Goal: Task Accomplishment & Management: Use online tool/utility

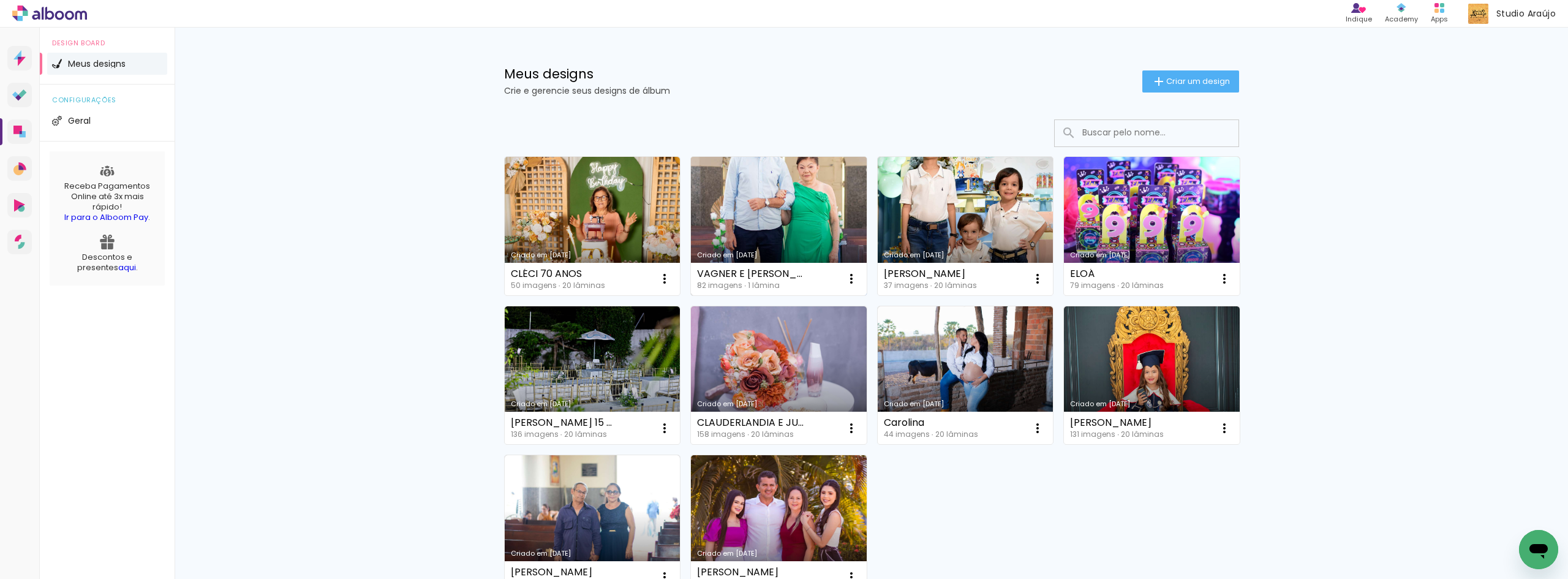
click at [785, 220] on link "Criado em [DATE]" at bounding box center [779, 226] width 176 height 138
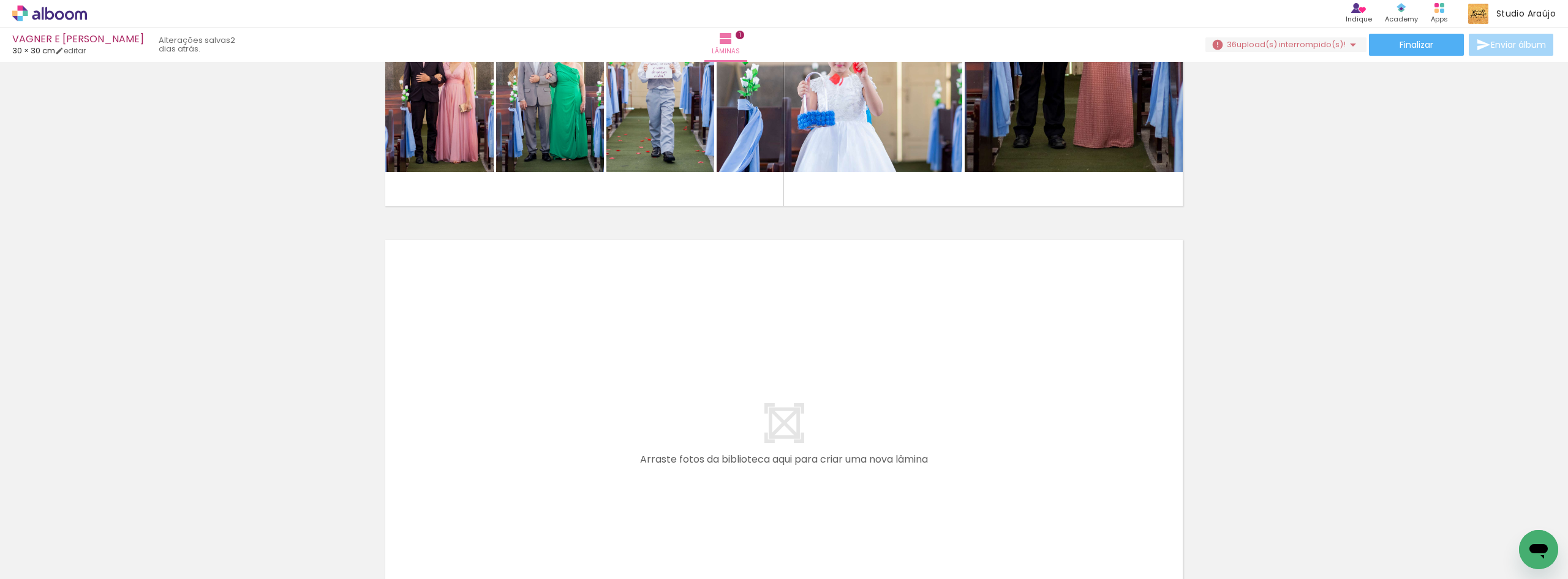
scroll to position [408, 0]
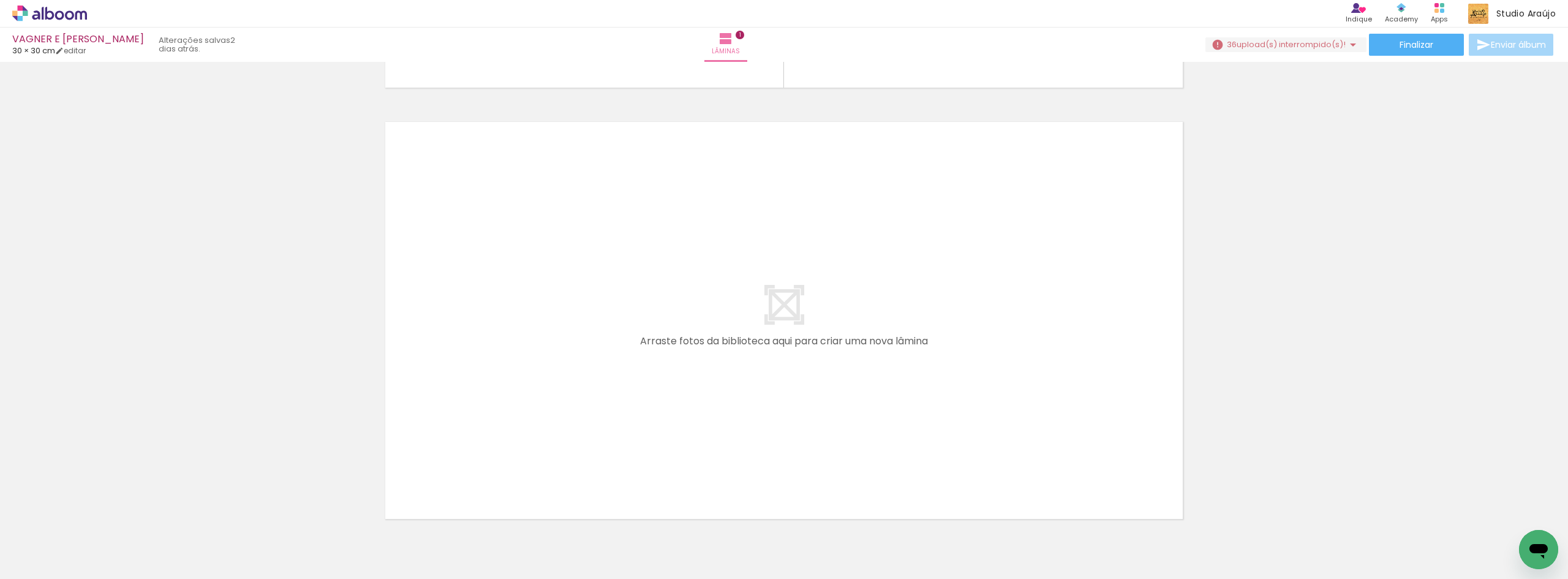
click at [57, 543] on input "Todas as fotos" at bounding box center [34, 542] width 46 height 11
click at [60, 540] on paper-item "Não utilizadas" at bounding box center [39, 538] width 63 height 11
type input "Não utilizadas"
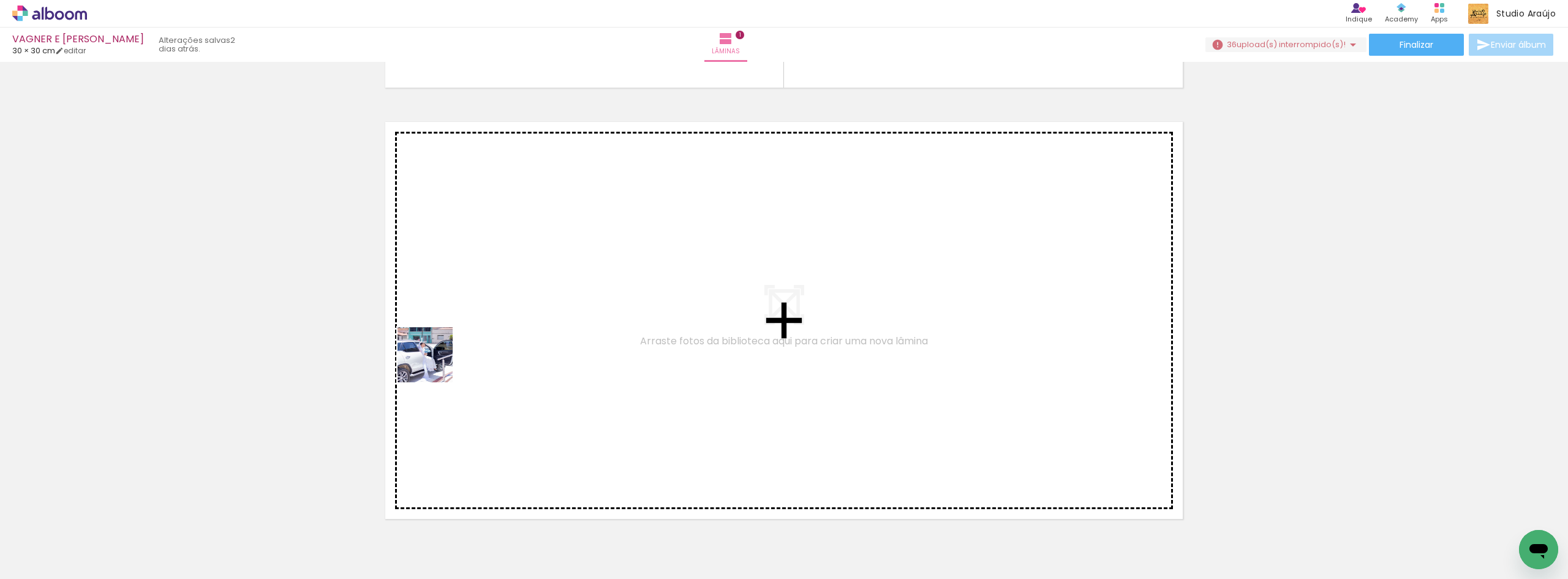
drag, startPoint x: 124, startPoint y: 554, endPoint x: 525, endPoint y: 323, distance: 462.8
click at [525, 323] on quentale-workspace at bounding box center [784, 289] width 1568 height 579
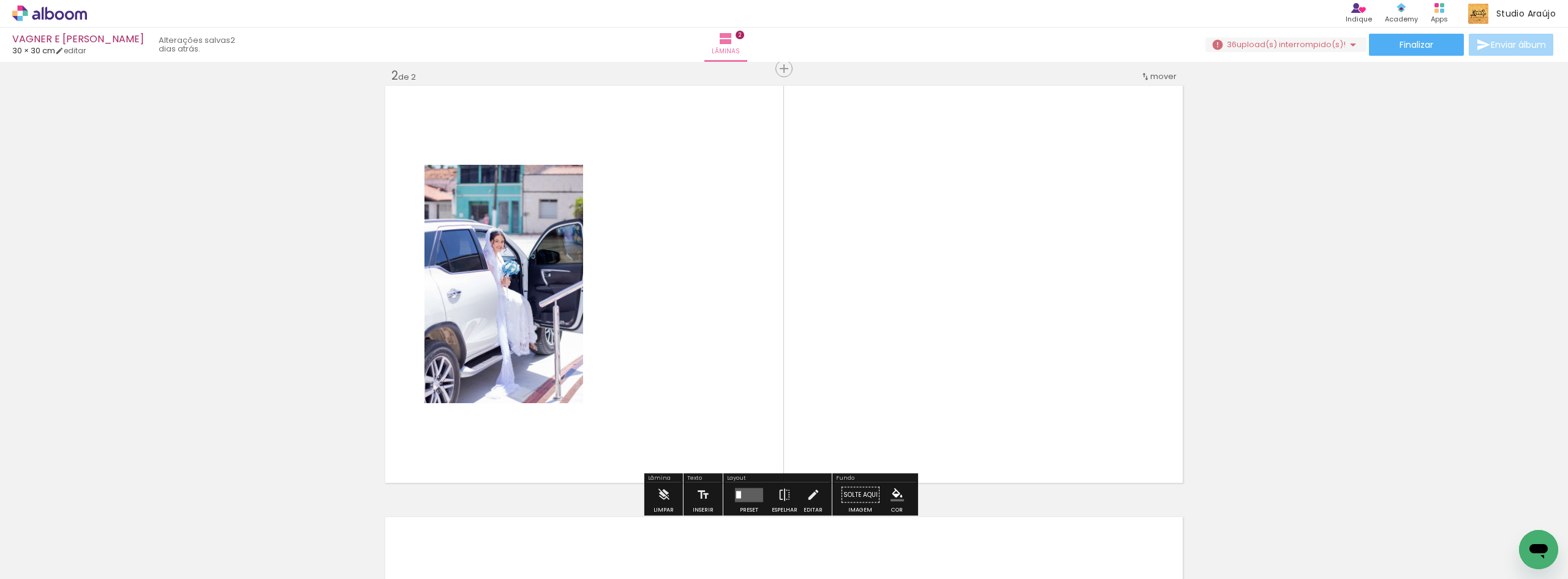
scroll to position [447, 0]
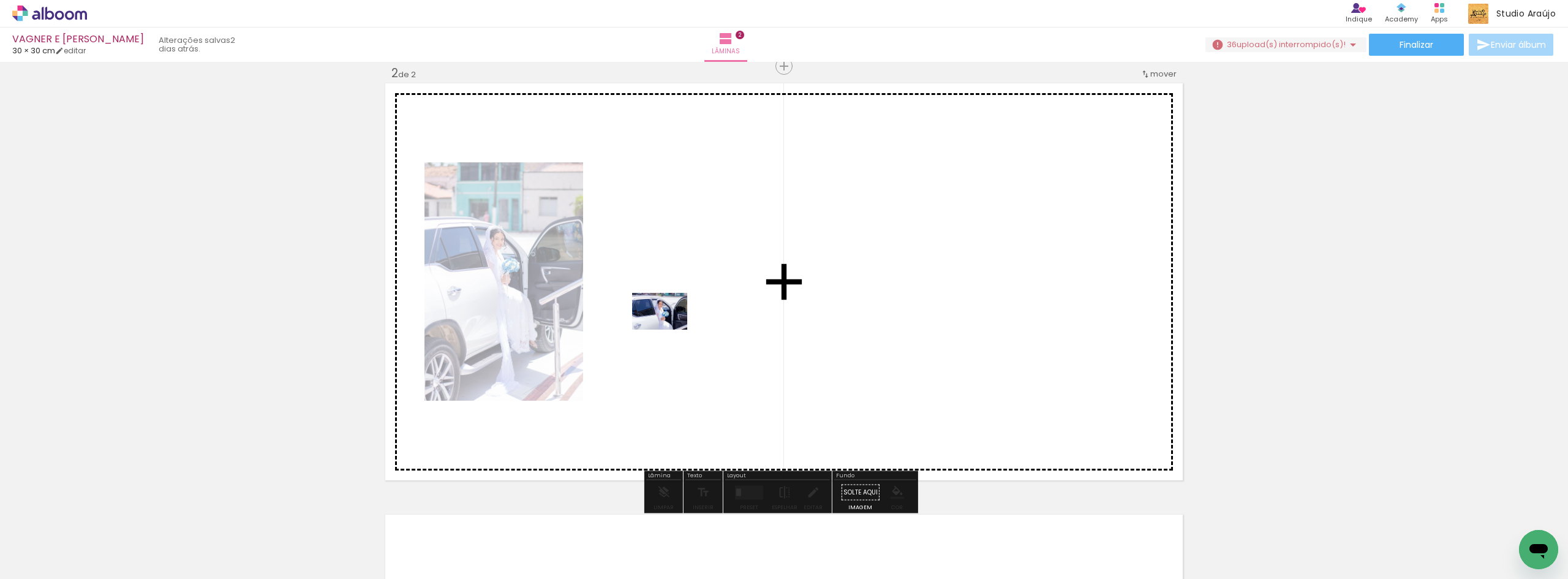
drag, startPoint x: 153, startPoint y: 540, endPoint x: 669, endPoint y: 329, distance: 557.5
click at [669, 329] on quentale-workspace at bounding box center [784, 289] width 1568 height 579
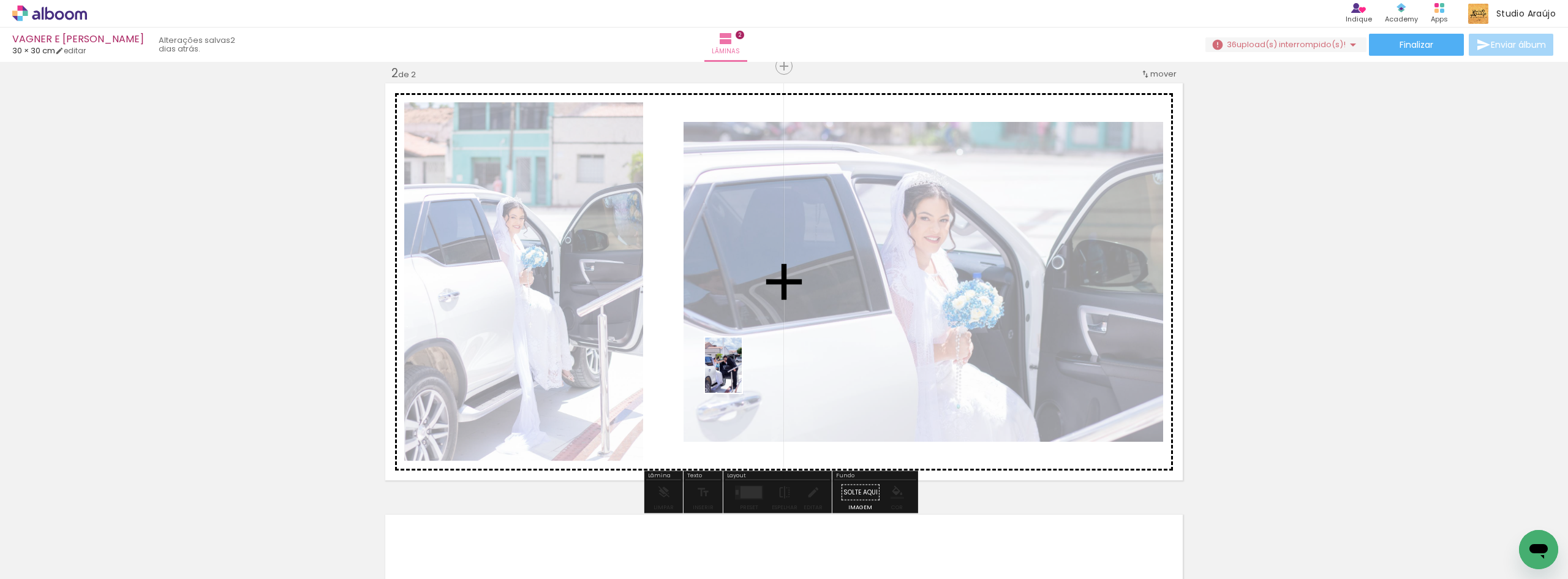
drag, startPoint x: 136, startPoint y: 547, endPoint x: 742, endPoint y: 374, distance: 630.2
click at [742, 374] on quentale-workspace at bounding box center [784, 289] width 1568 height 579
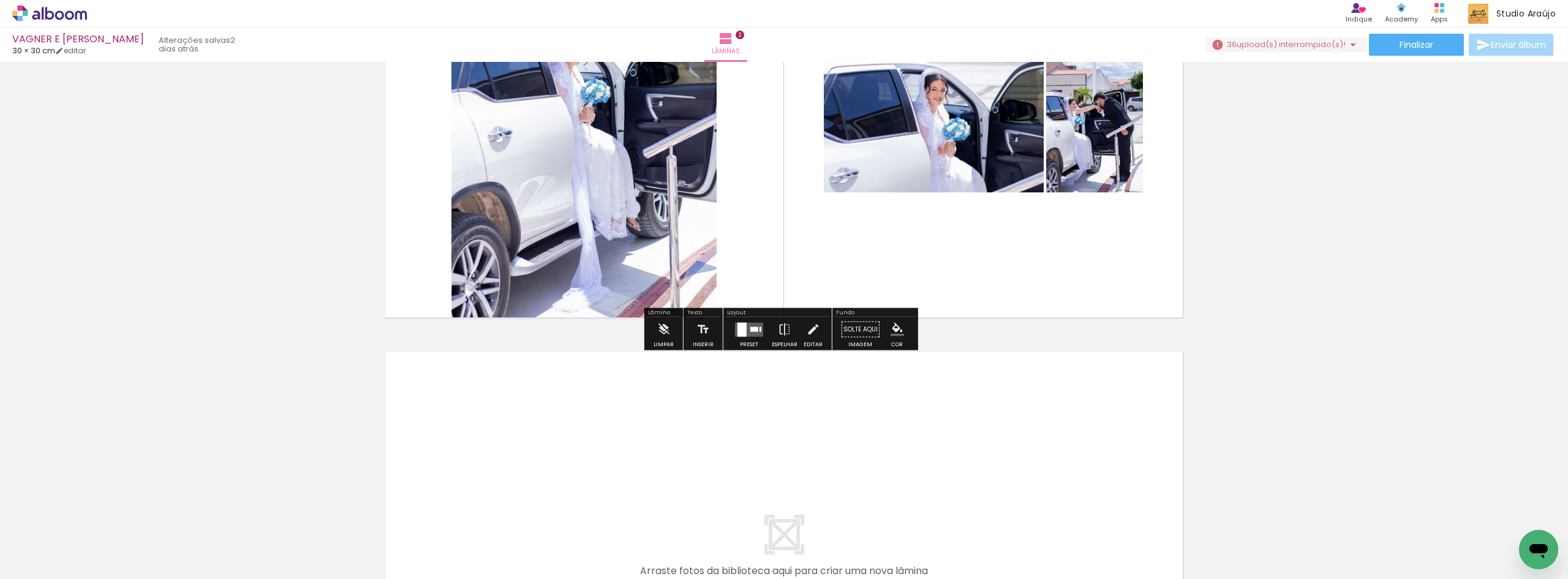
scroll to position [692, 0]
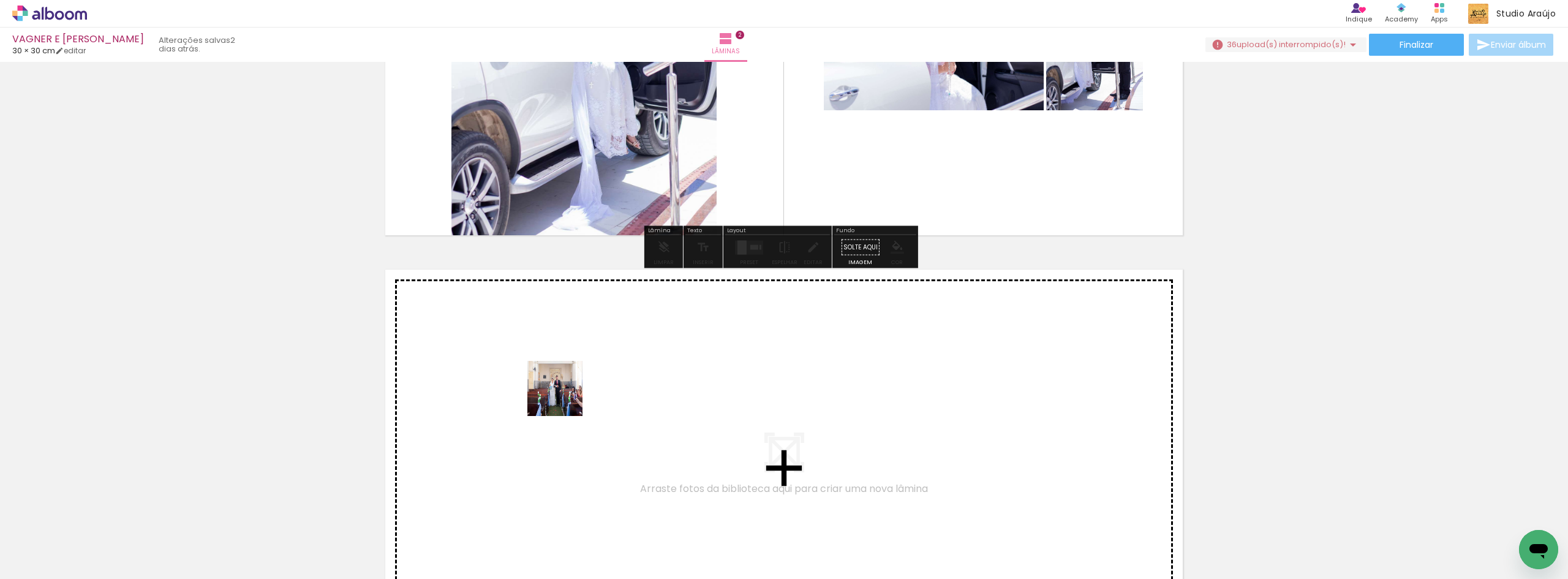
drag, startPoint x: 123, startPoint y: 553, endPoint x: 571, endPoint y: 397, distance: 474.4
click at [571, 397] on quentale-workspace at bounding box center [784, 289] width 1568 height 579
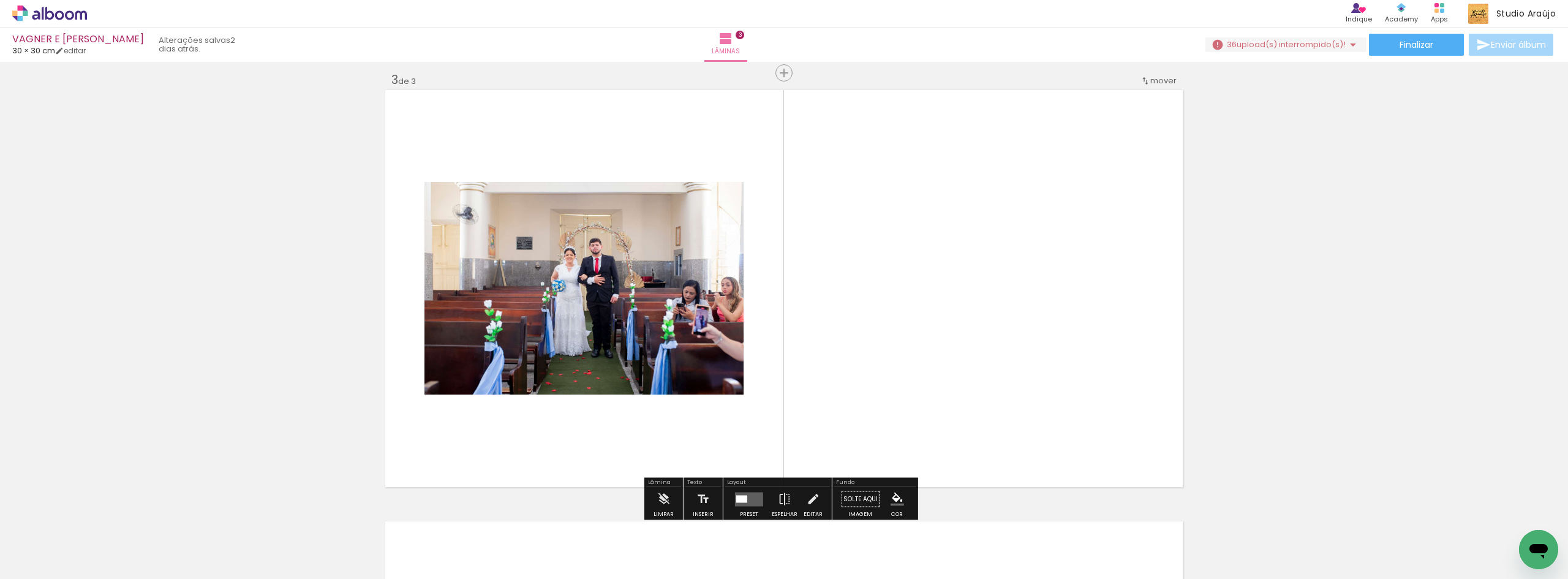
scroll to position [879, 0]
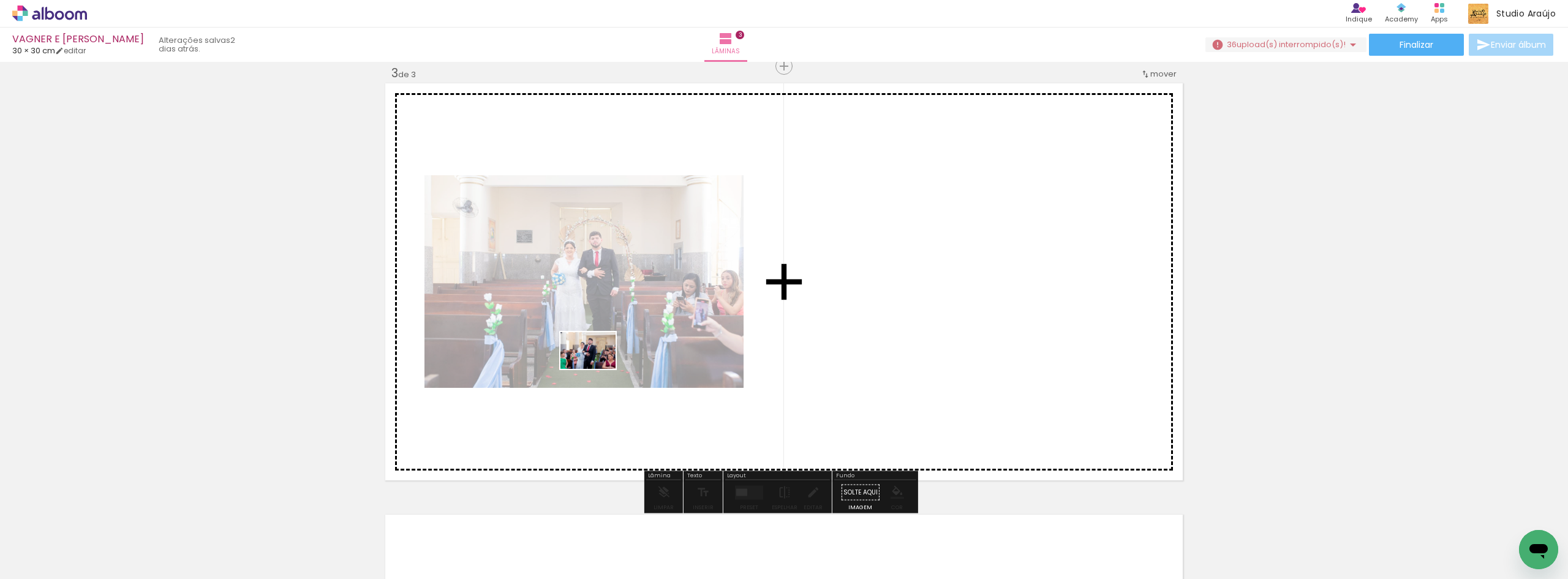
drag, startPoint x: 112, startPoint y: 548, endPoint x: 598, endPoint y: 369, distance: 517.9
click at [598, 369] on quentale-workspace at bounding box center [784, 289] width 1568 height 579
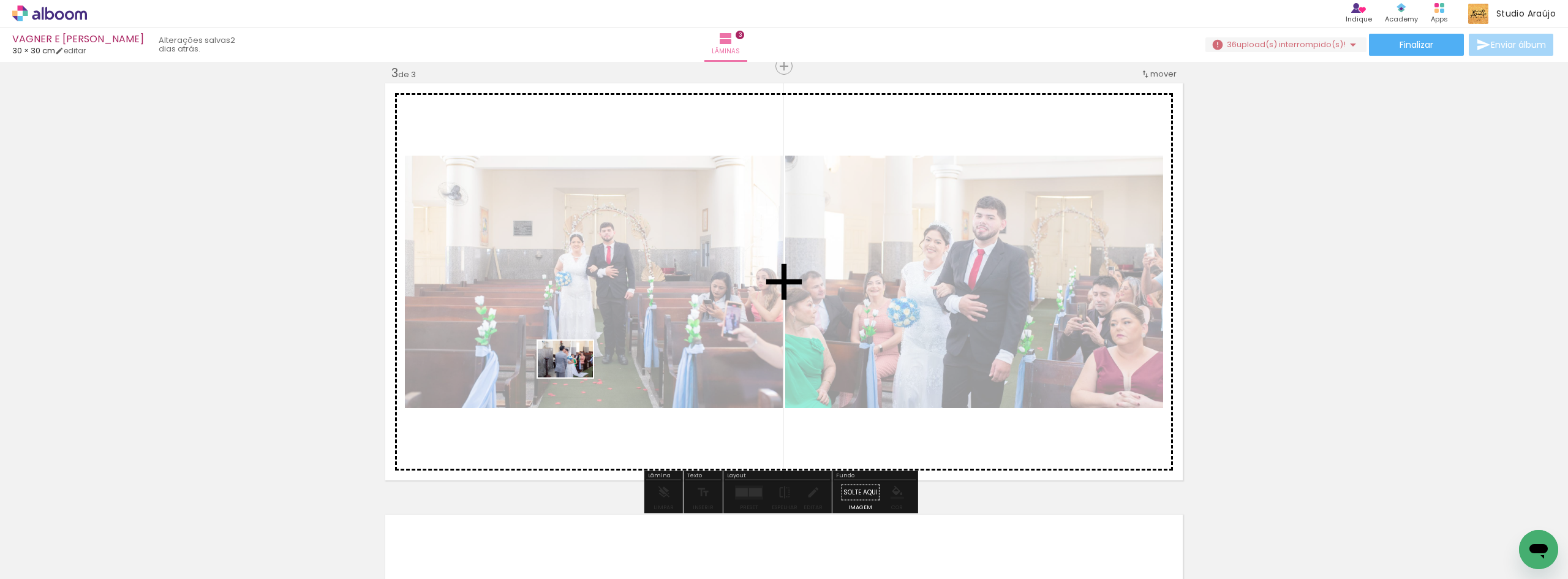
drag, startPoint x: 117, startPoint y: 550, endPoint x: 575, endPoint y: 378, distance: 489.2
click at [575, 378] on quentale-workspace at bounding box center [784, 289] width 1568 height 579
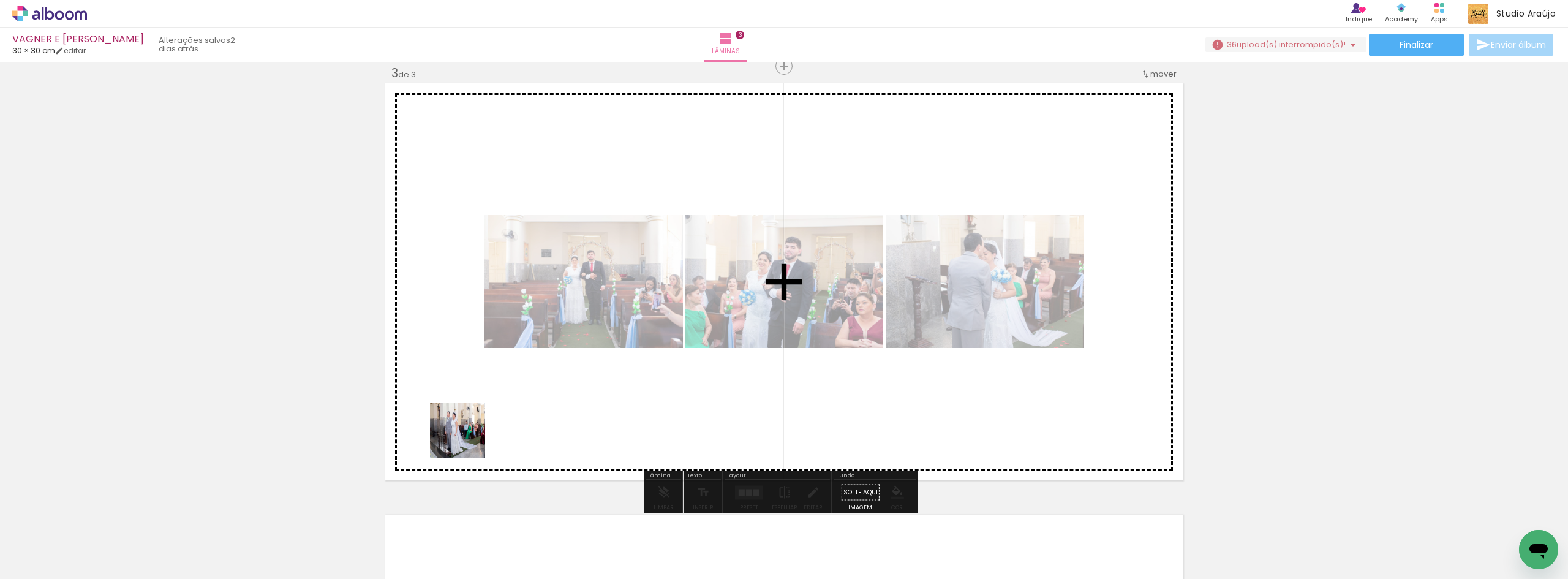
drag, startPoint x: 278, startPoint y: 490, endPoint x: 582, endPoint y: 414, distance: 313.4
click at [582, 414] on quentale-workspace at bounding box center [784, 289] width 1568 height 579
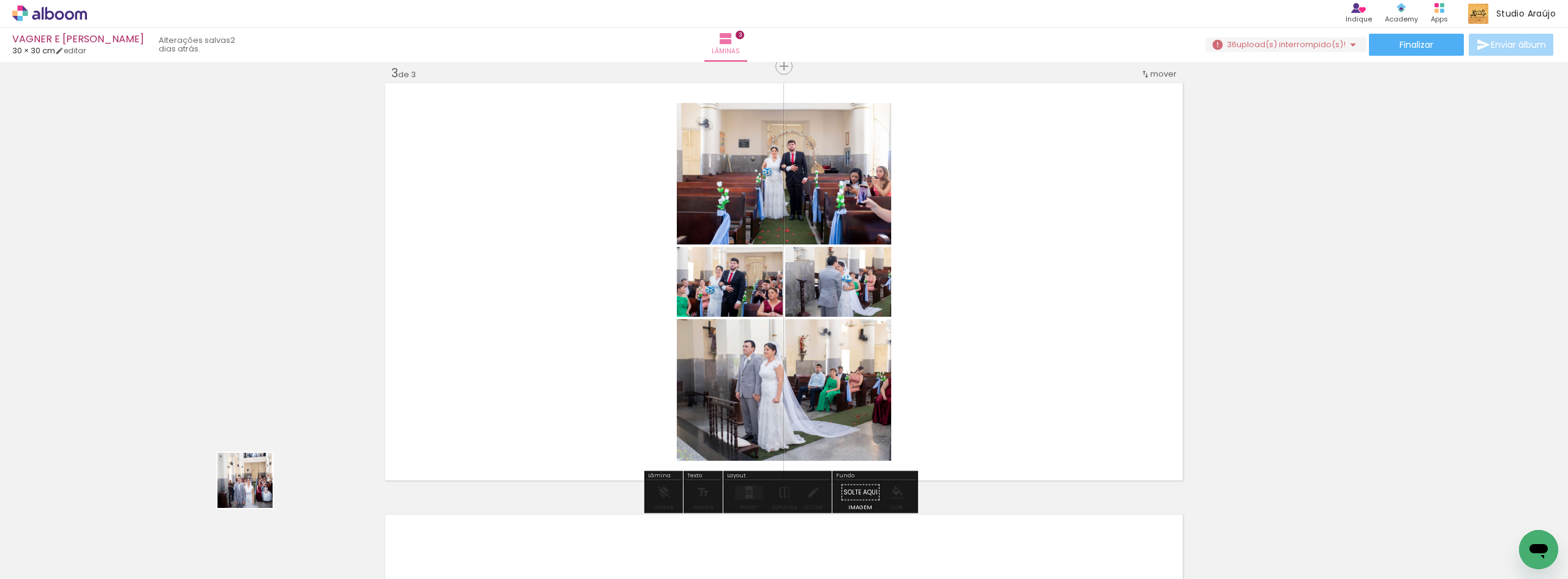
drag, startPoint x: 105, startPoint y: 550, endPoint x: 324, endPoint y: 461, distance: 236.4
click at [324, 461] on quentale-workspace at bounding box center [784, 289] width 1568 height 579
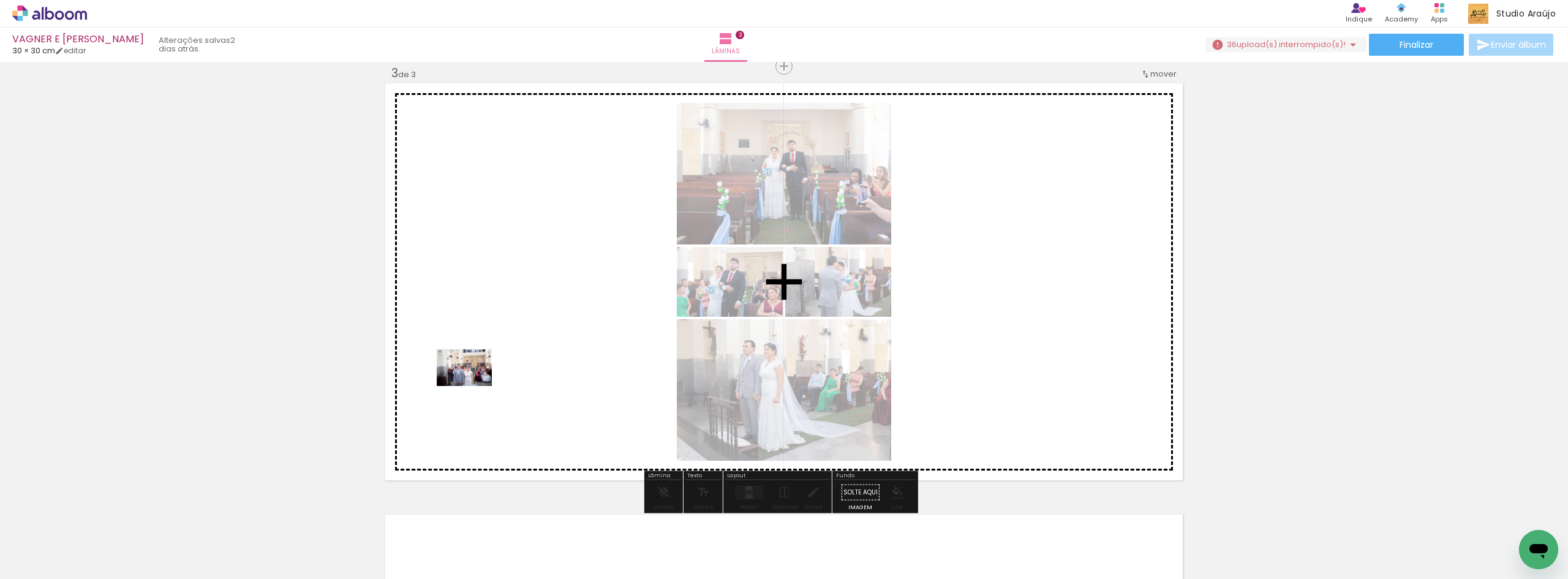
drag, startPoint x: 290, startPoint y: 452, endPoint x: 435, endPoint y: 419, distance: 148.7
click at [474, 386] on quentale-workspace at bounding box center [784, 289] width 1568 height 579
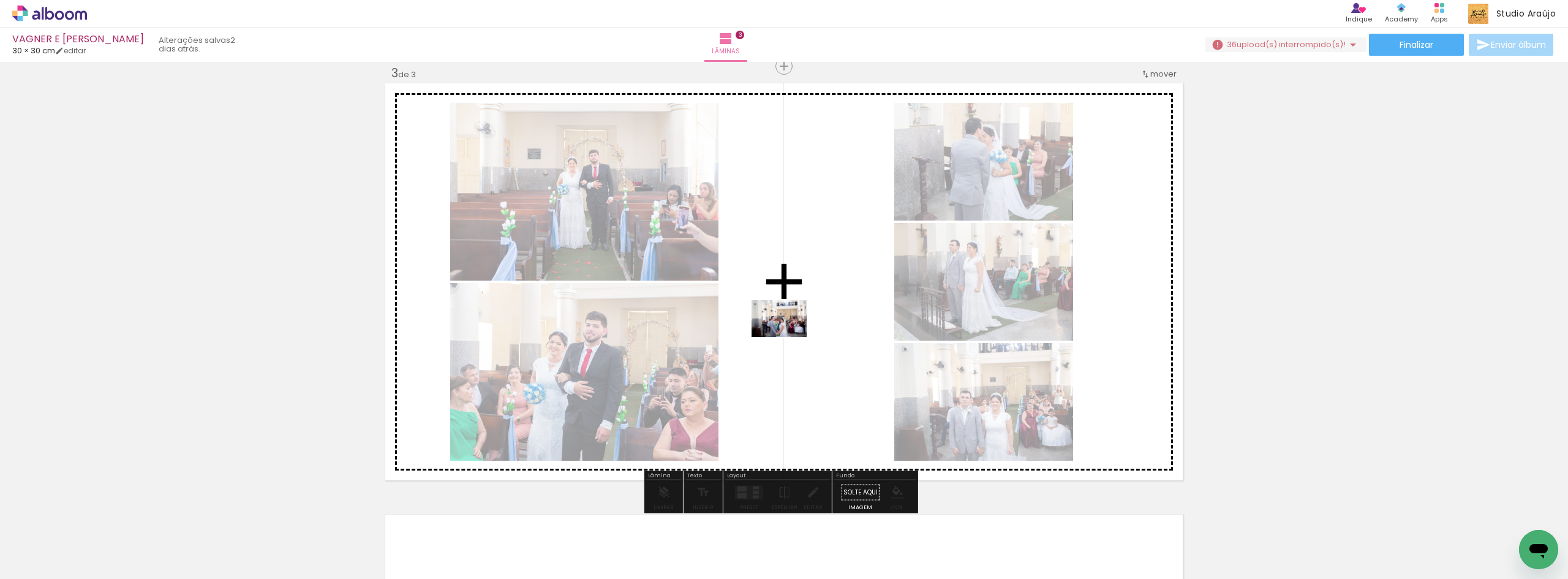
drag, startPoint x: 117, startPoint y: 537, endPoint x: 788, endPoint y: 337, distance: 700.2
click at [788, 337] on quentale-workspace at bounding box center [784, 289] width 1568 height 579
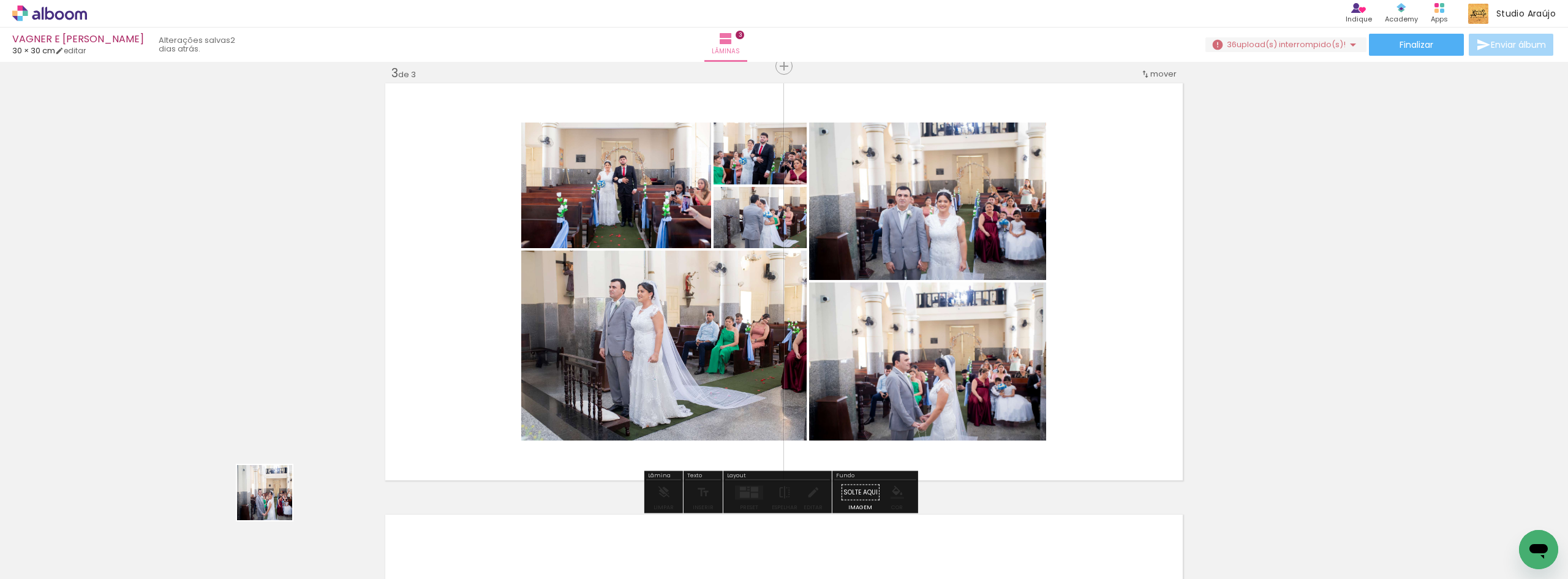
drag, startPoint x: 115, startPoint y: 543, endPoint x: 788, endPoint y: 411, distance: 685.8
click at [788, 411] on quentale-workspace at bounding box center [784, 289] width 1568 height 579
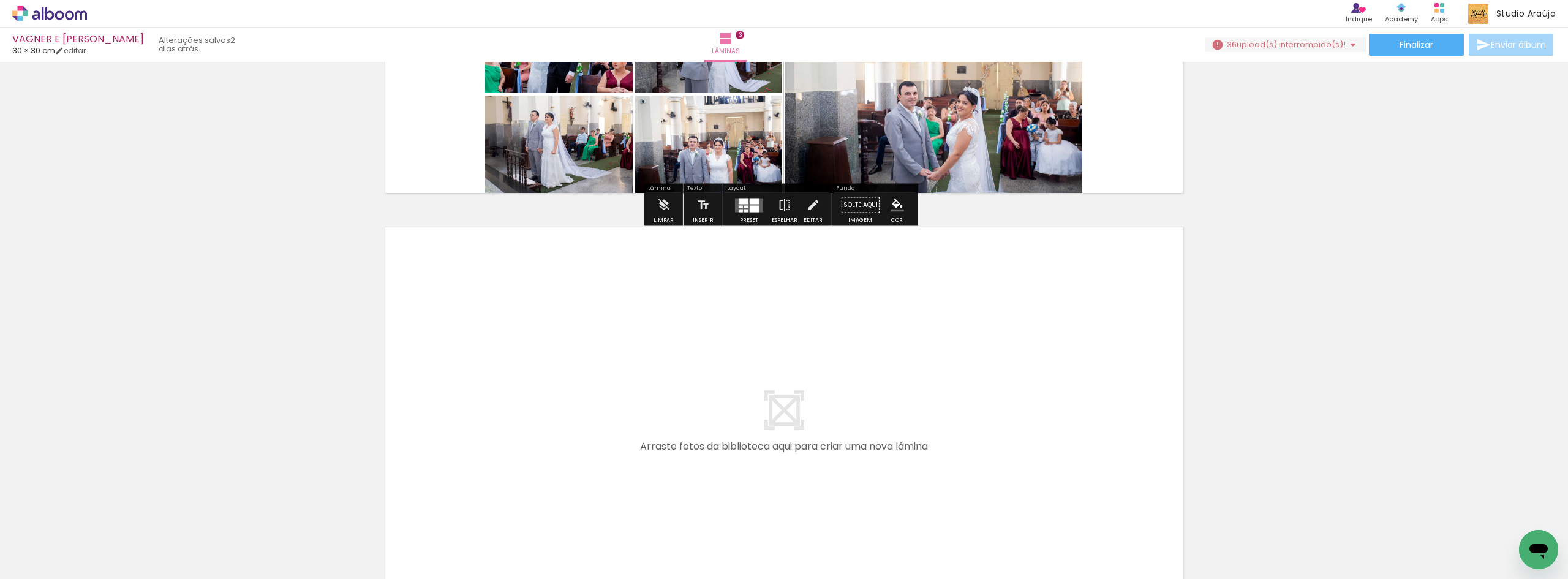
scroll to position [1205, 0]
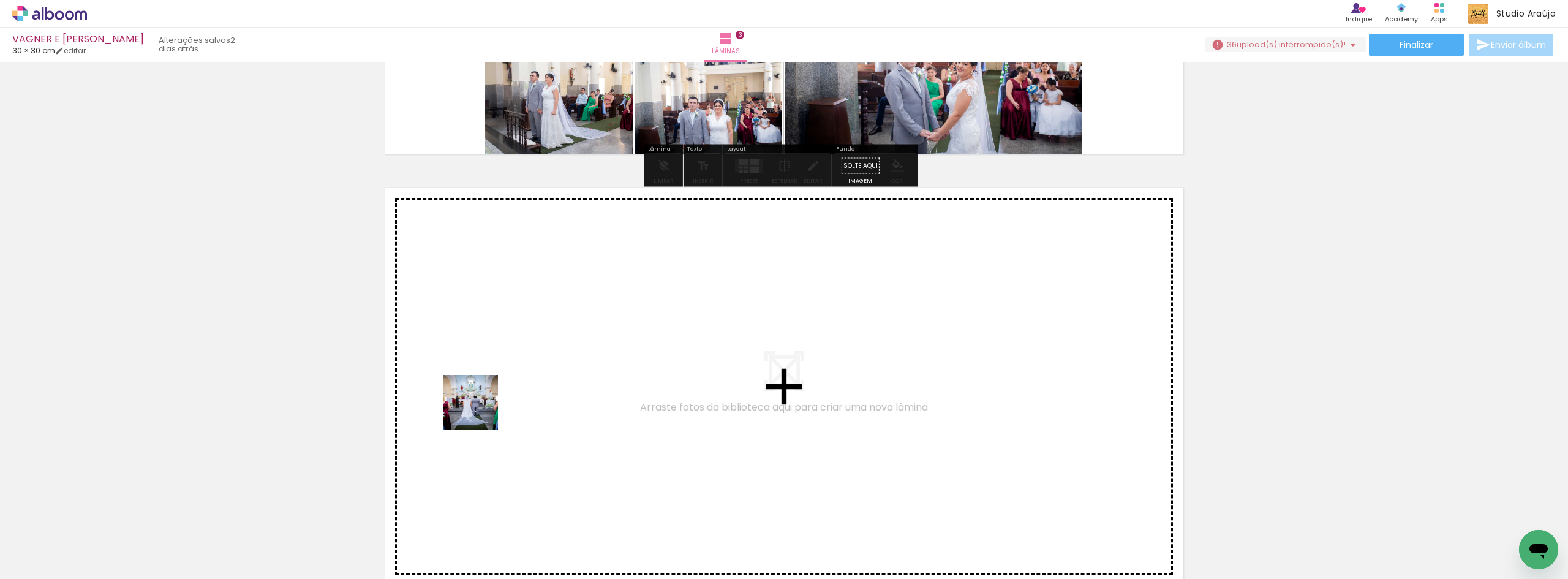
drag, startPoint x: 238, startPoint y: 495, endPoint x: 644, endPoint y: 379, distance: 422.2
click at [644, 379] on quentale-workspace at bounding box center [784, 289] width 1568 height 579
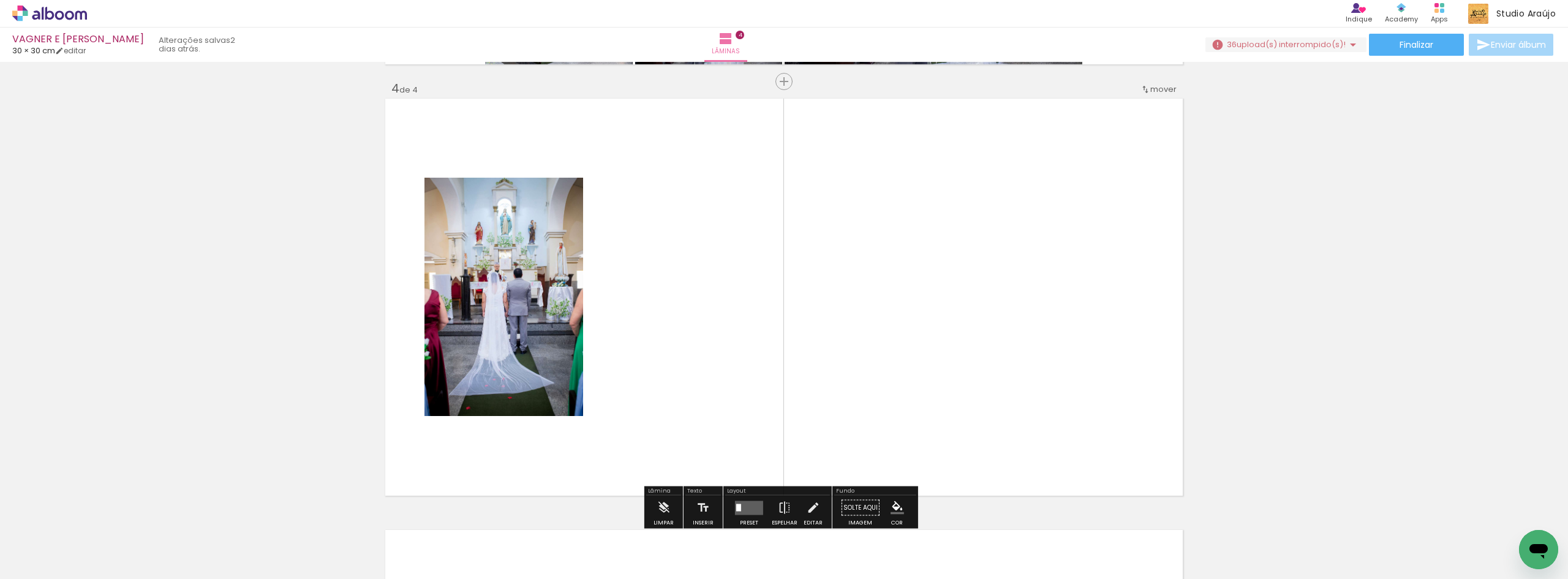
scroll to position [1310, 0]
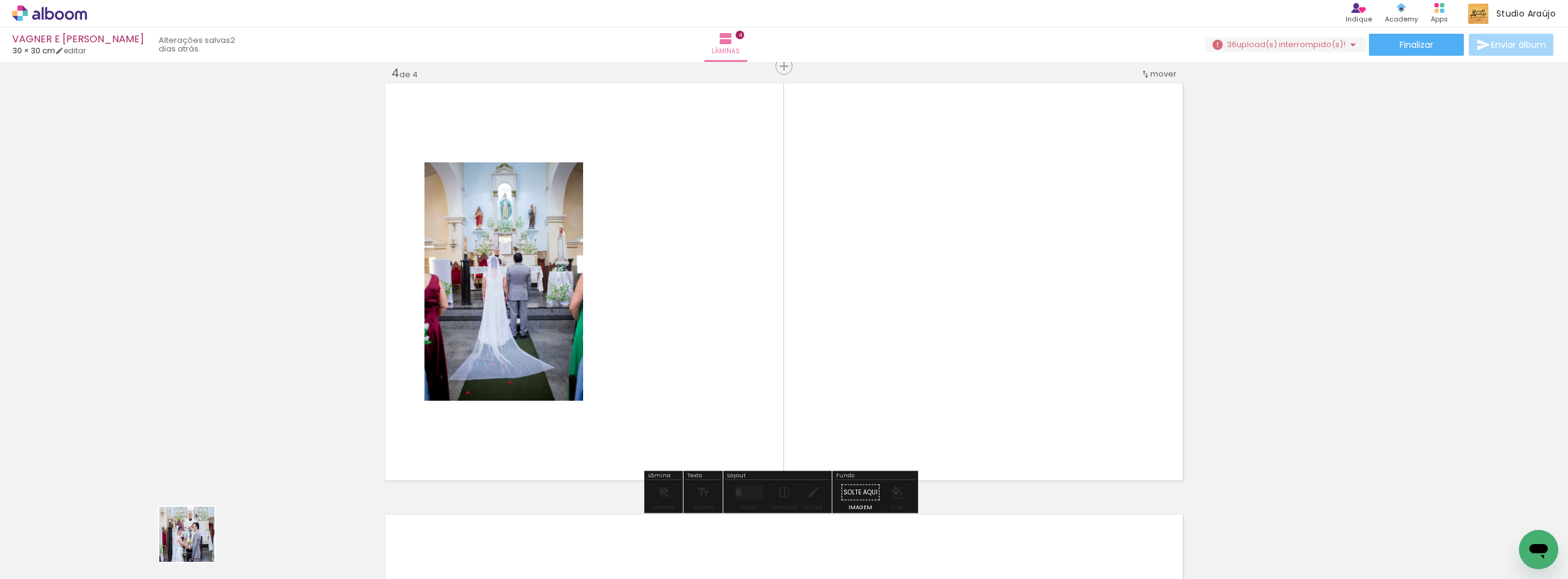
drag, startPoint x: 186, startPoint y: 552, endPoint x: 720, endPoint y: 366, distance: 565.5
click at [720, 366] on quentale-workspace at bounding box center [784, 289] width 1568 height 579
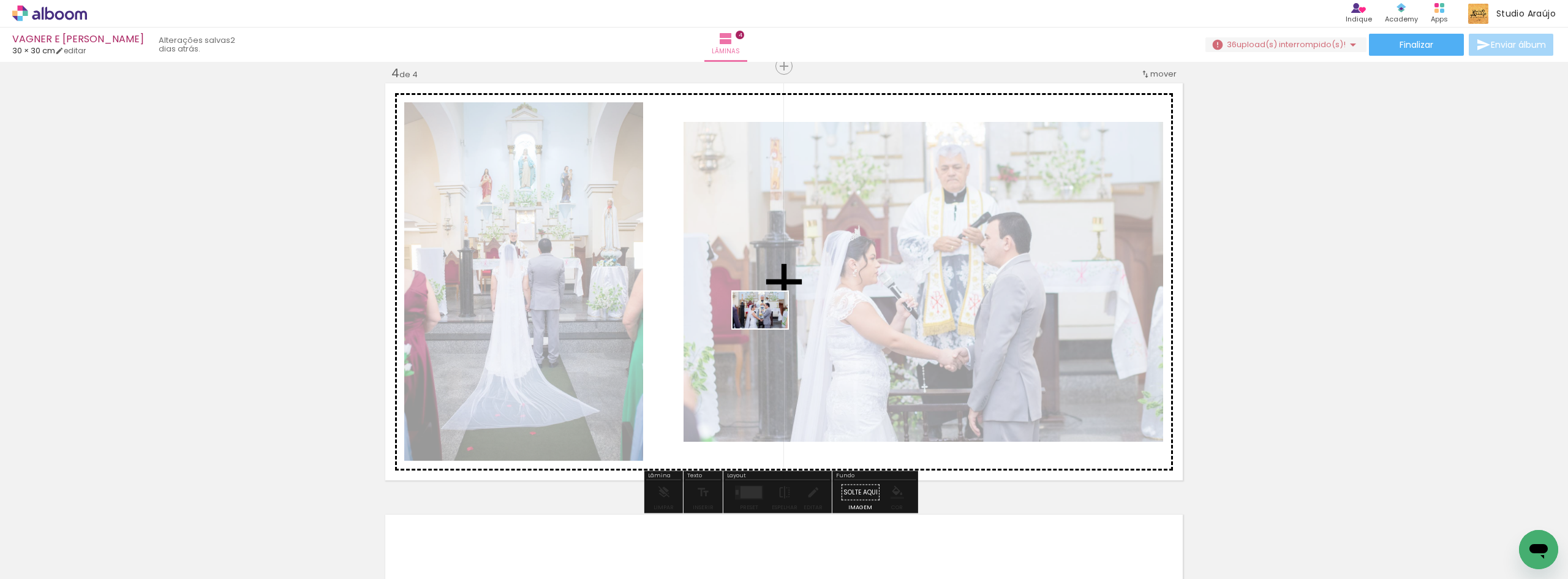
drag, startPoint x: 141, startPoint y: 549, endPoint x: 769, endPoint y: 328, distance: 665.8
click at [769, 328] on quentale-workspace at bounding box center [784, 289] width 1568 height 579
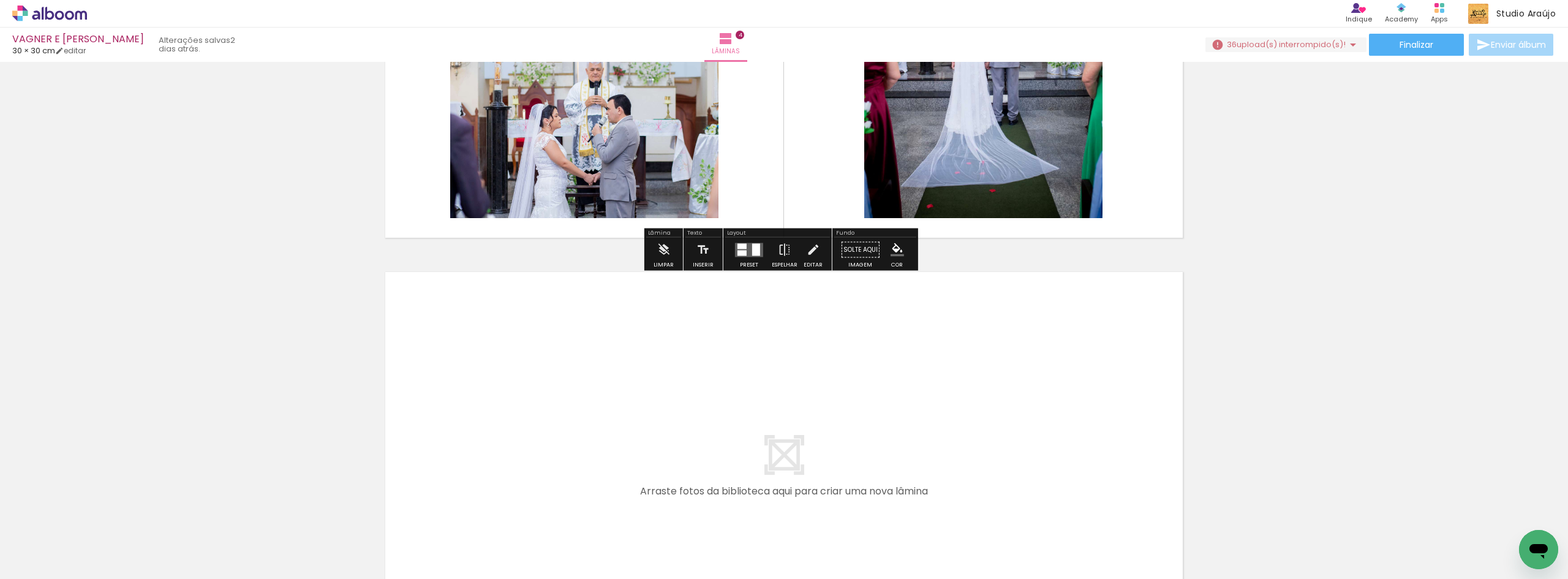
scroll to position [1636, 0]
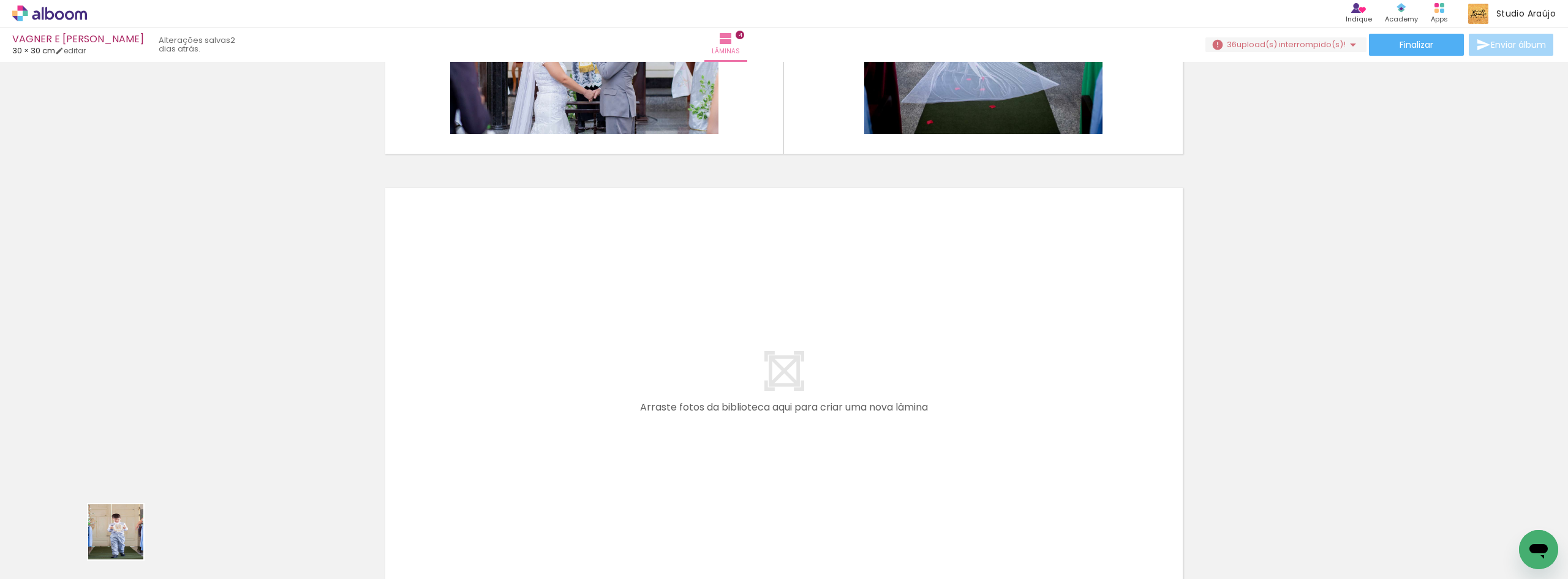
drag, startPoint x: 114, startPoint y: 552, endPoint x: 448, endPoint y: 391, distance: 370.8
click at [448, 391] on quentale-workspace at bounding box center [784, 289] width 1568 height 579
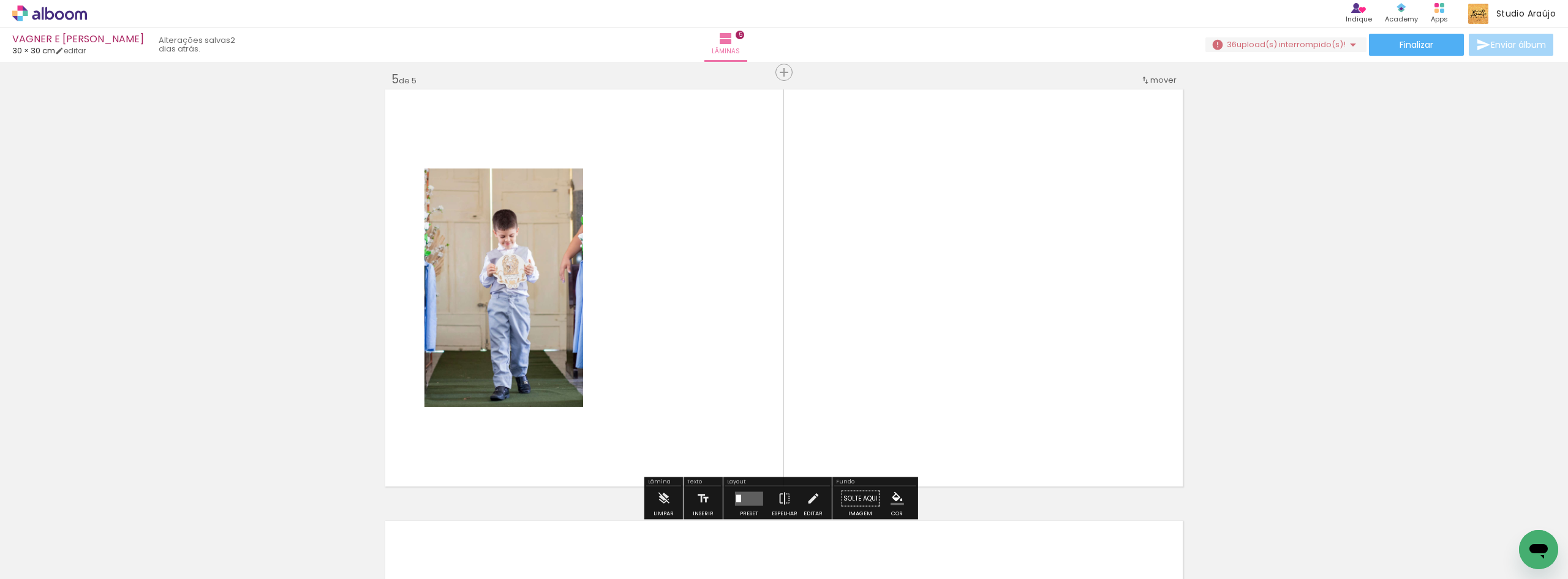
scroll to position [1741, 0]
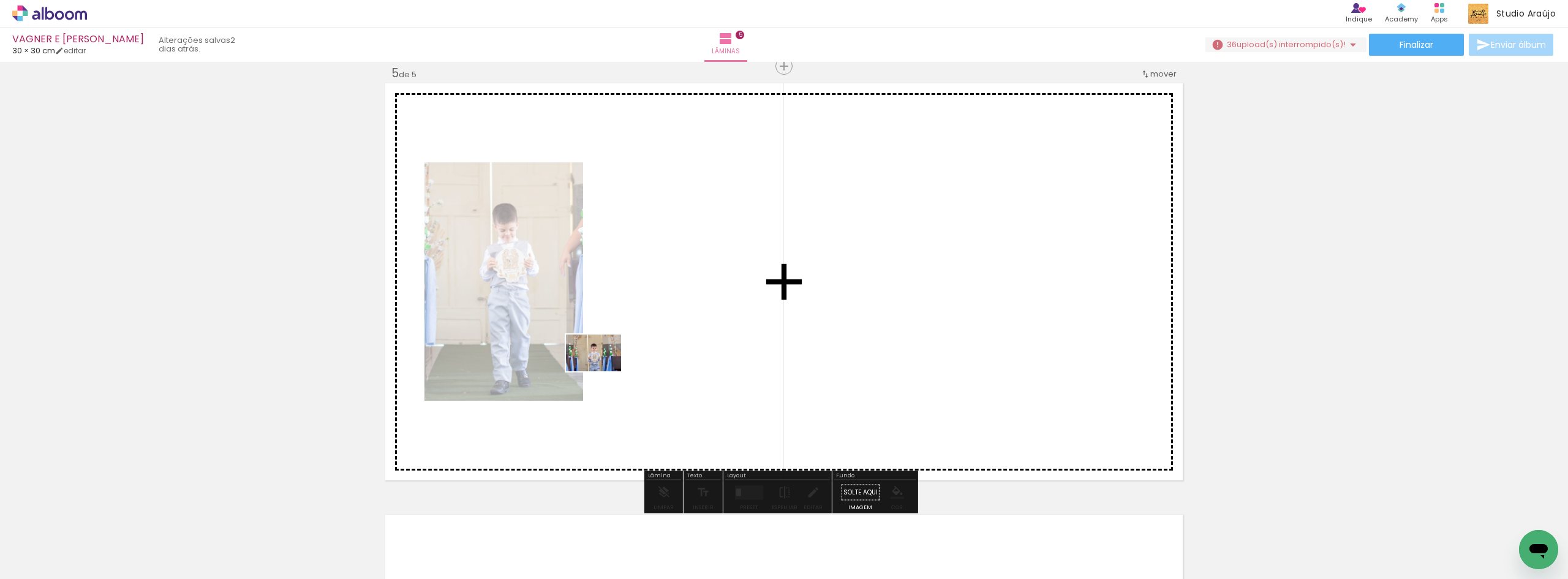
drag, startPoint x: 138, startPoint y: 546, endPoint x: 603, endPoint y: 371, distance: 496.8
click at [603, 371] on quentale-workspace at bounding box center [784, 289] width 1568 height 579
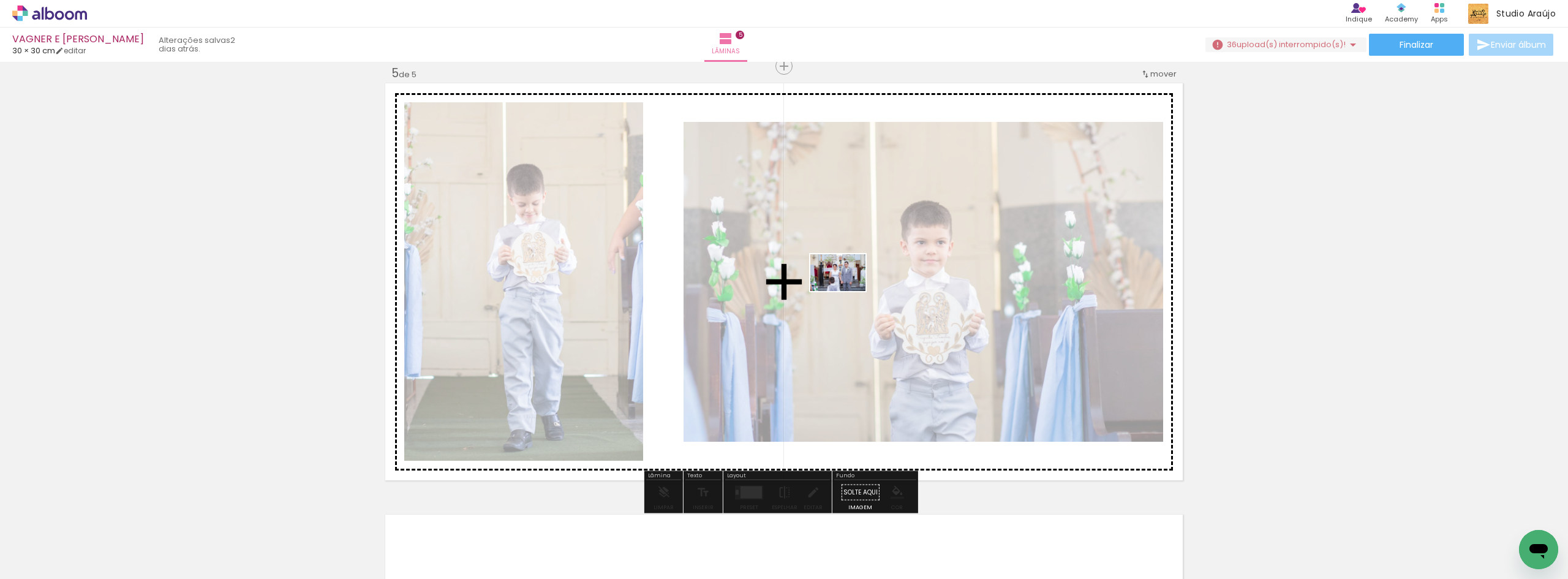
drag, startPoint x: 130, startPoint y: 547, endPoint x: 847, endPoint y: 291, distance: 761.3
click at [847, 291] on quentale-workspace at bounding box center [784, 289] width 1568 height 579
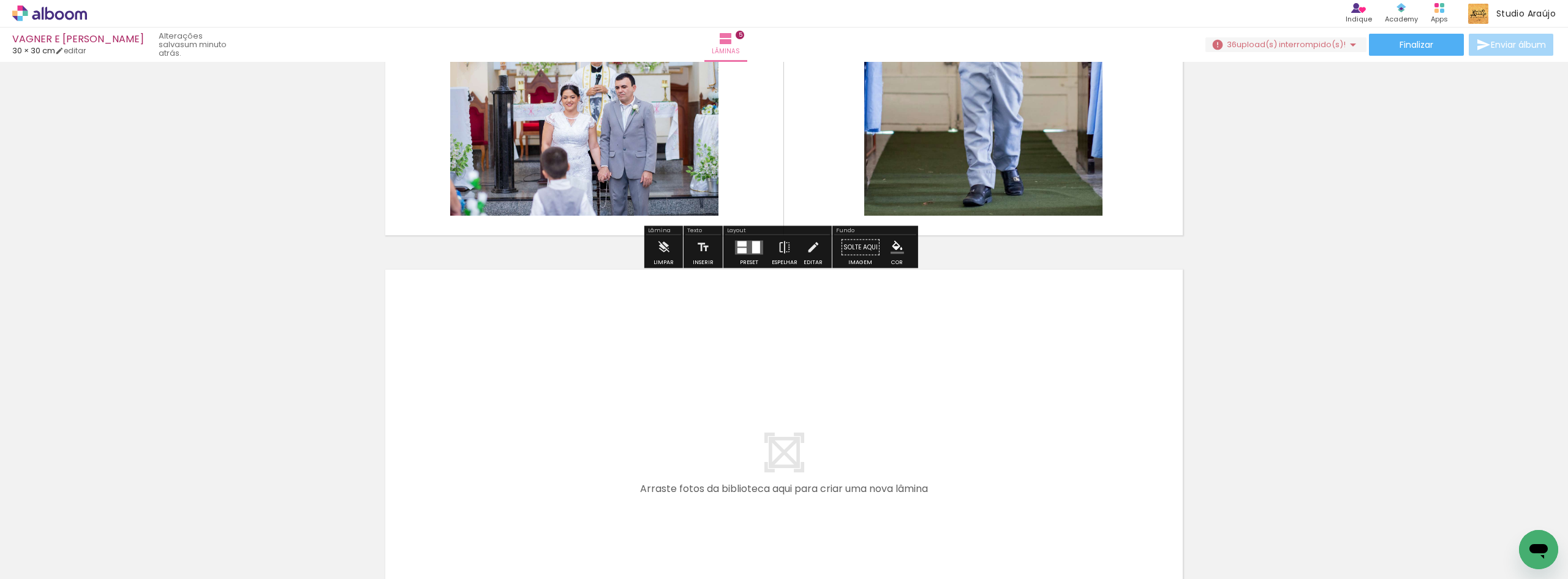
scroll to position [1823, 0]
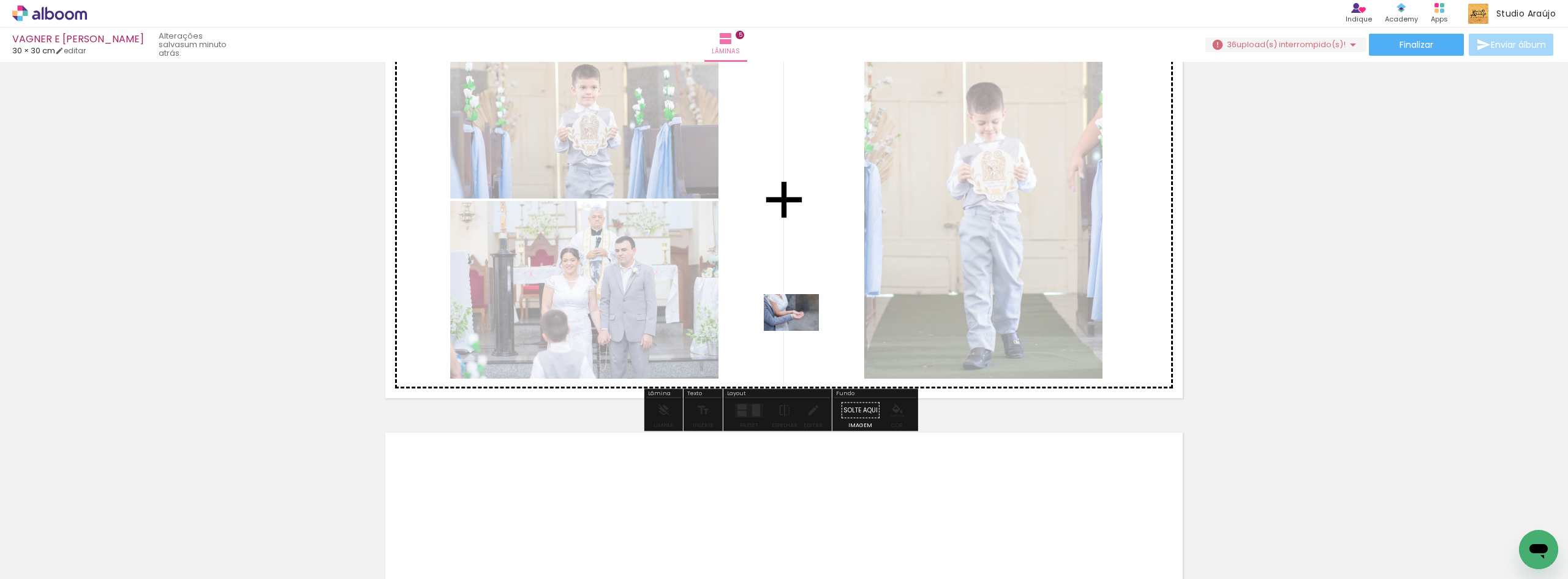
drag, startPoint x: 180, startPoint y: 527, endPoint x: 801, endPoint y: 330, distance: 651.5
click at [801, 330] on quentale-workspace at bounding box center [784, 289] width 1568 height 579
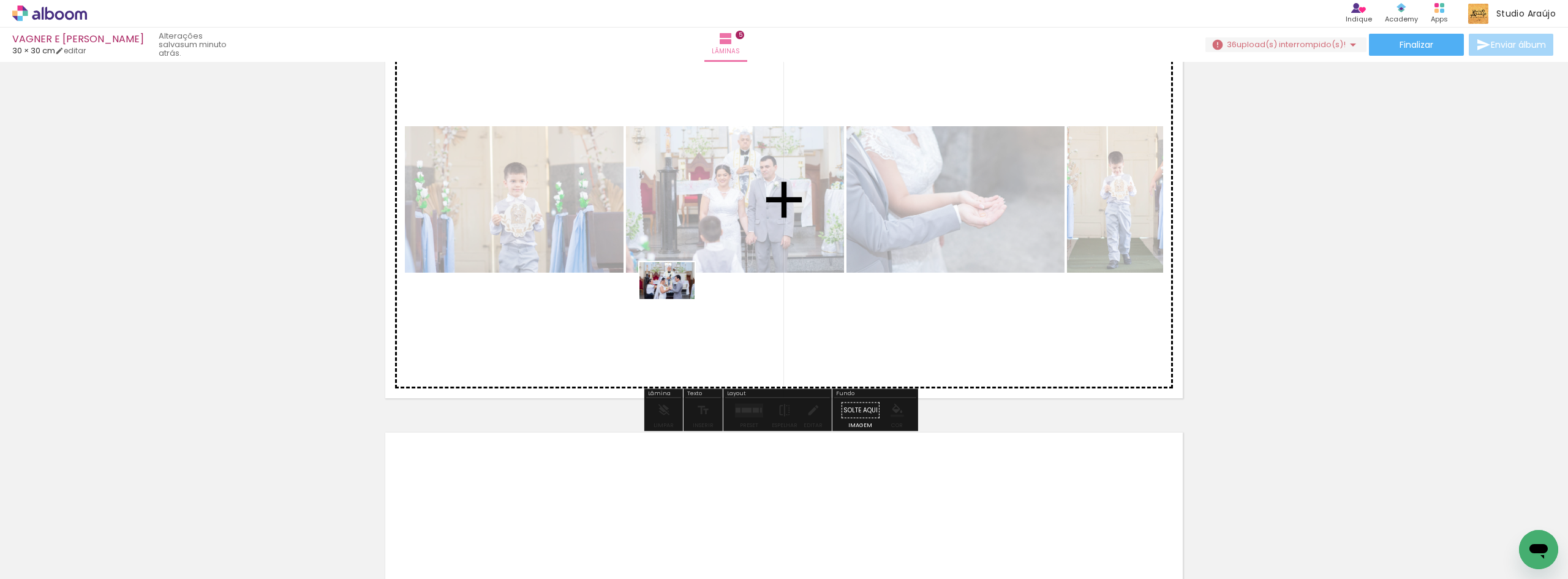
drag, startPoint x: 128, startPoint y: 550, endPoint x: 681, endPoint y: 297, distance: 608.1
click at [681, 297] on quentale-workspace at bounding box center [784, 289] width 1568 height 579
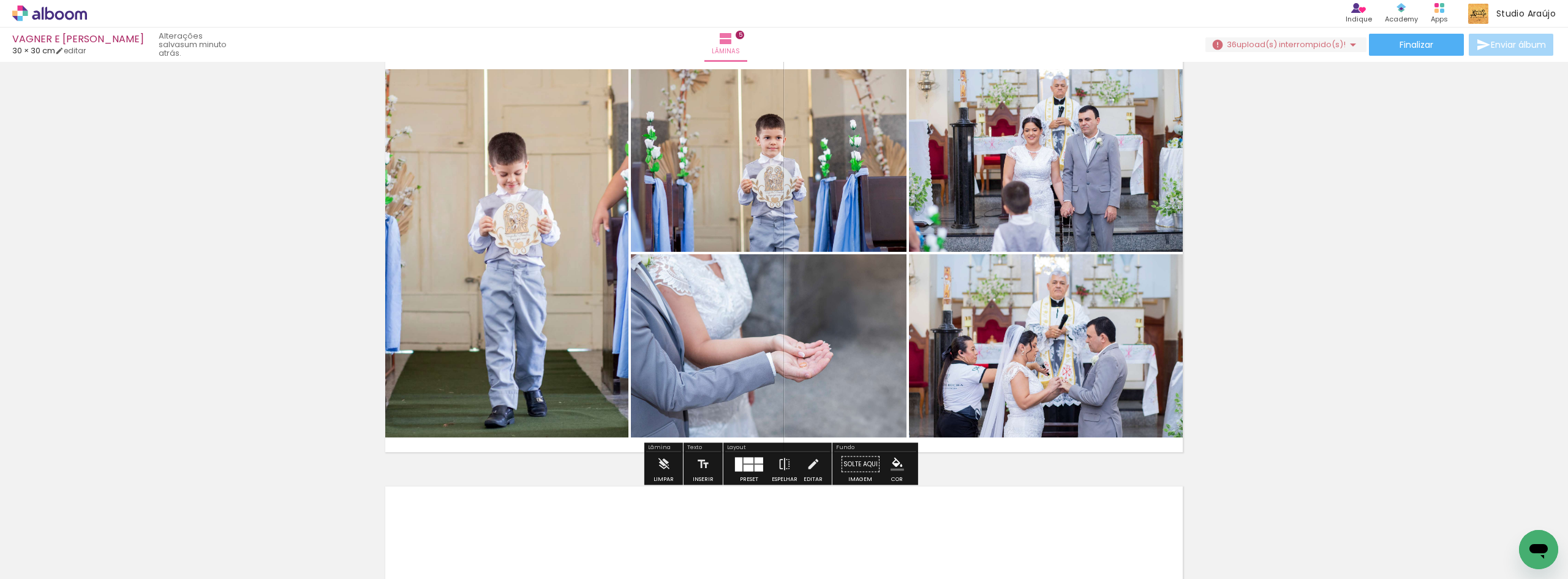
scroll to position [1741, 0]
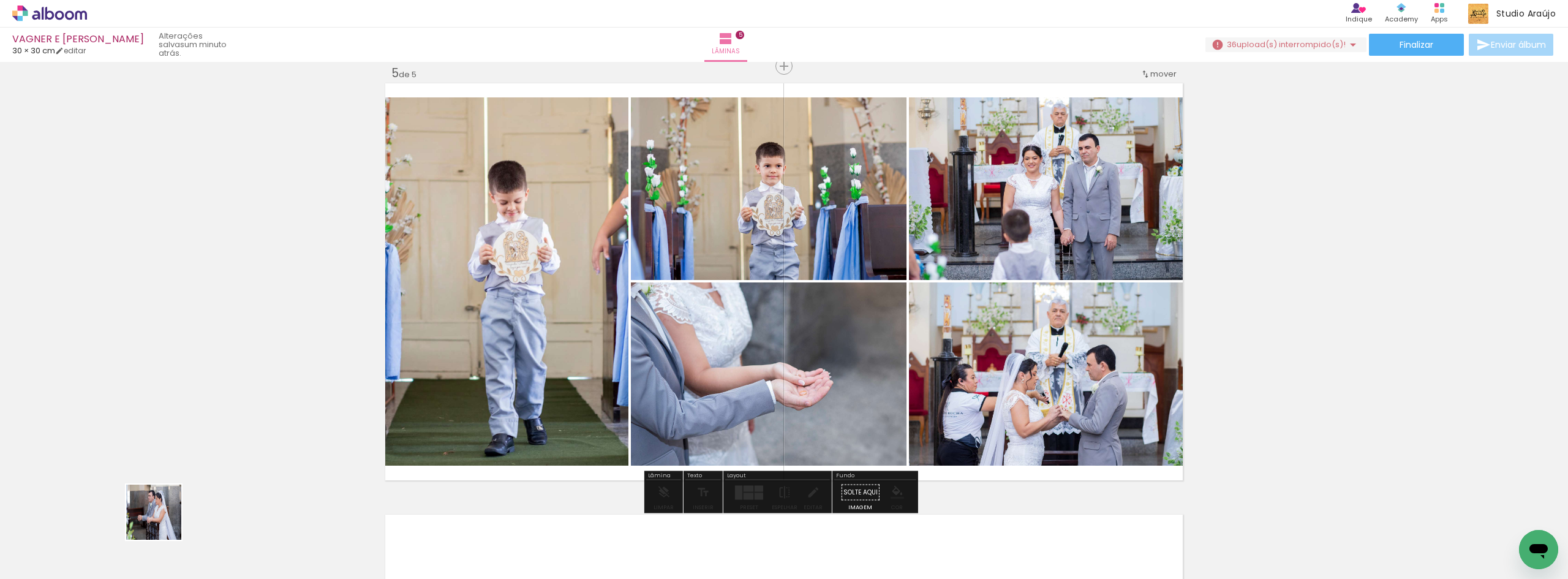
drag, startPoint x: 125, startPoint y: 536, endPoint x: 480, endPoint y: 425, distance: 371.9
click at [527, 409] on quentale-workspace at bounding box center [784, 289] width 1568 height 579
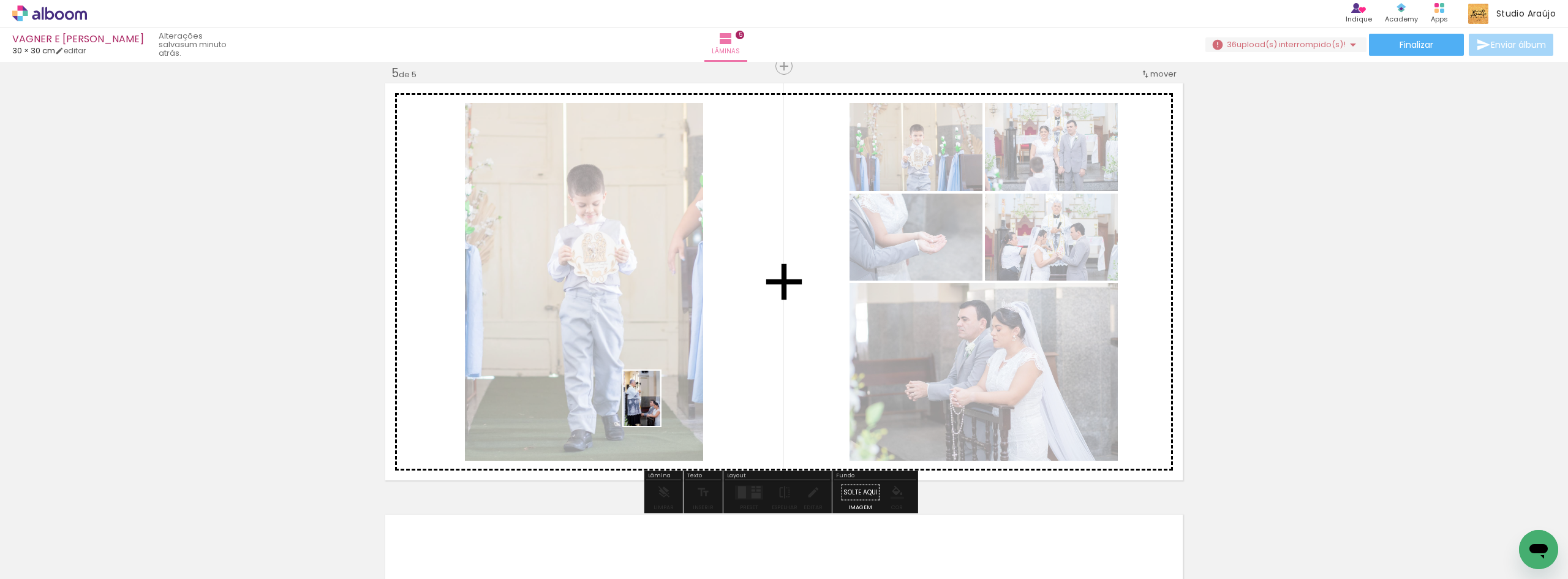
drag, startPoint x: 120, startPoint y: 549, endPoint x: 660, endPoint y: 407, distance: 558.4
click at [660, 407] on quentale-workspace at bounding box center [784, 289] width 1568 height 579
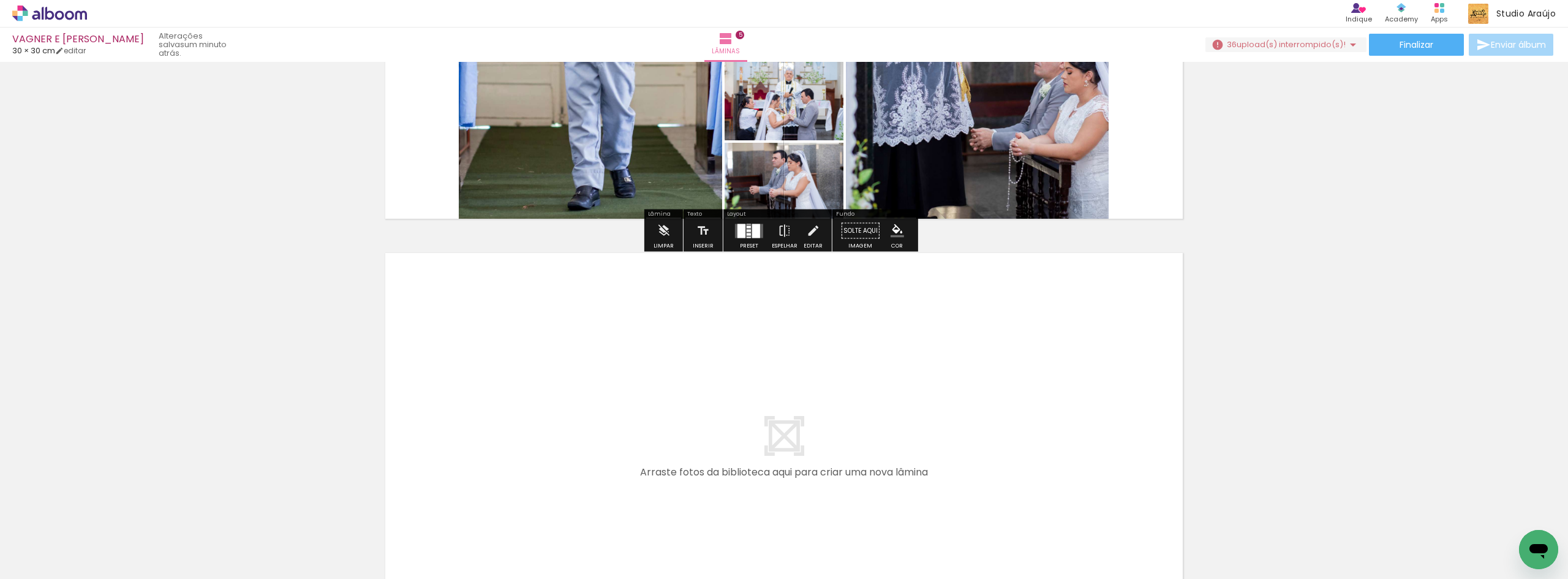
scroll to position [2068, 0]
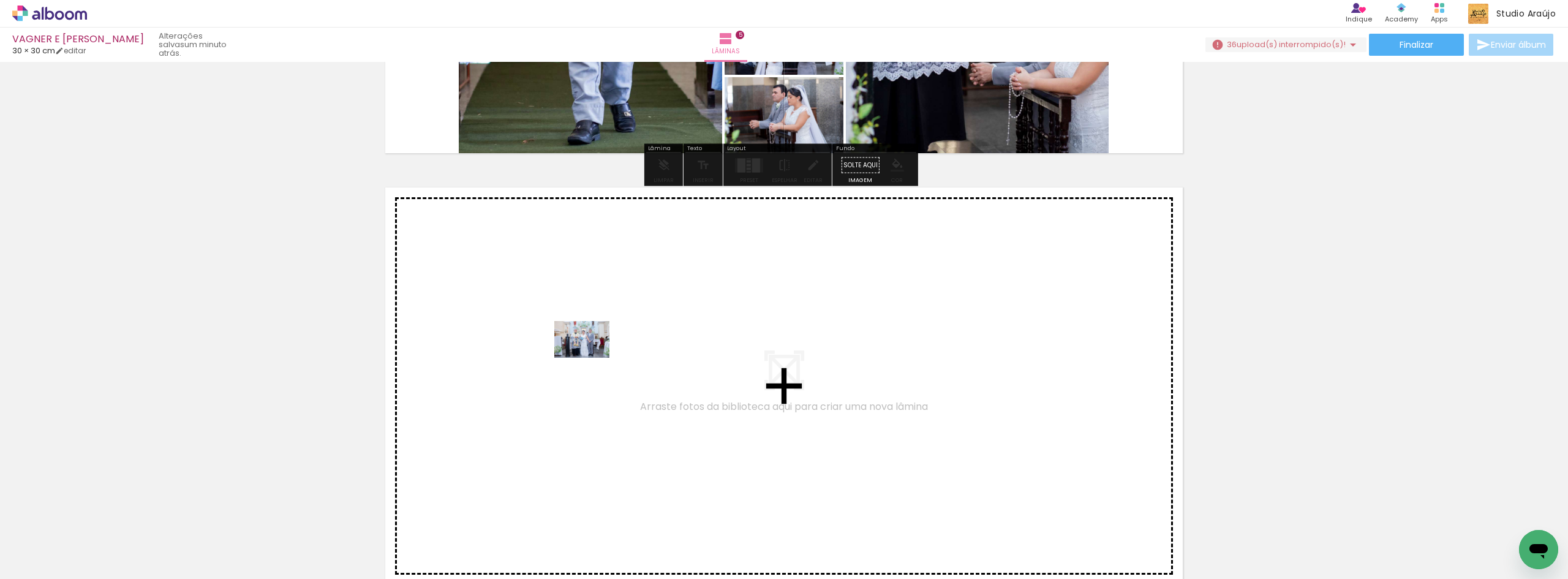
drag, startPoint x: 129, startPoint y: 535, endPoint x: 591, endPoint y: 358, distance: 494.7
click at [591, 358] on quentale-workspace at bounding box center [784, 289] width 1568 height 579
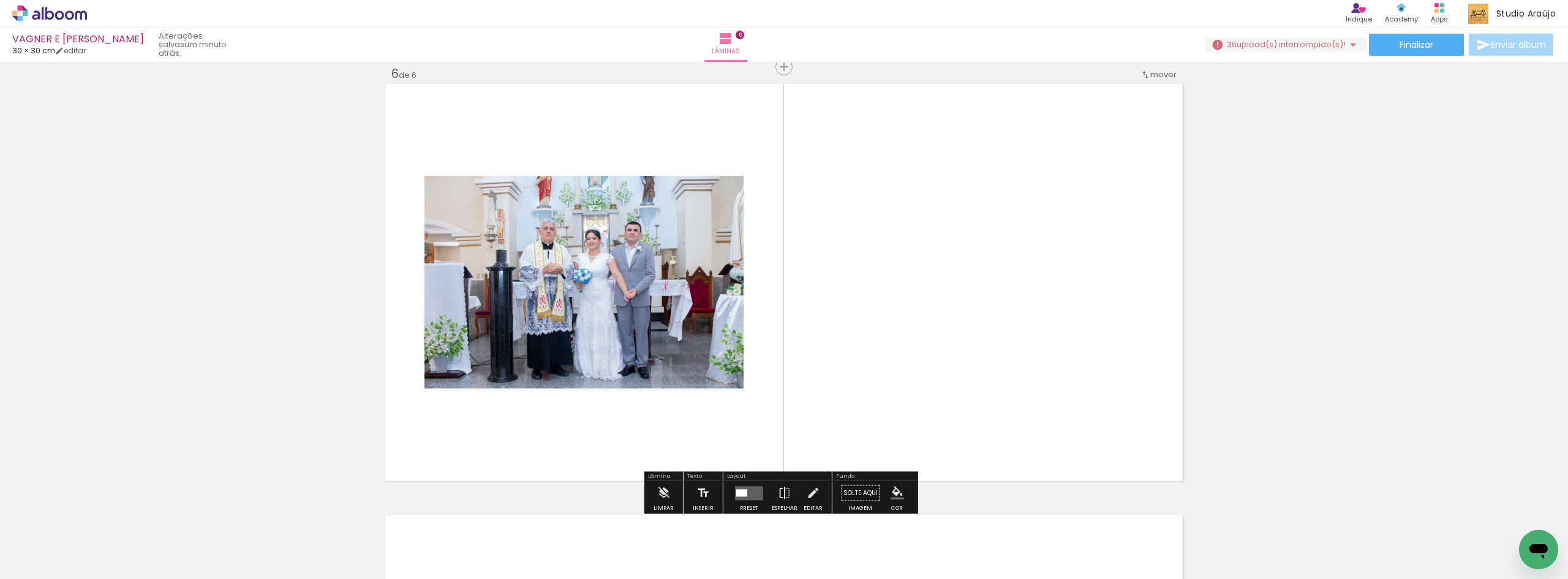
scroll to position [2172, 0]
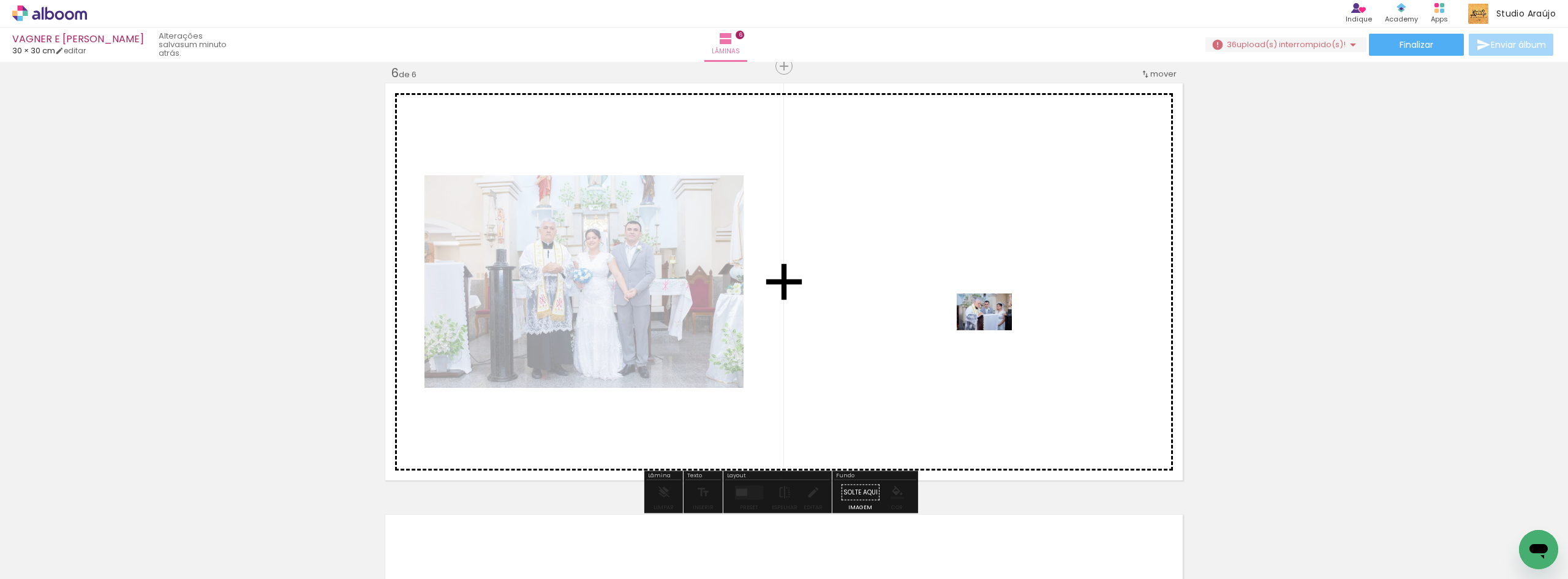
drag, startPoint x: 131, startPoint y: 543, endPoint x: 990, endPoint y: 330, distance: 885.0
click at [990, 330] on quentale-workspace at bounding box center [784, 289] width 1568 height 579
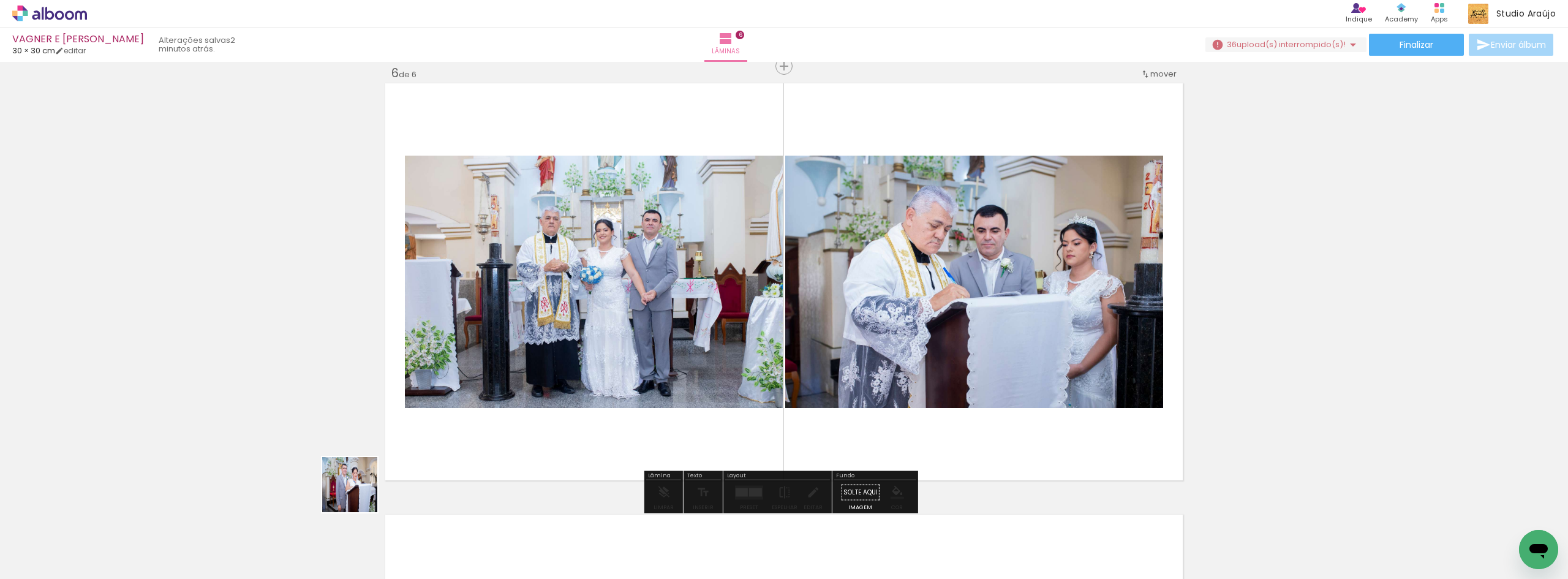
drag, startPoint x: 122, startPoint y: 544, endPoint x: 500, endPoint y: 465, distance: 386.2
click at [500, 465] on quentale-workspace at bounding box center [784, 289] width 1568 height 579
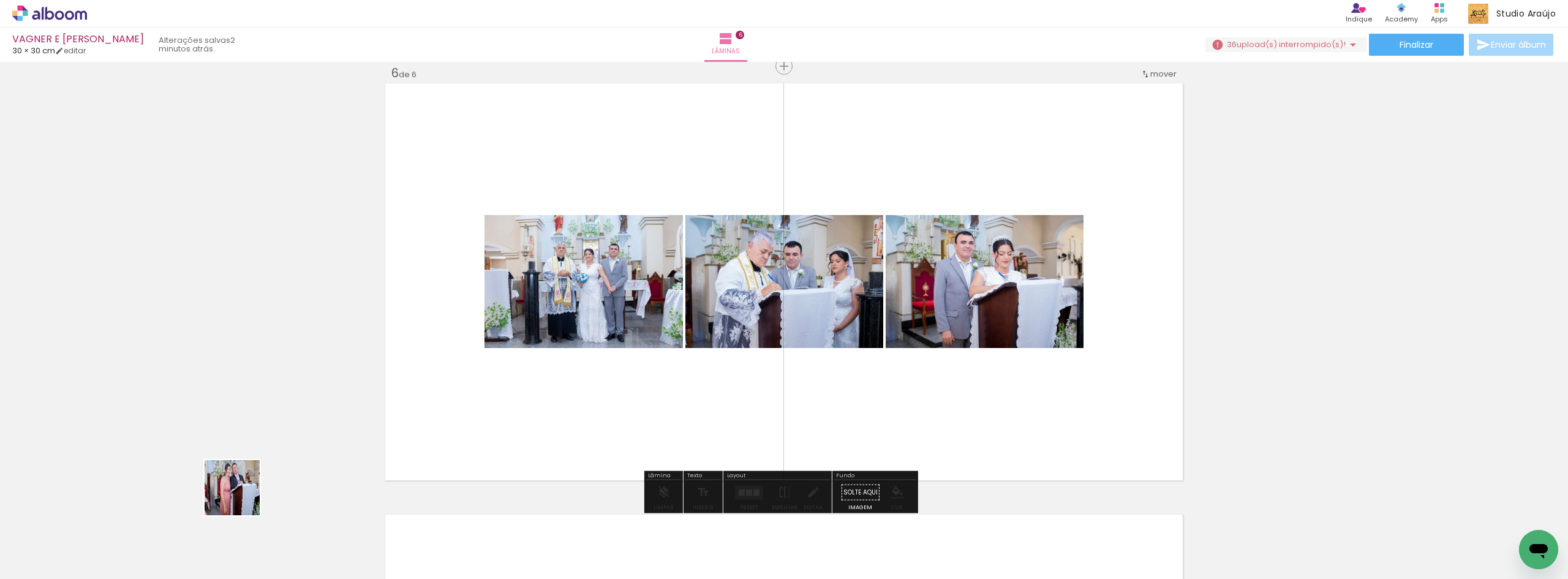
drag, startPoint x: 141, startPoint y: 543, endPoint x: 667, endPoint y: 383, distance: 549.8
click at [667, 383] on quentale-workspace at bounding box center [784, 289] width 1568 height 579
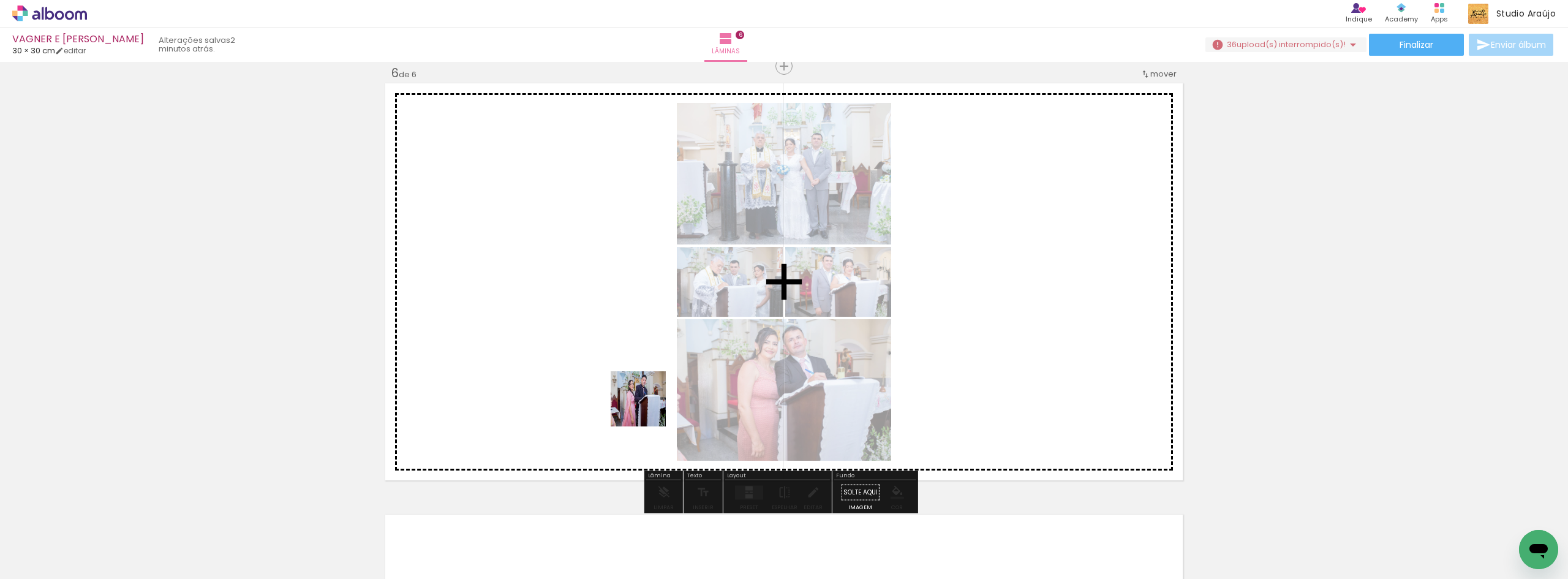
drag, startPoint x: 136, startPoint y: 547, endPoint x: 662, endPoint y: 403, distance: 545.4
click at [670, 400] on quentale-workspace at bounding box center [784, 289] width 1568 height 579
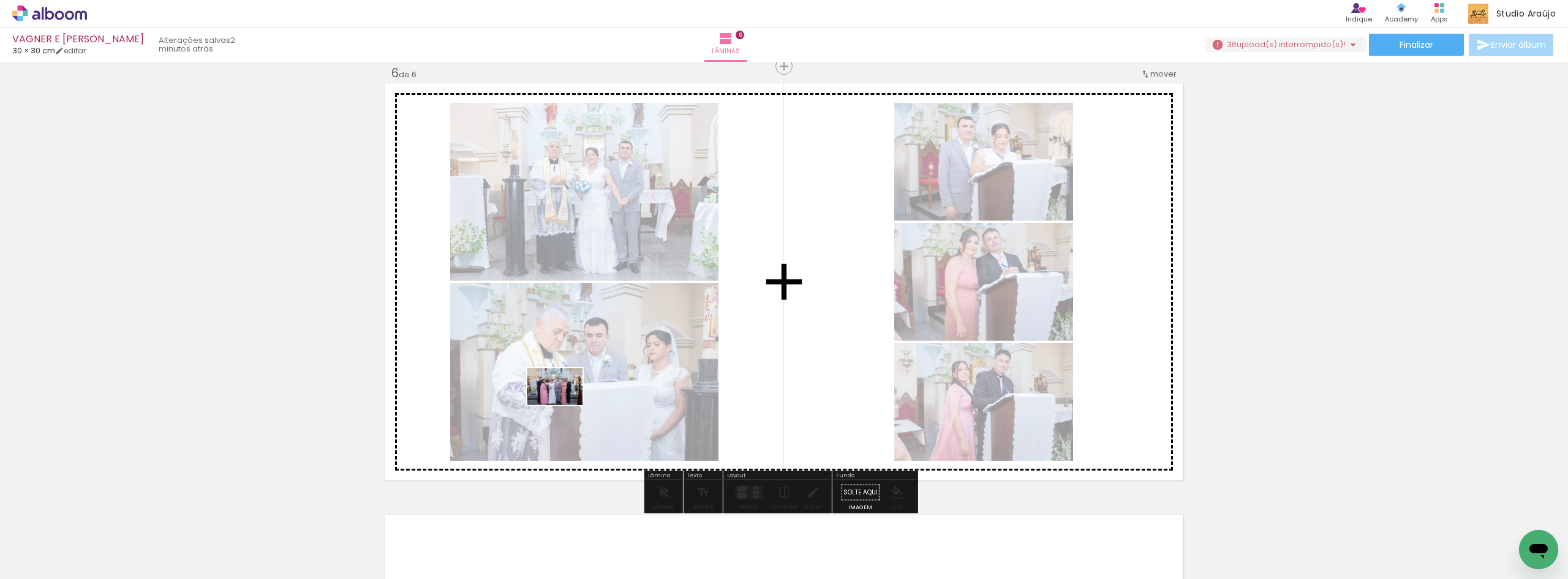
drag, startPoint x: 141, startPoint y: 542, endPoint x: 568, endPoint y: 404, distance: 448.7
click at [568, 404] on quentale-workspace at bounding box center [784, 289] width 1568 height 579
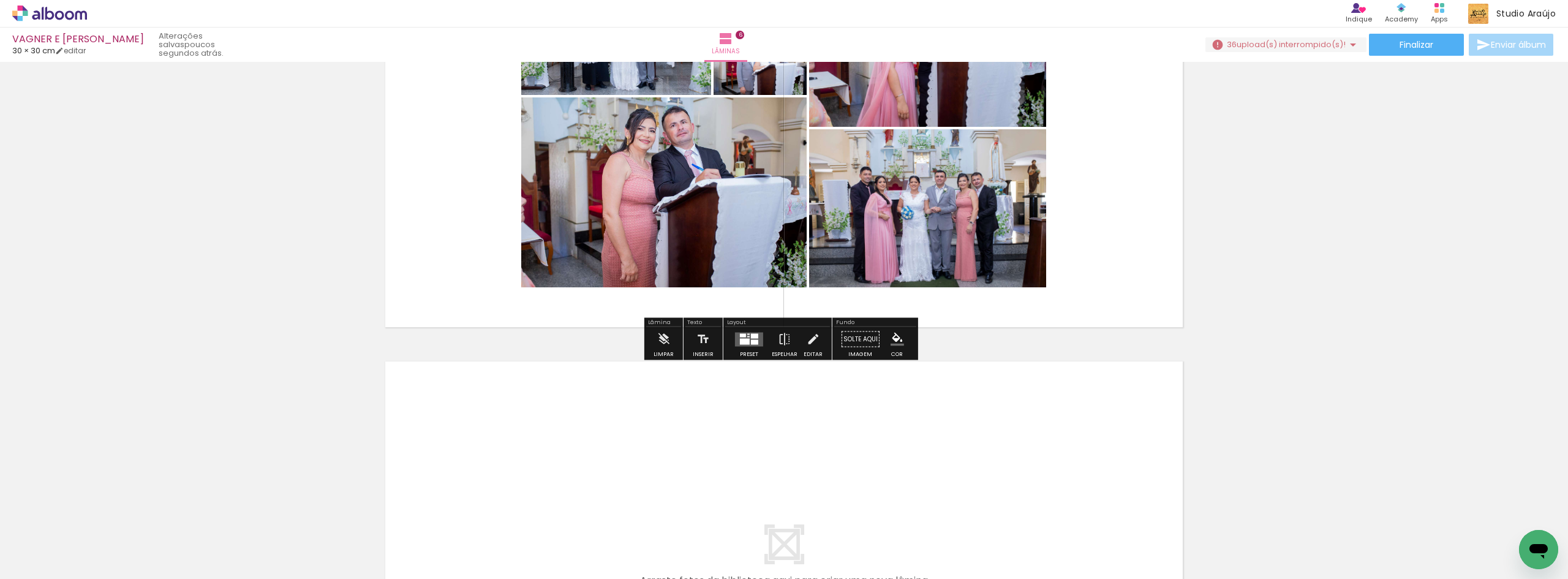
scroll to position [2418, 0]
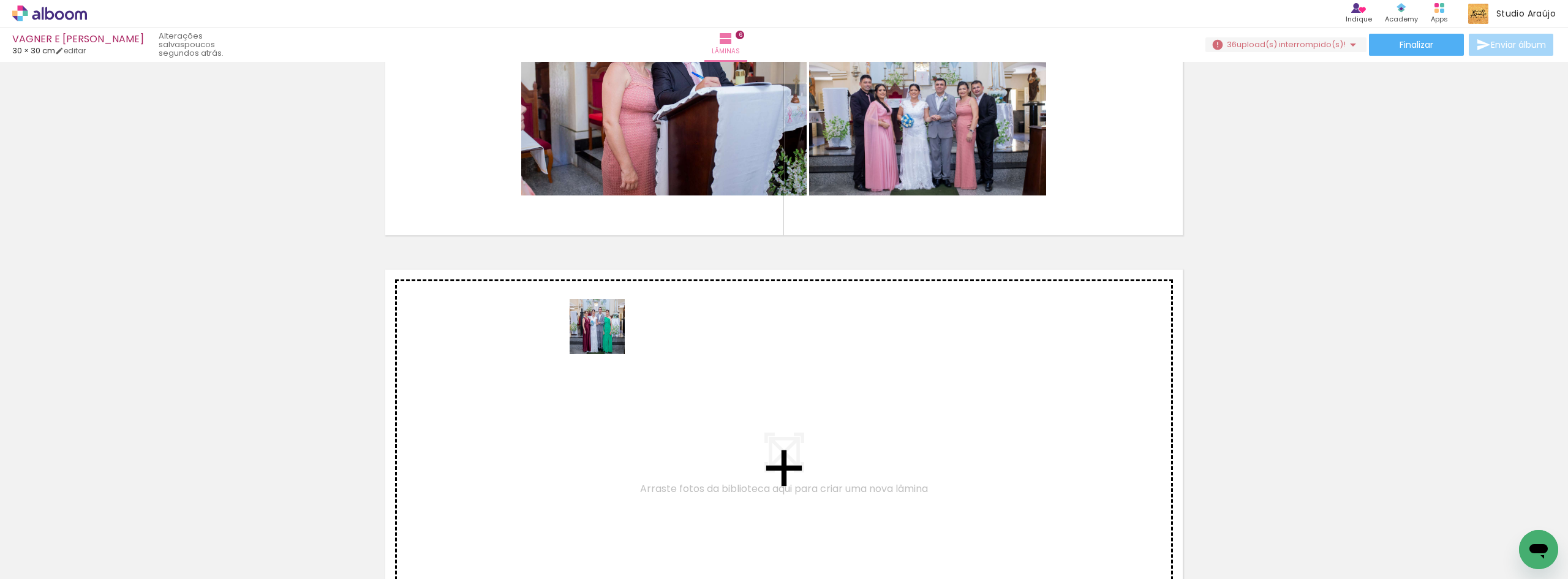
drag, startPoint x: 140, startPoint y: 554, endPoint x: 606, endPoint y: 335, distance: 514.9
click at [606, 335] on quentale-workspace at bounding box center [784, 289] width 1568 height 579
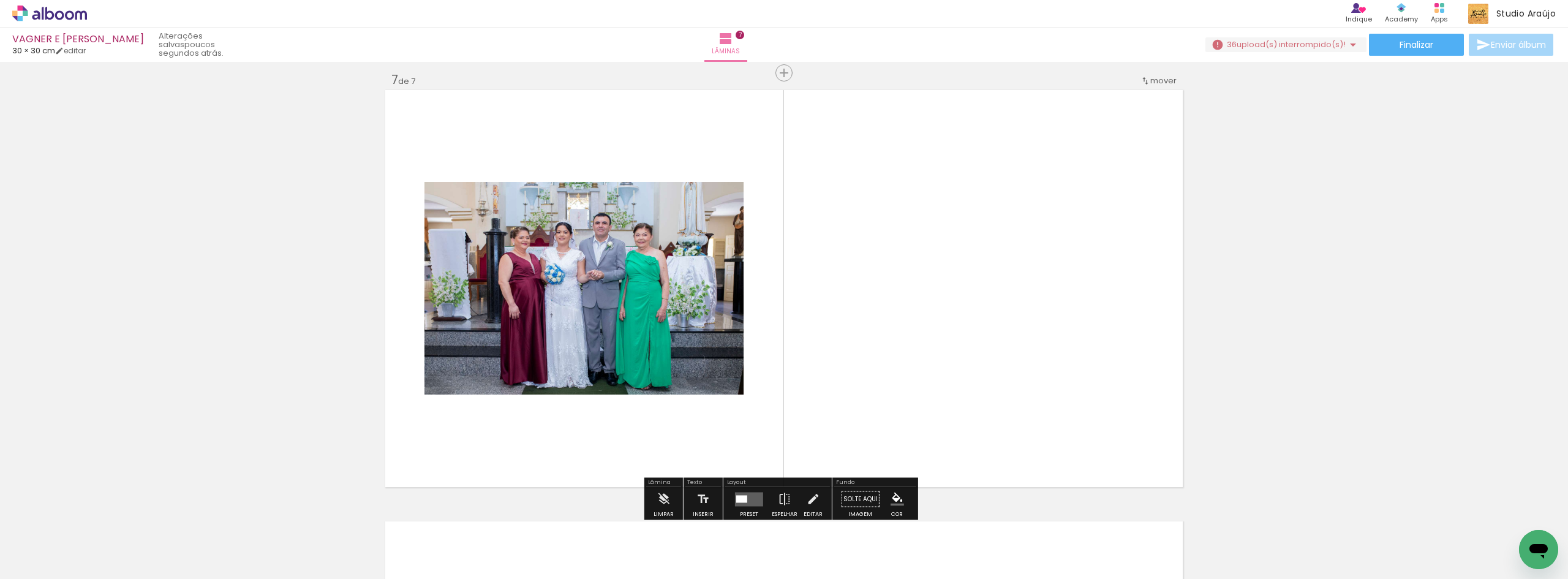
scroll to position [2603, 0]
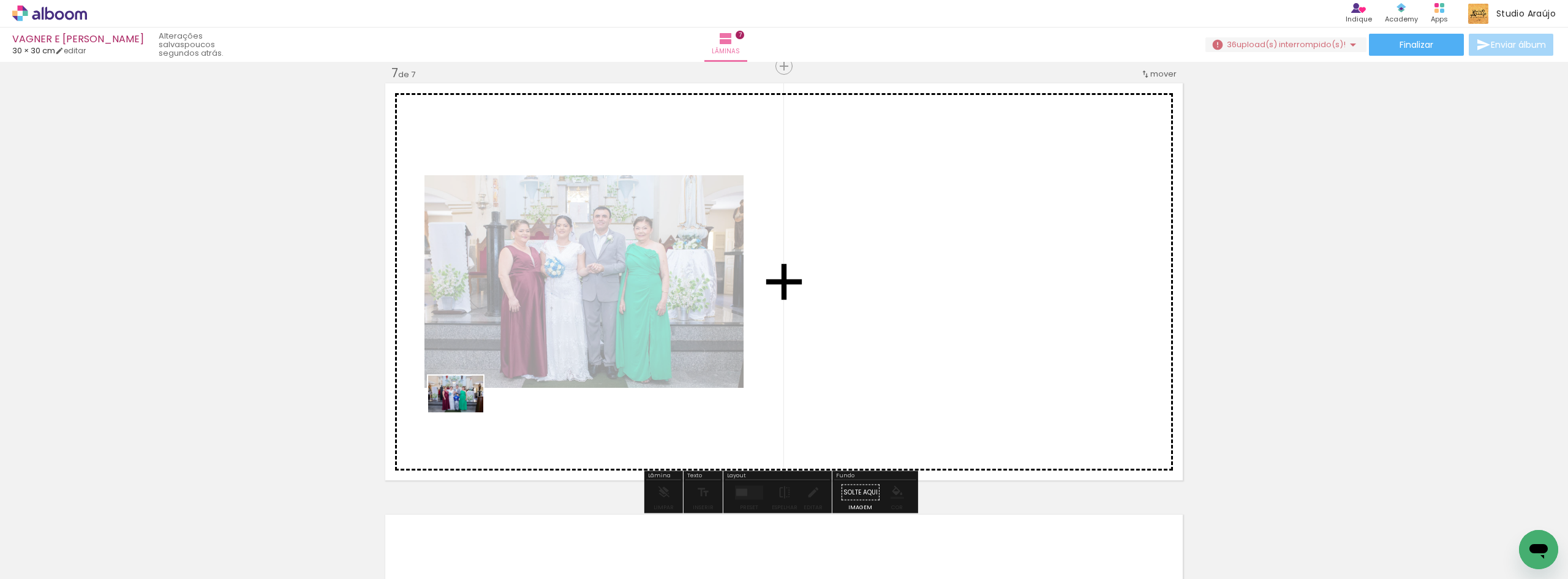
drag, startPoint x: 116, startPoint y: 544, endPoint x: 464, endPoint y: 412, distance: 372.2
click at [464, 412] on quentale-workspace at bounding box center [784, 289] width 1568 height 579
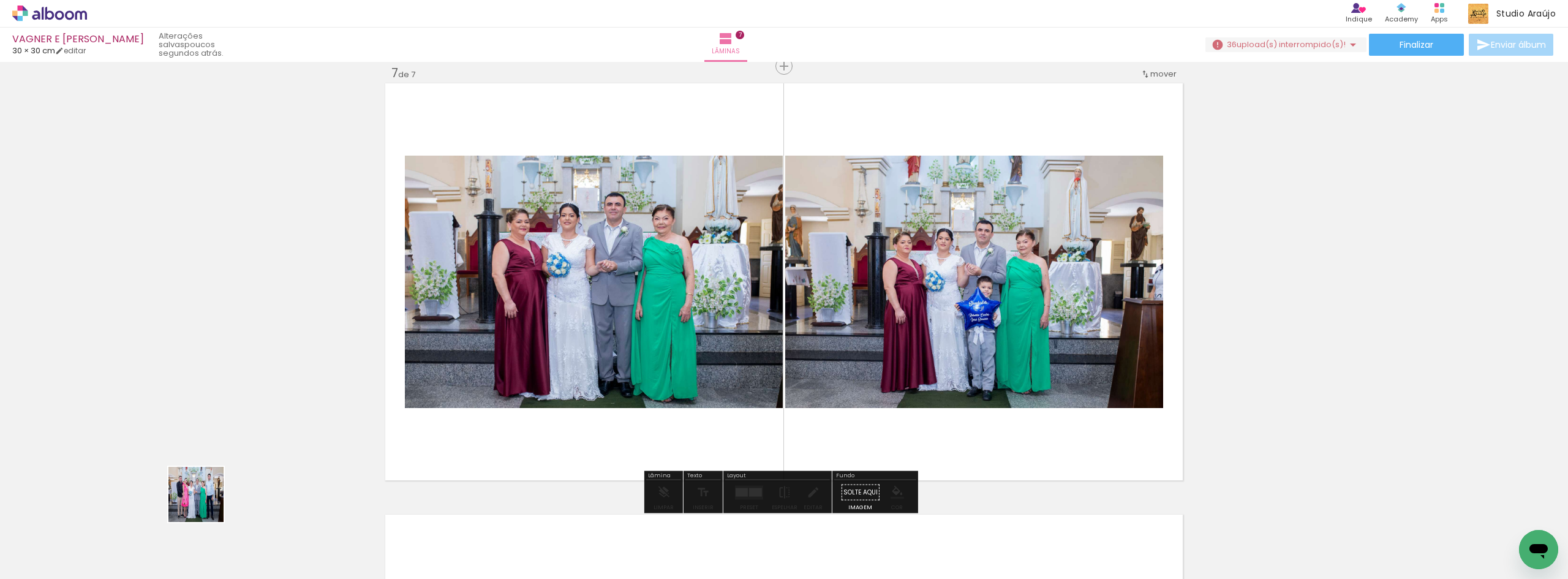
drag, startPoint x: 122, startPoint y: 540, endPoint x: 447, endPoint y: 416, distance: 347.9
click at [447, 416] on quentale-workspace at bounding box center [784, 289] width 1568 height 579
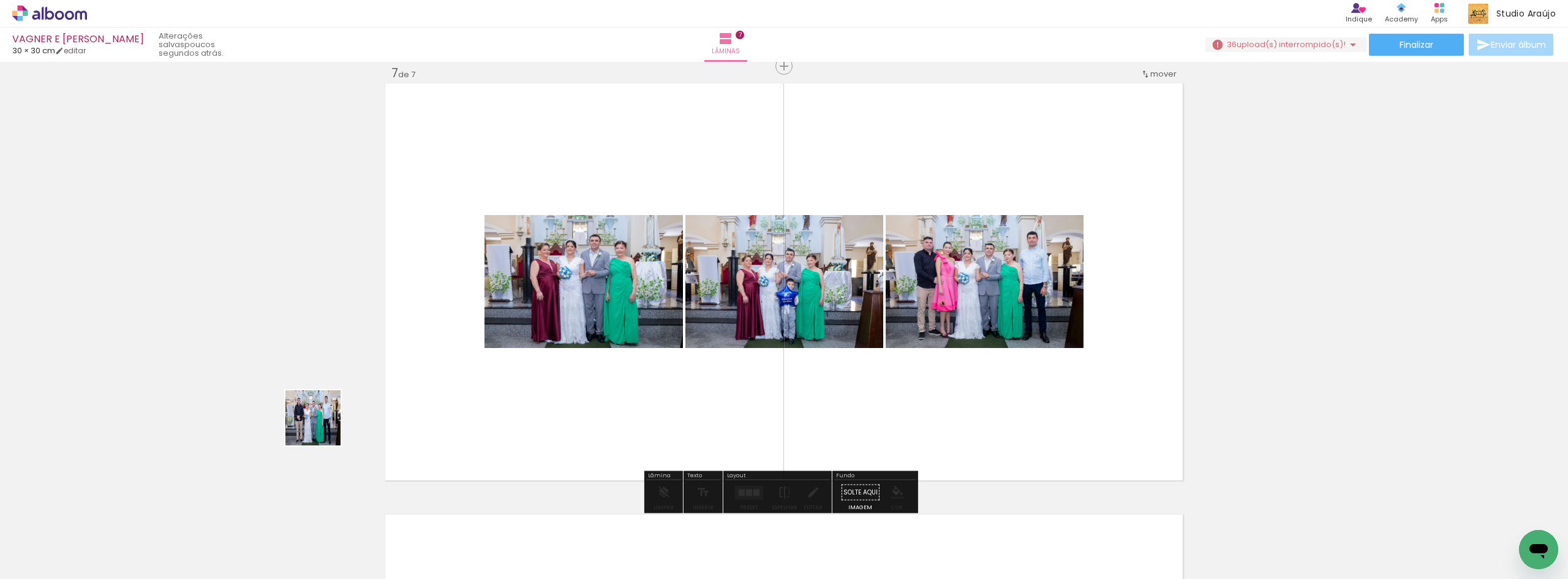
drag, startPoint x: 143, startPoint y: 548, endPoint x: 494, endPoint y: 369, distance: 394.0
click at [494, 369] on quentale-workspace at bounding box center [784, 289] width 1568 height 579
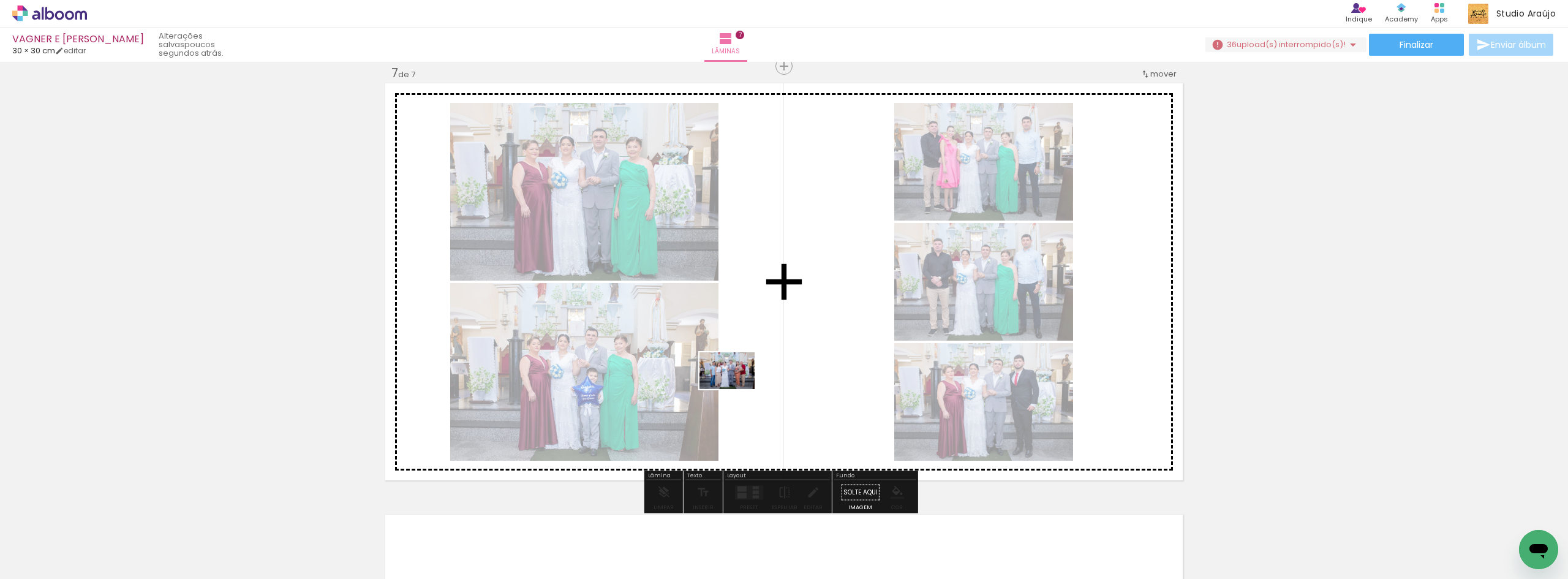
drag, startPoint x: 123, startPoint y: 556, endPoint x: 736, endPoint y: 389, distance: 635.3
click at [736, 389] on quentale-workspace at bounding box center [784, 289] width 1568 height 579
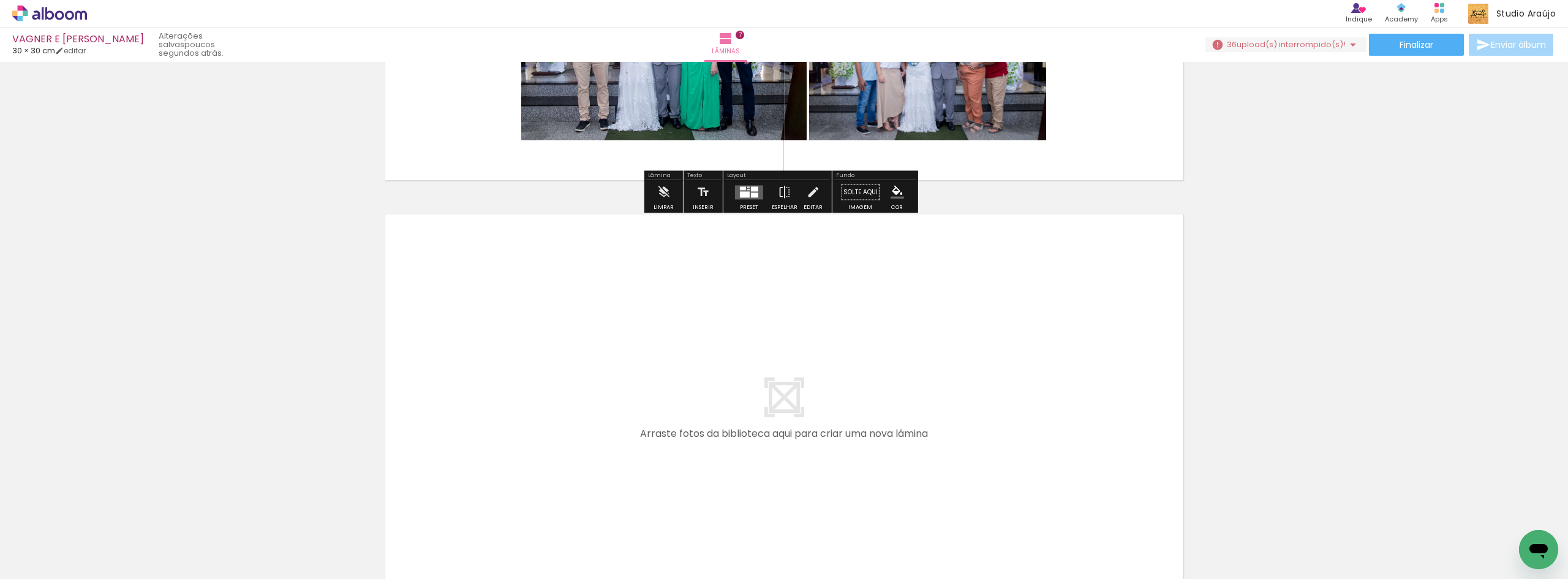
scroll to position [2930, 0]
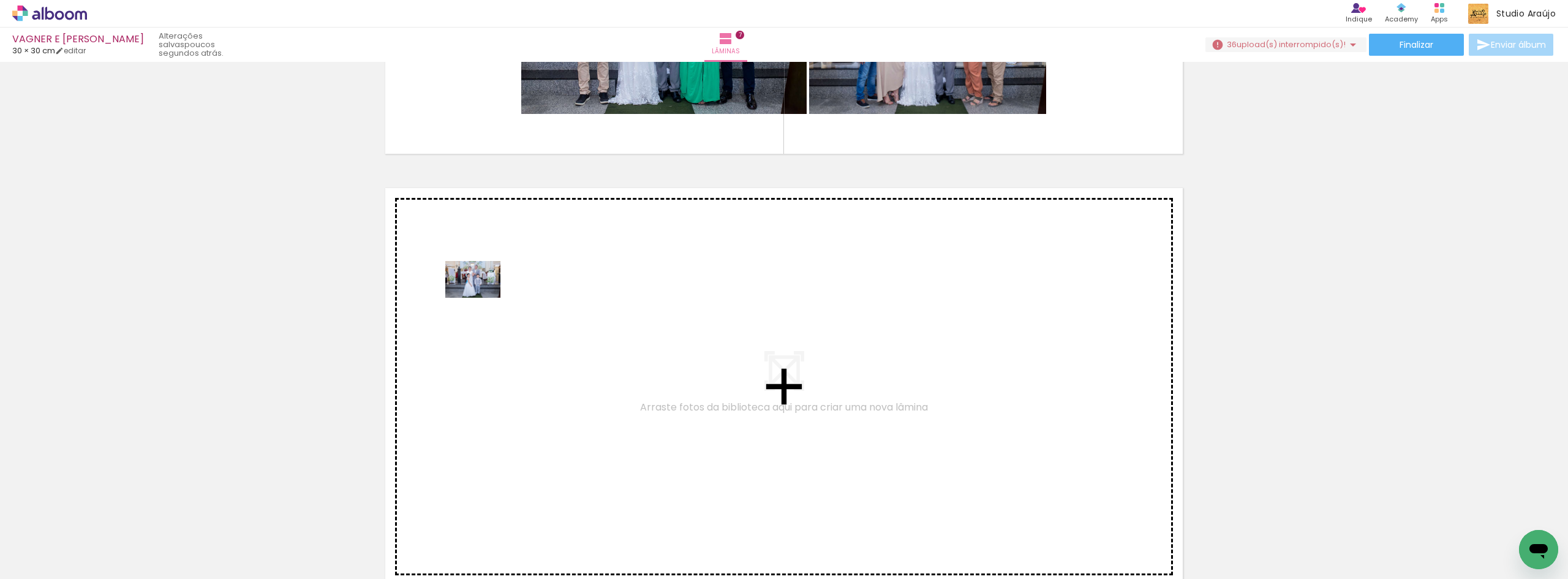
drag, startPoint x: 128, startPoint y: 541, endPoint x: 482, endPoint y: 298, distance: 429.4
click at [482, 298] on quentale-workspace at bounding box center [784, 289] width 1568 height 579
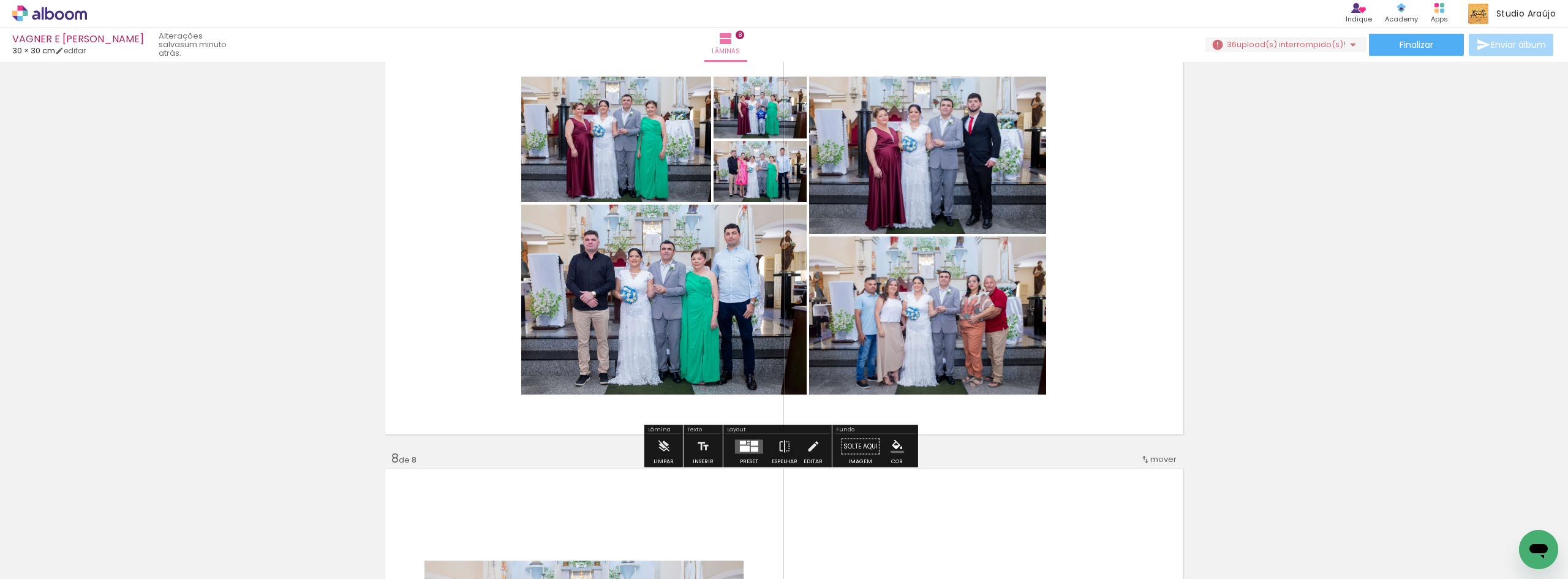
scroll to position [2545, 0]
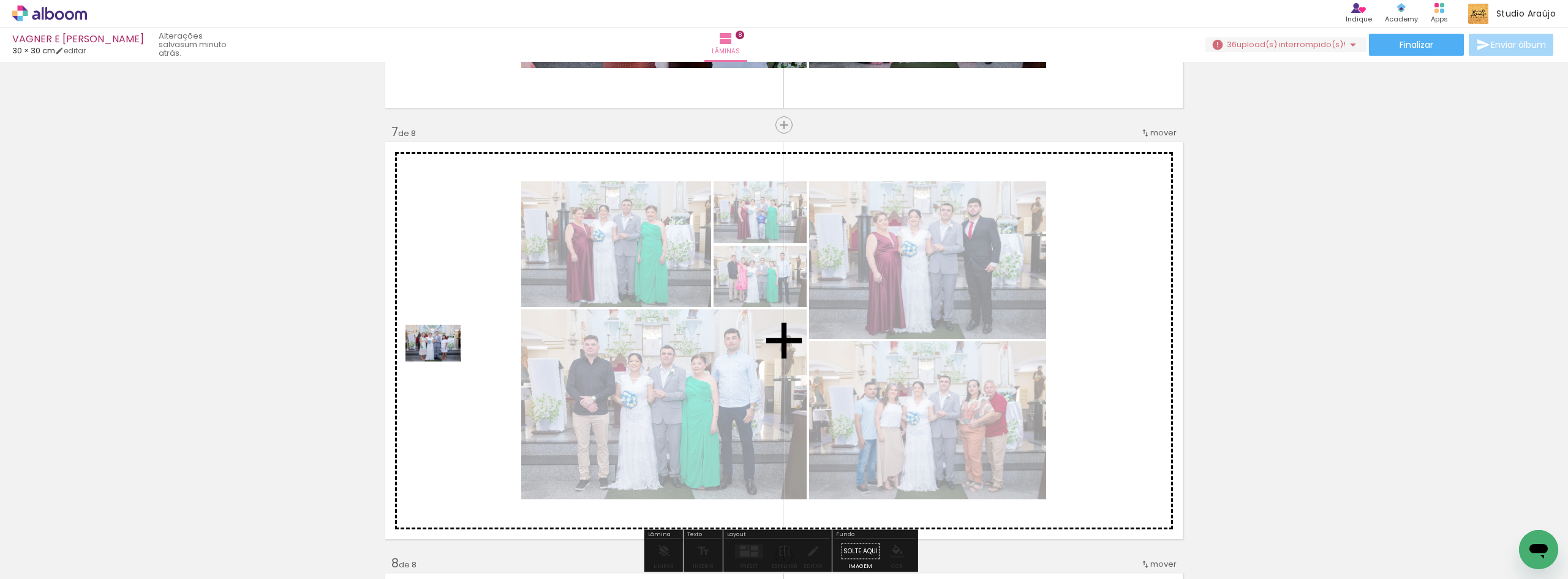
drag, startPoint x: 128, startPoint y: 544, endPoint x: 442, endPoint y: 361, distance: 363.4
click at [442, 361] on quentale-workspace at bounding box center [784, 289] width 1568 height 579
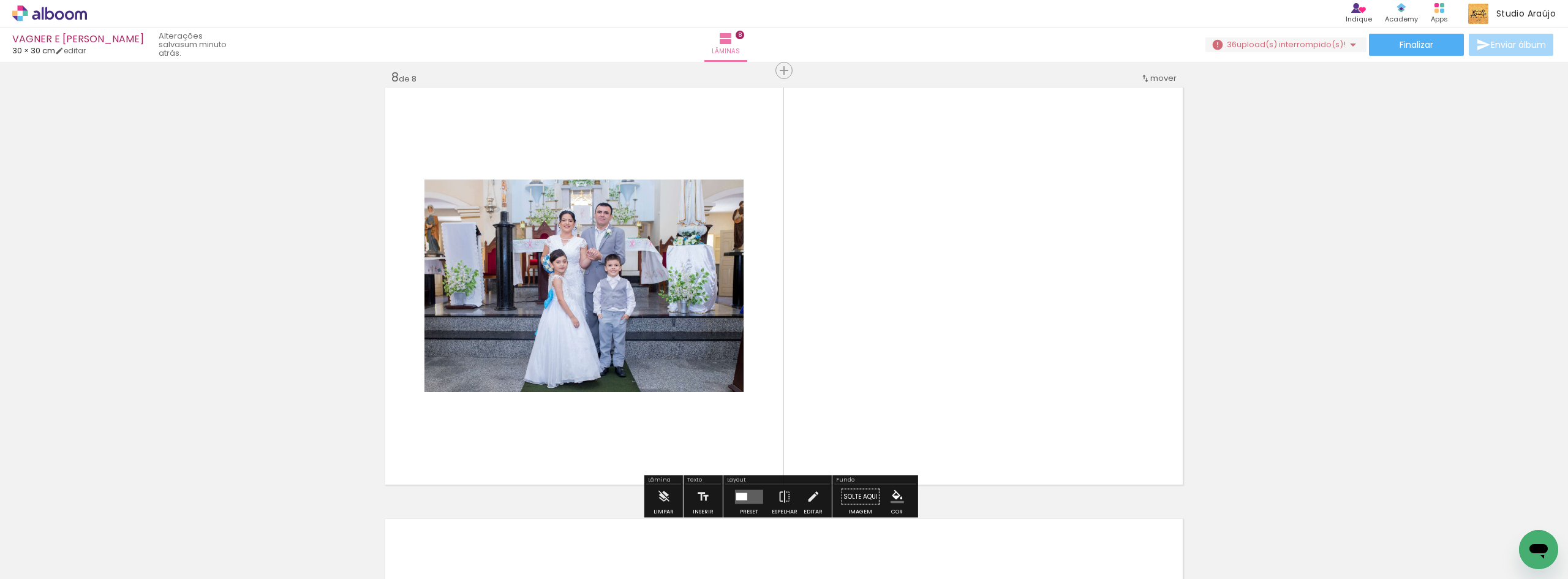
scroll to position [3035, 0]
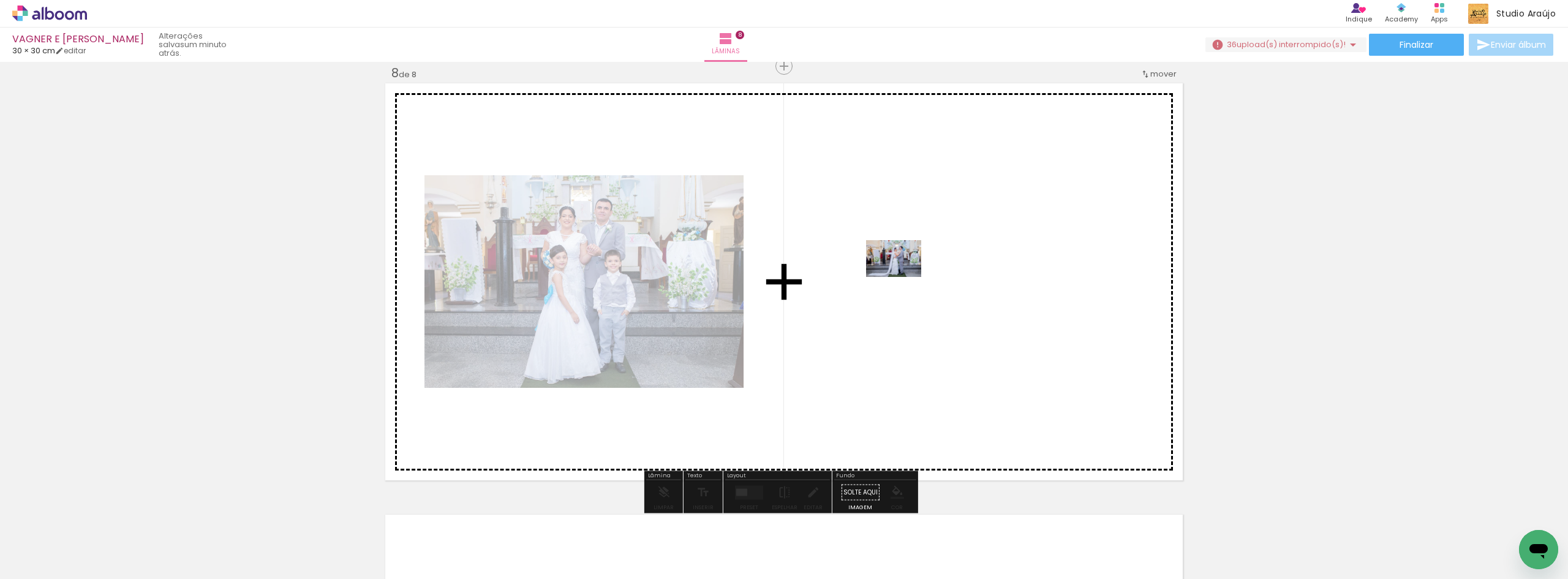
drag, startPoint x: 128, startPoint y: 550, endPoint x: 902, endPoint y: 277, distance: 820.7
click at [902, 277] on quentale-workspace at bounding box center [784, 289] width 1568 height 579
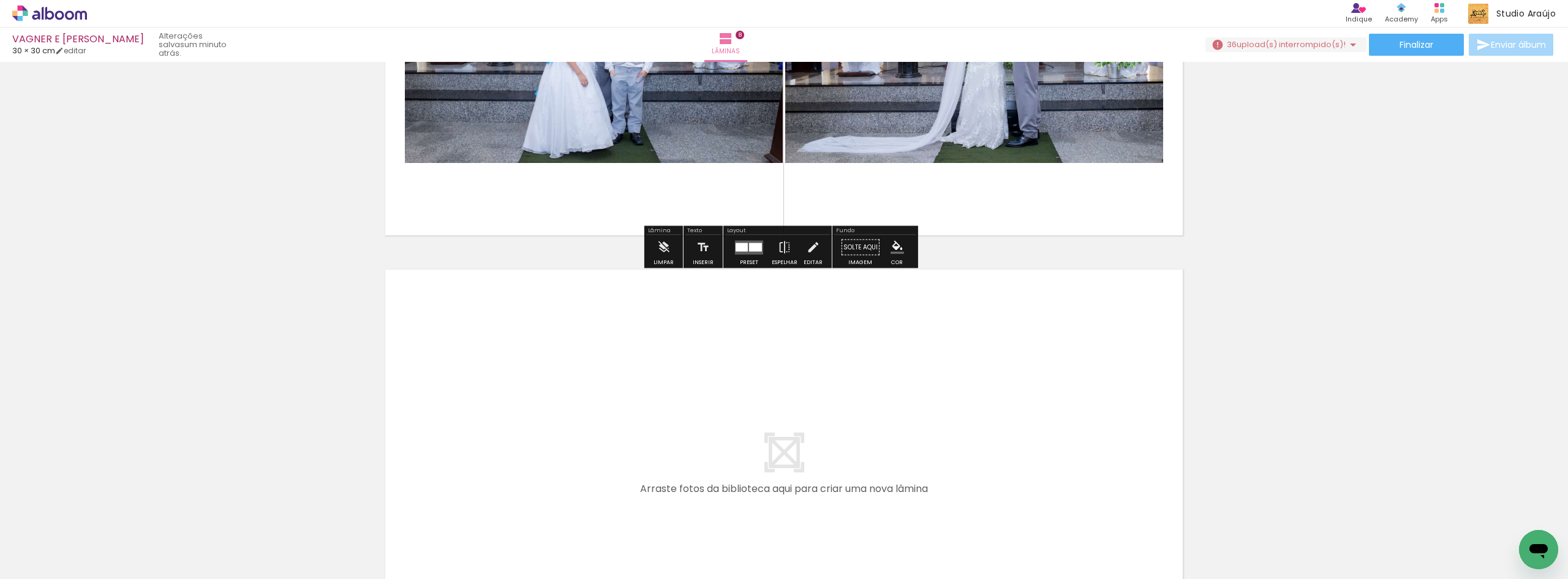
scroll to position [3443, 0]
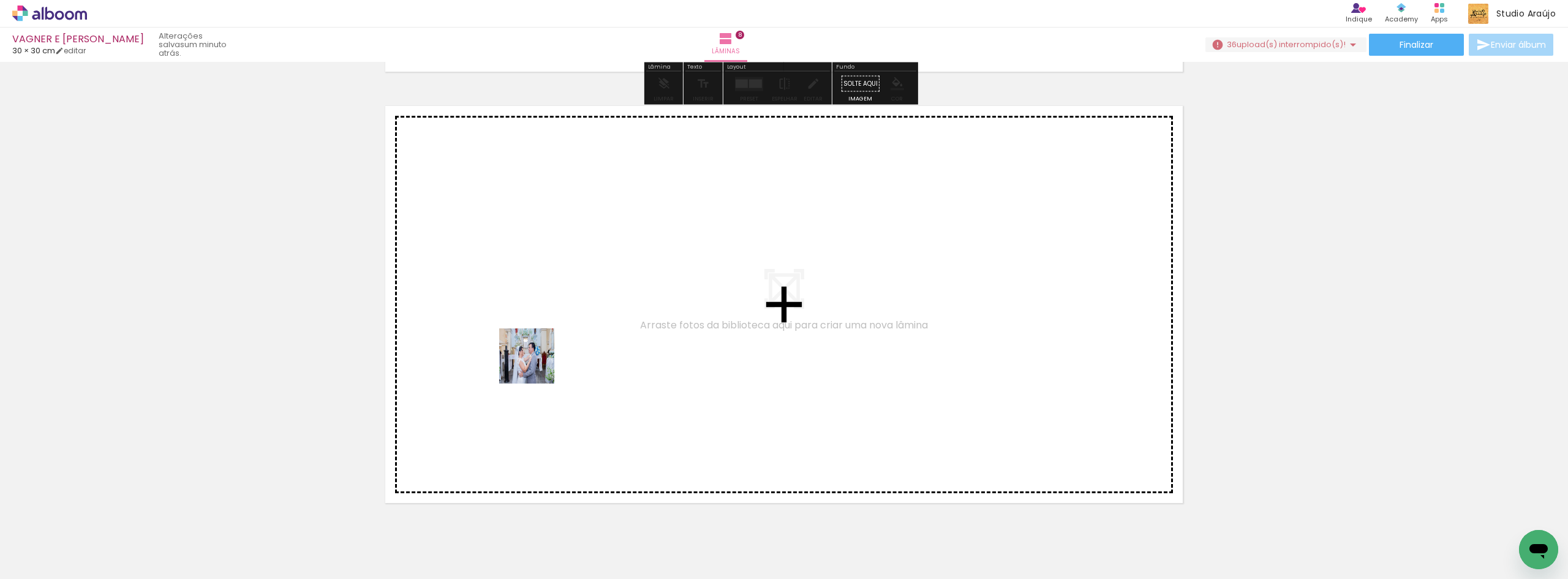
drag, startPoint x: 125, startPoint y: 543, endPoint x: 598, endPoint y: 340, distance: 514.7
click at [598, 340] on quentale-workspace at bounding box center [784, 289] width 1568 height 579
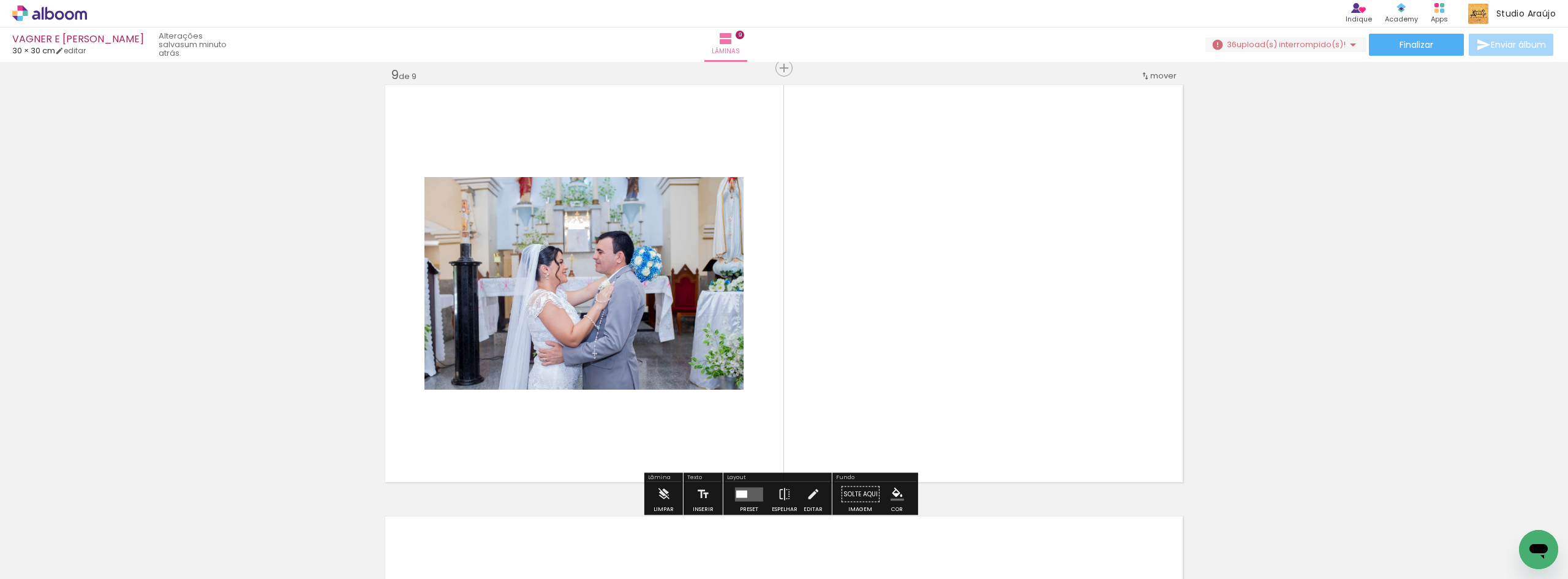
scroll to position [3466, 0]
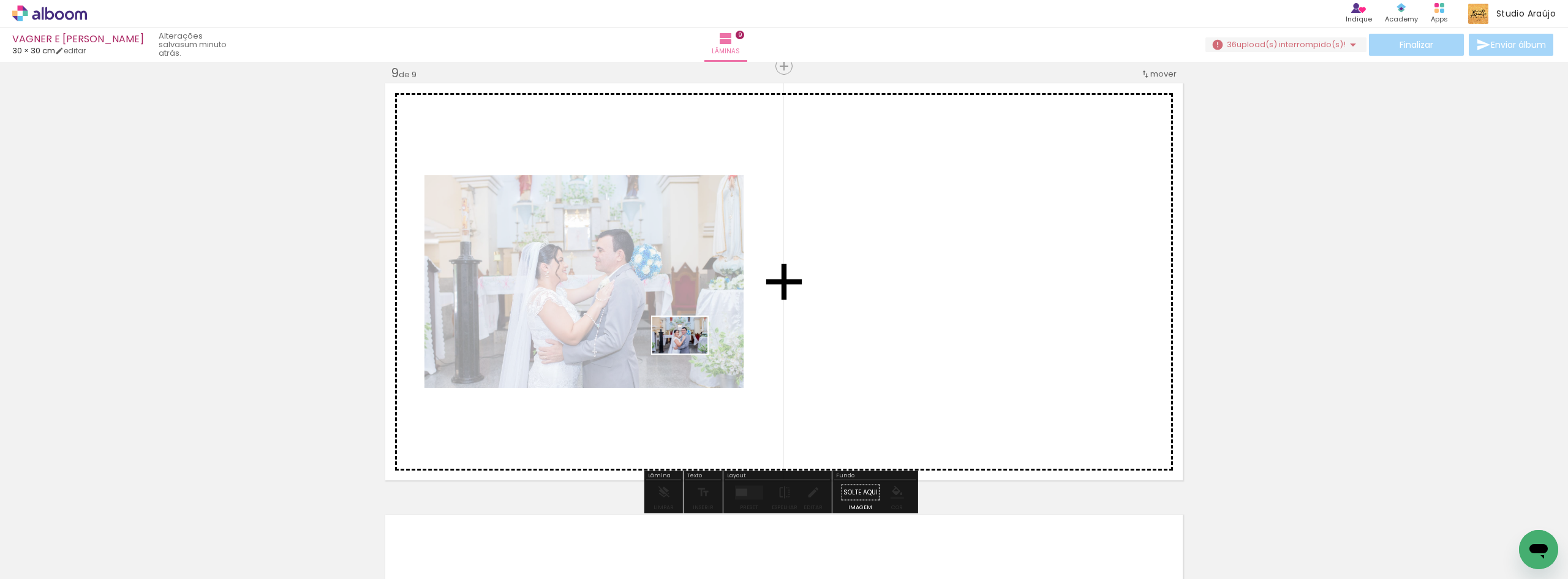
drag, startPoint x: 127, startPoint y: 538, endPoint x: 787, endPoint y: 331, distance: 691.7
click at [787, 331] on quentale-workspace at bounding box center [784, 289] width 1568 height 579
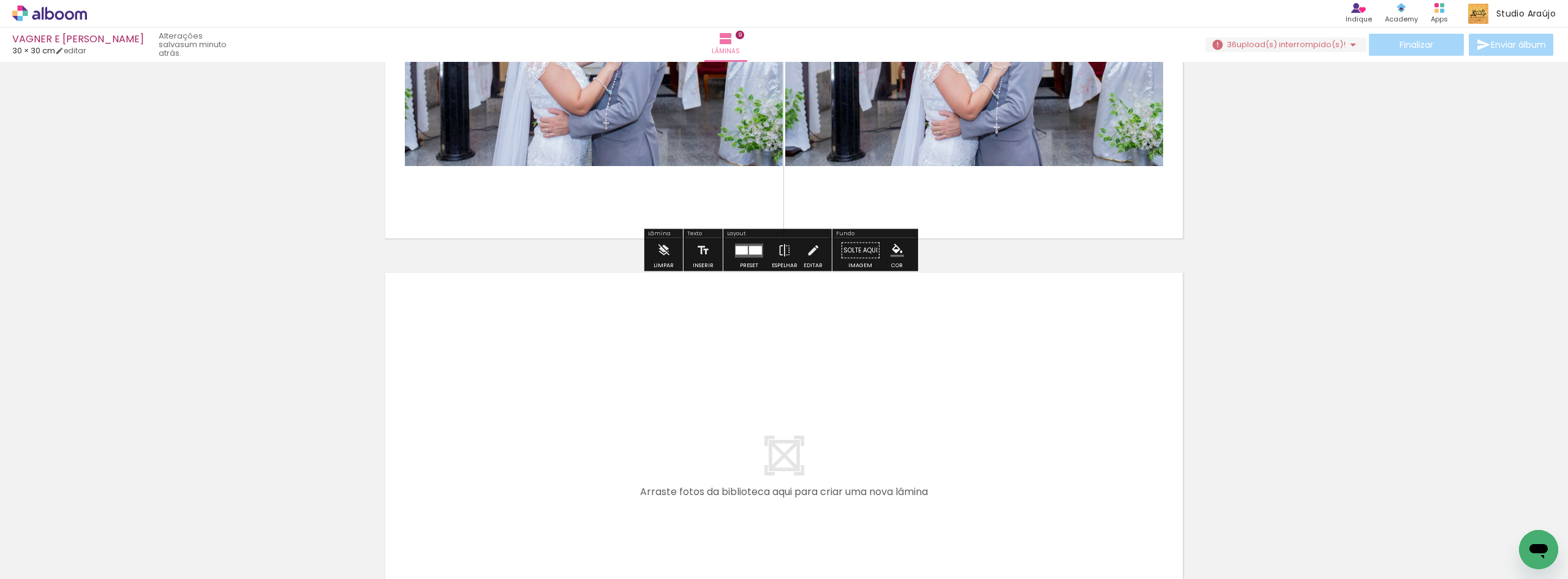
scroll to position [3711, 0]
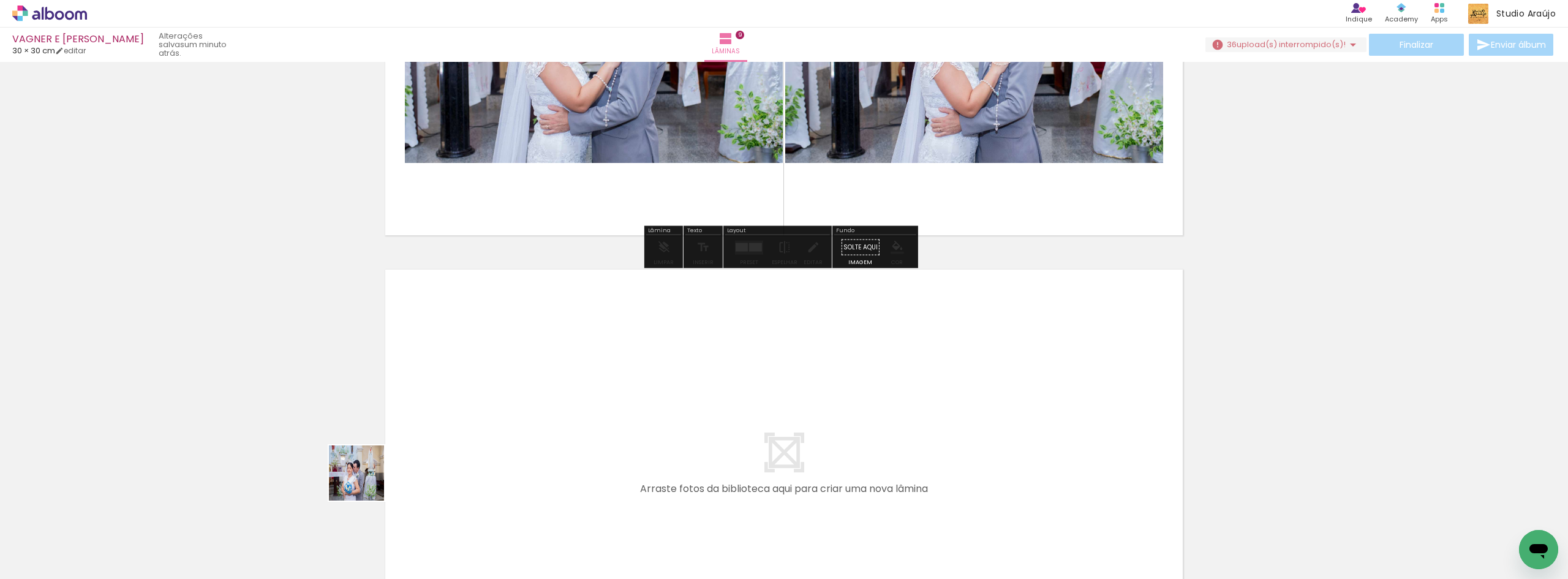
drag, startPoint x: 310, startPoint y: 515, endPoint x: 552, endPoint y: 395, distance: 270.1
click at [552, 395] on quentale-workspace at bounding box center [784, 289] width 1568 height 579
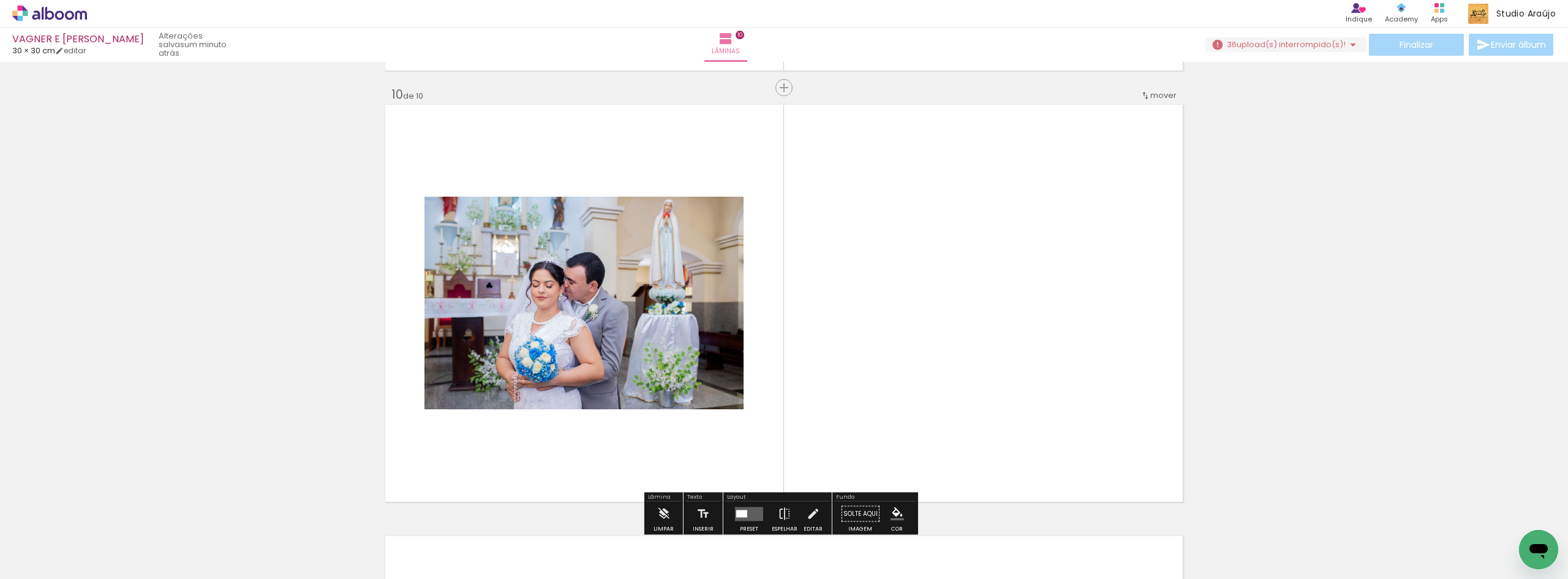
scroll to position [3897, 0]
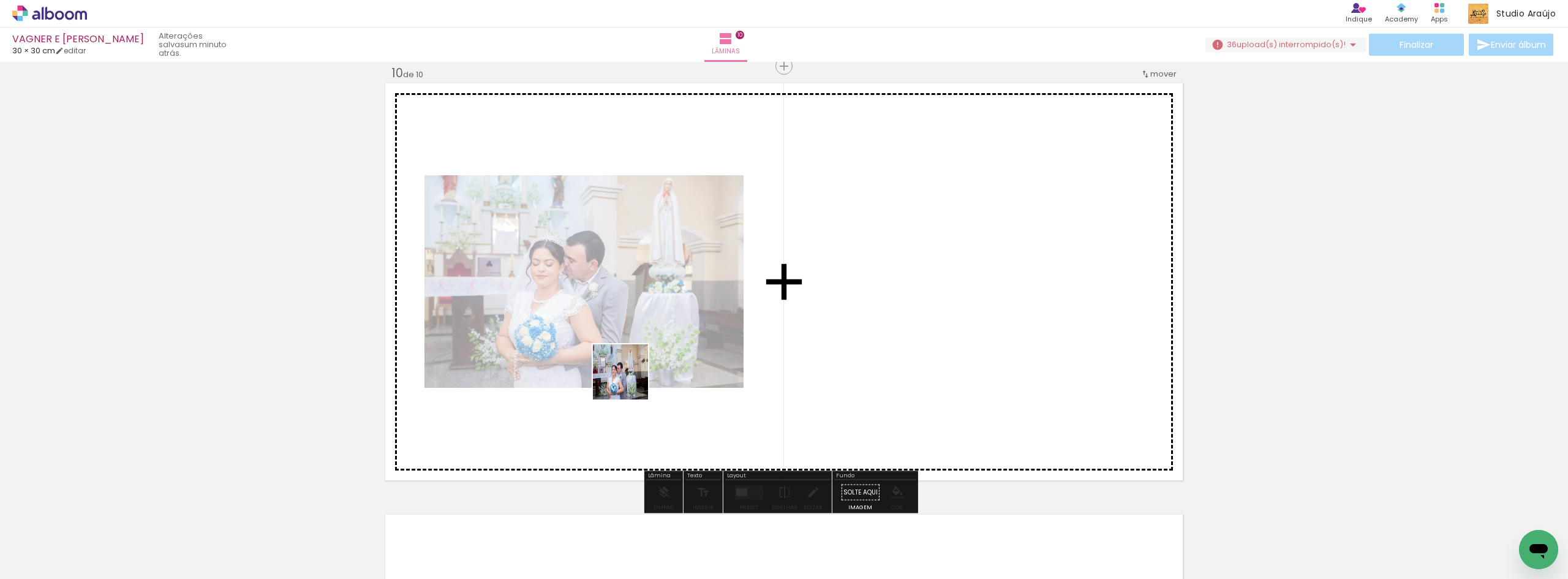
drag, startPoint x: 211, startPoint y: 547, endPoint x: 633, endPoint y: 380, distance: 453.8
click at [633, 380] on quentale-workspace at bounding box center [784, 289] width 1568 height 579
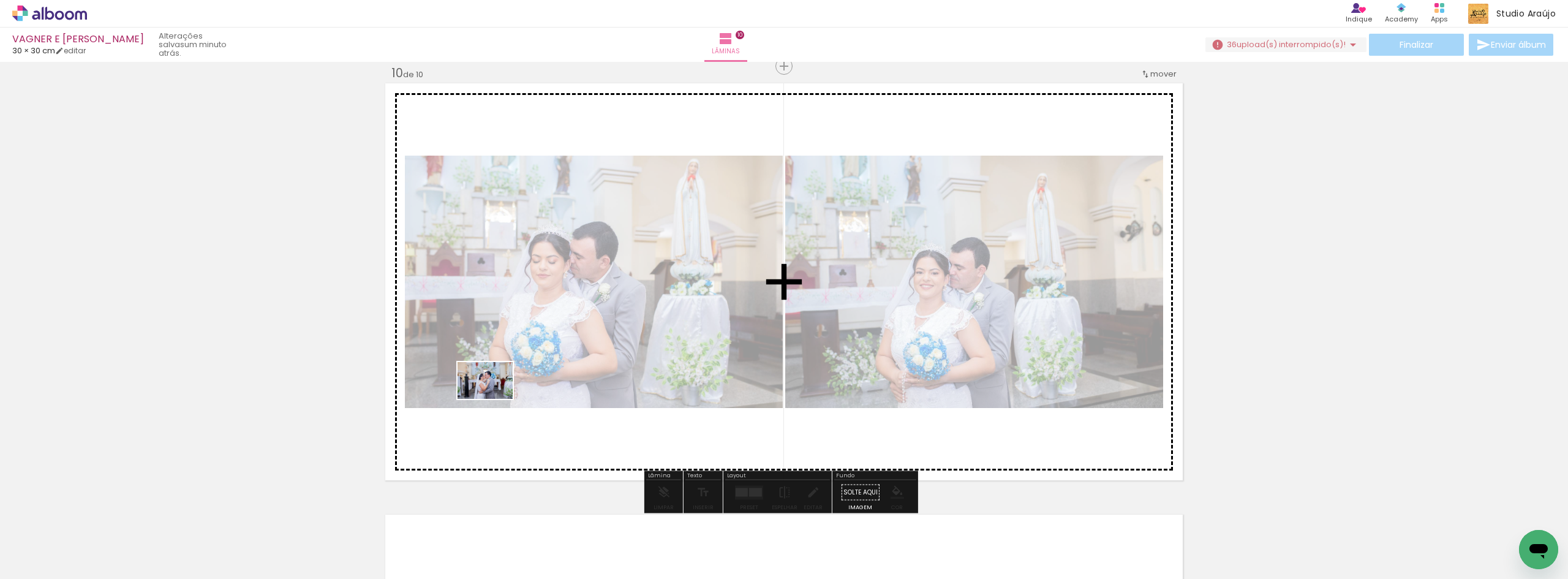
drag, startPoint x: 335, startPoint y: 461, endPoint x: 494, endPoint y: 398, distance: 171.0
click at [494, 398] on quentale-workspace at bounding box center [784, 289] width 1568 height 579
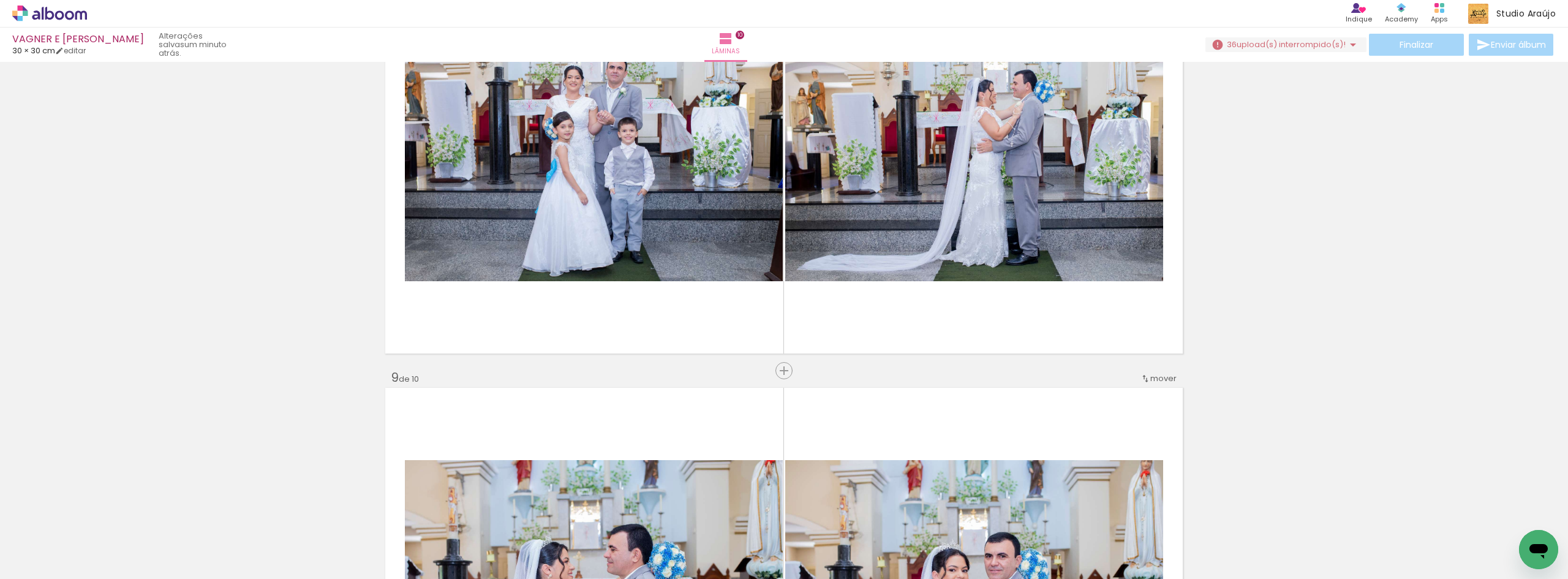
scroll to position [3080, 0]
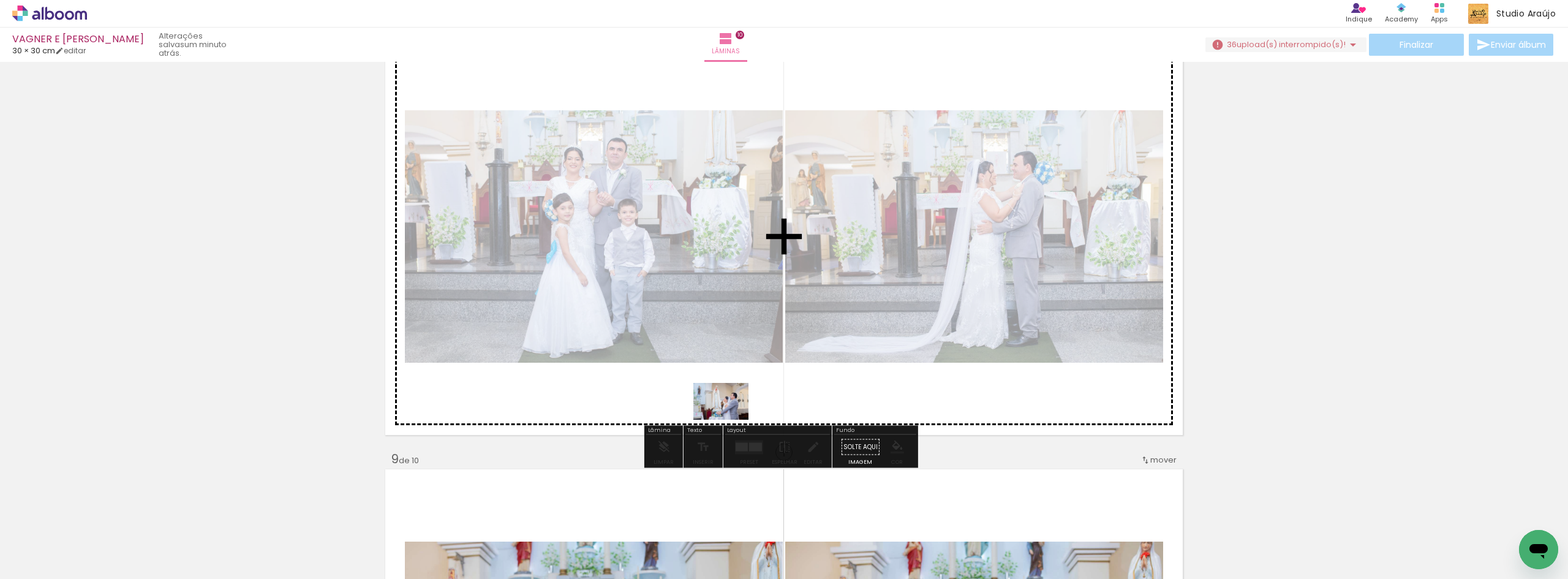
drag, startPoint x: 97, startPoint y: 543, endPoint x: 732, endPoint y: 419, distance: 647.0
click at [732, 419] on quentale-workspace at bounding box center [784, 289] width 1568 height 579
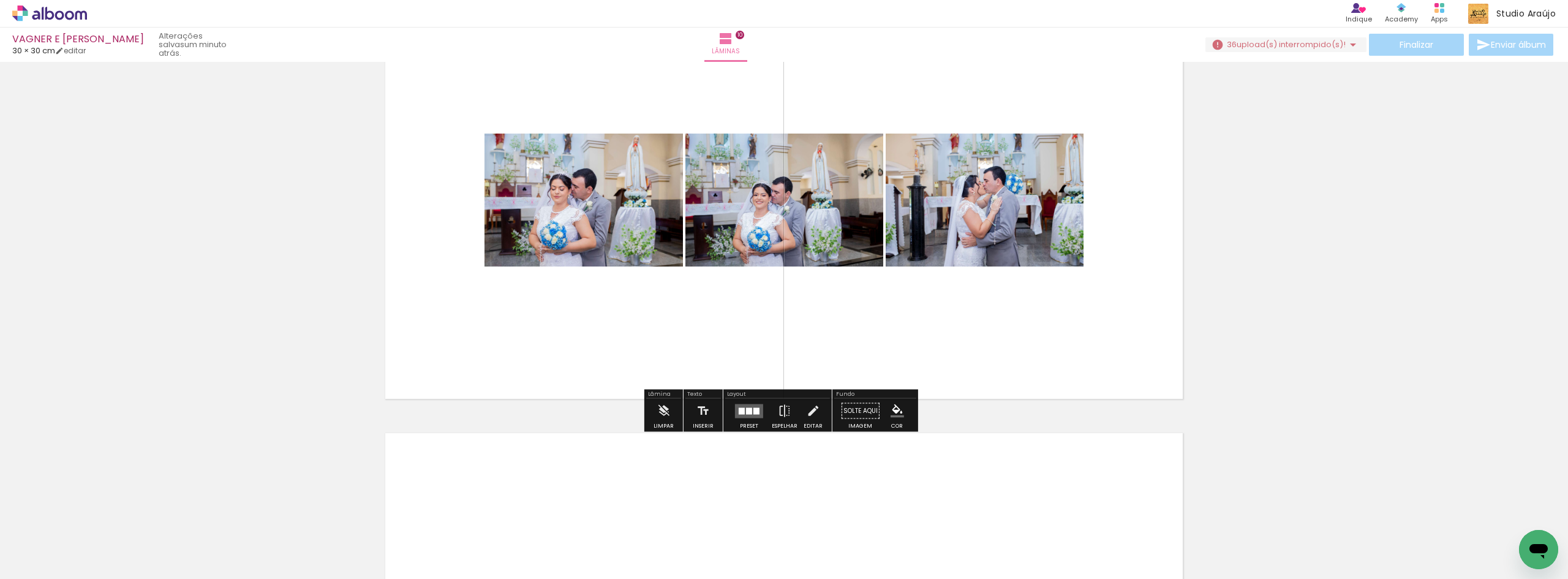
scroll to position [4306, 0]
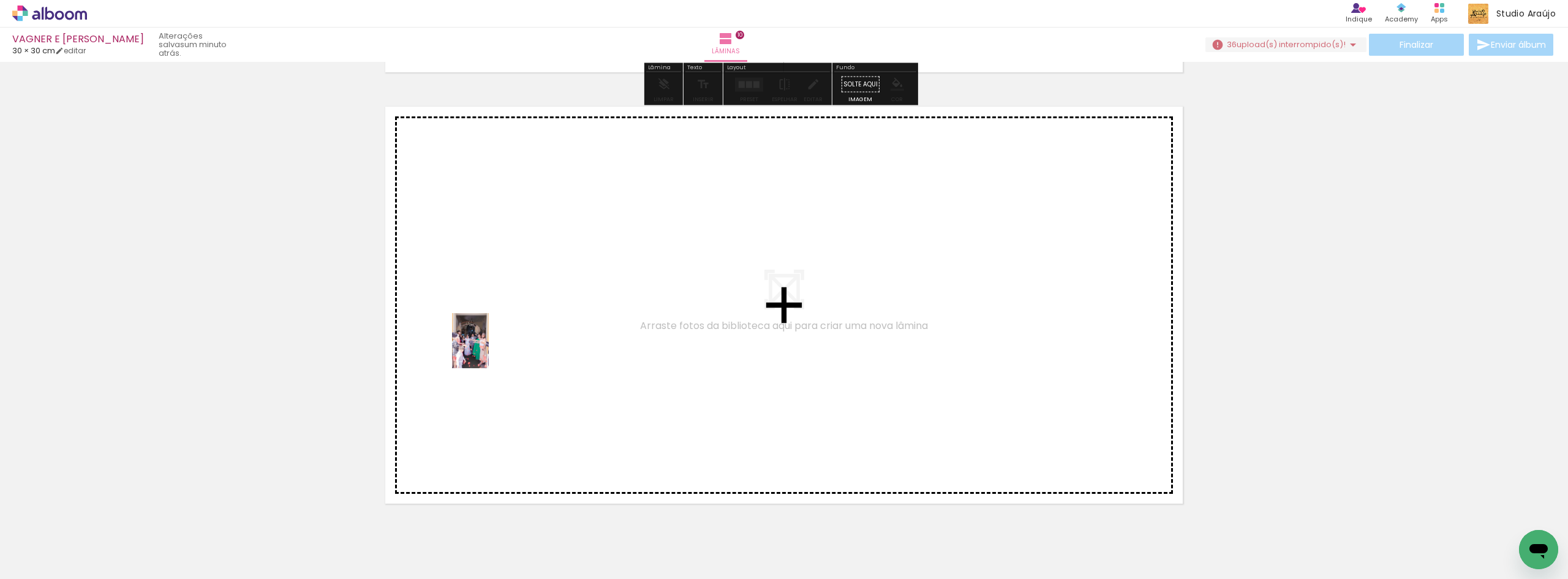
drag, startPoint x: 132, startPoint y: 559, endPoint x: 489, endPoint y: 350, distance: 413.7
click at [489, 350] on quentale-workspace at bounding box center [784, 289] width 1568 height 579
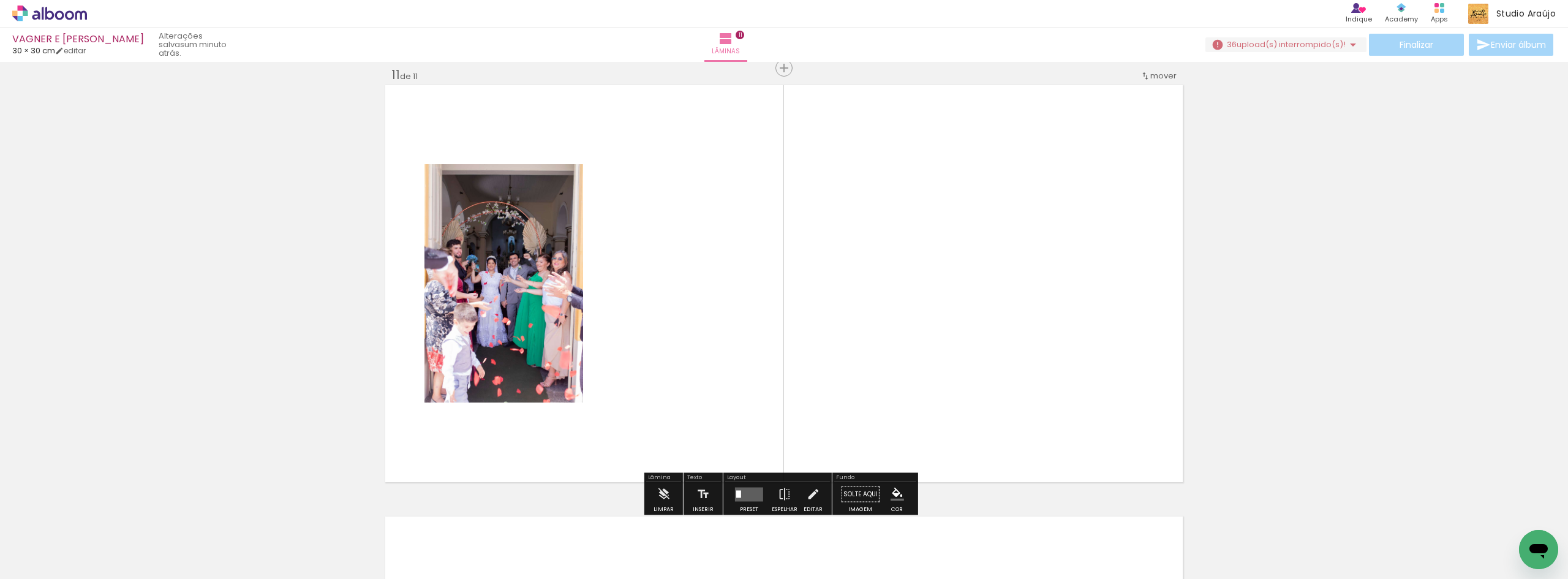
scroll to position [4328, 0]
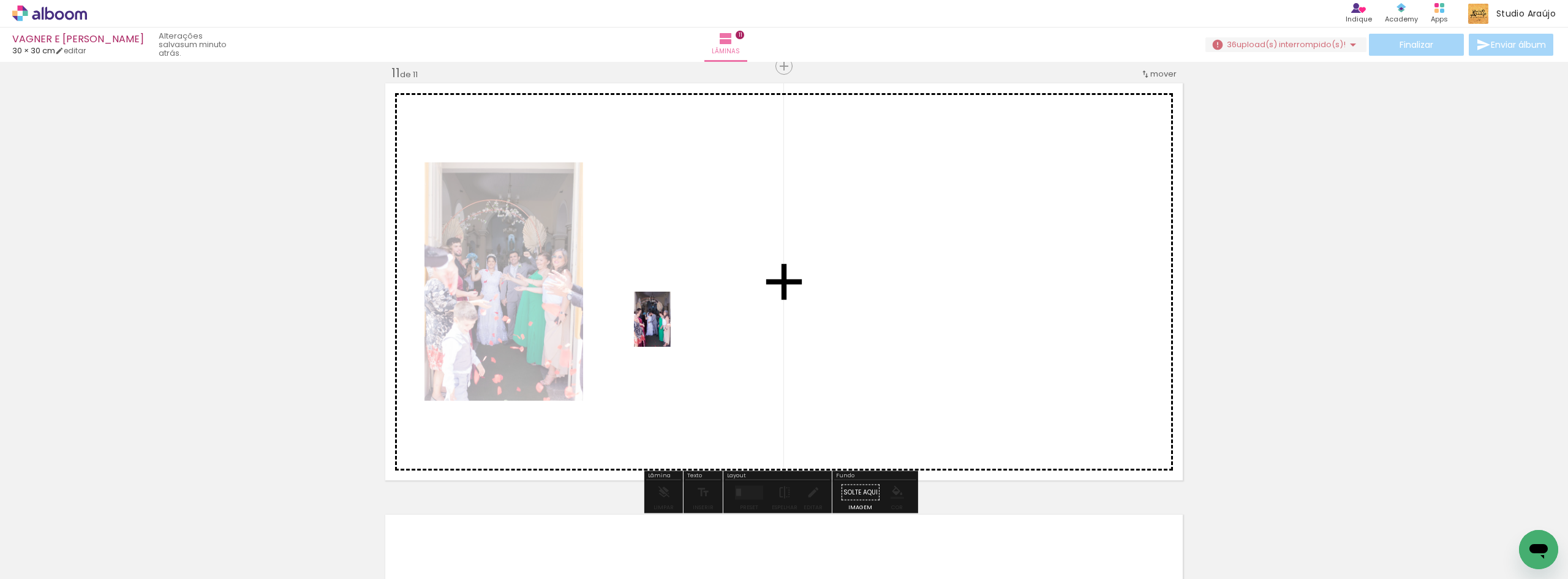
drag, startPoint x: 134, startPoint y: 545, endPoint x: 671, endPoint y: 328, distance: 579.2
click at [671, 328] on quentale-workspace at bounding box center [784, 289] width 1568 height 579
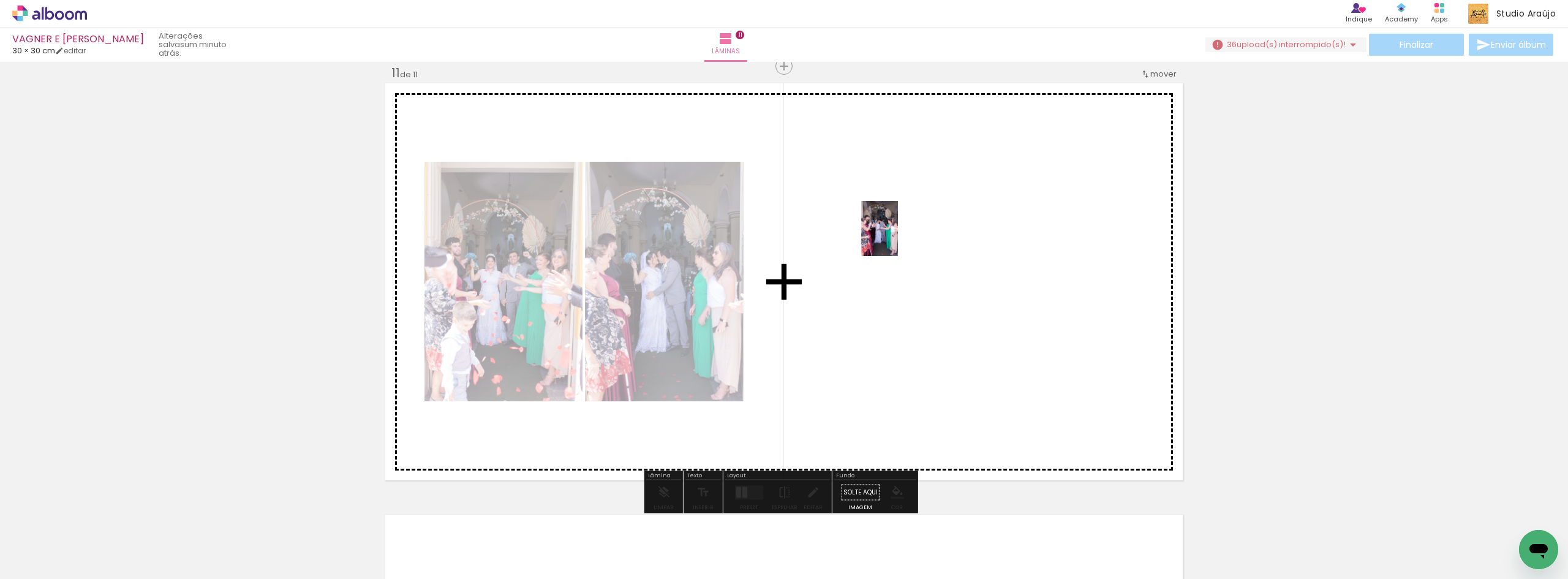
drag, startPoint x: 113, startPoint y: 543, endPoint x: 938, endPoint y: 222, distance: 885.2
click at [938, 222] on quentale-workspace at bounding box center [784, 289] width 1568 height 579
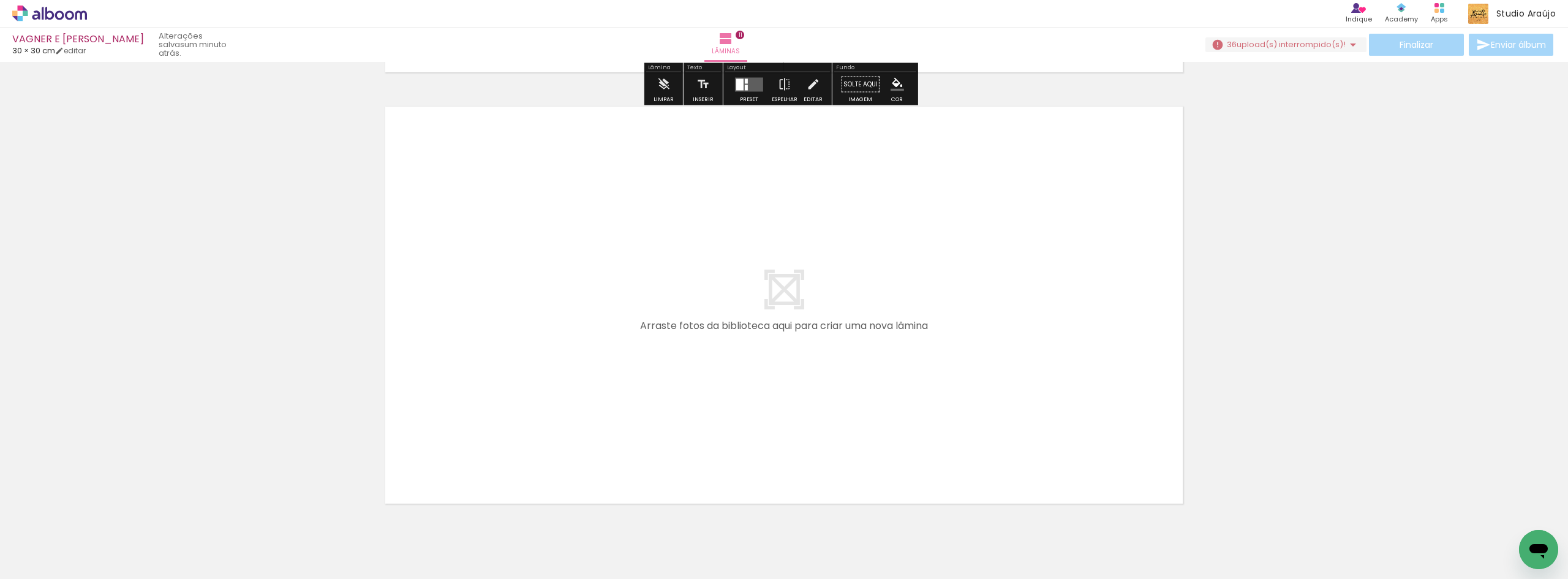
scroll to position [4738, 0]
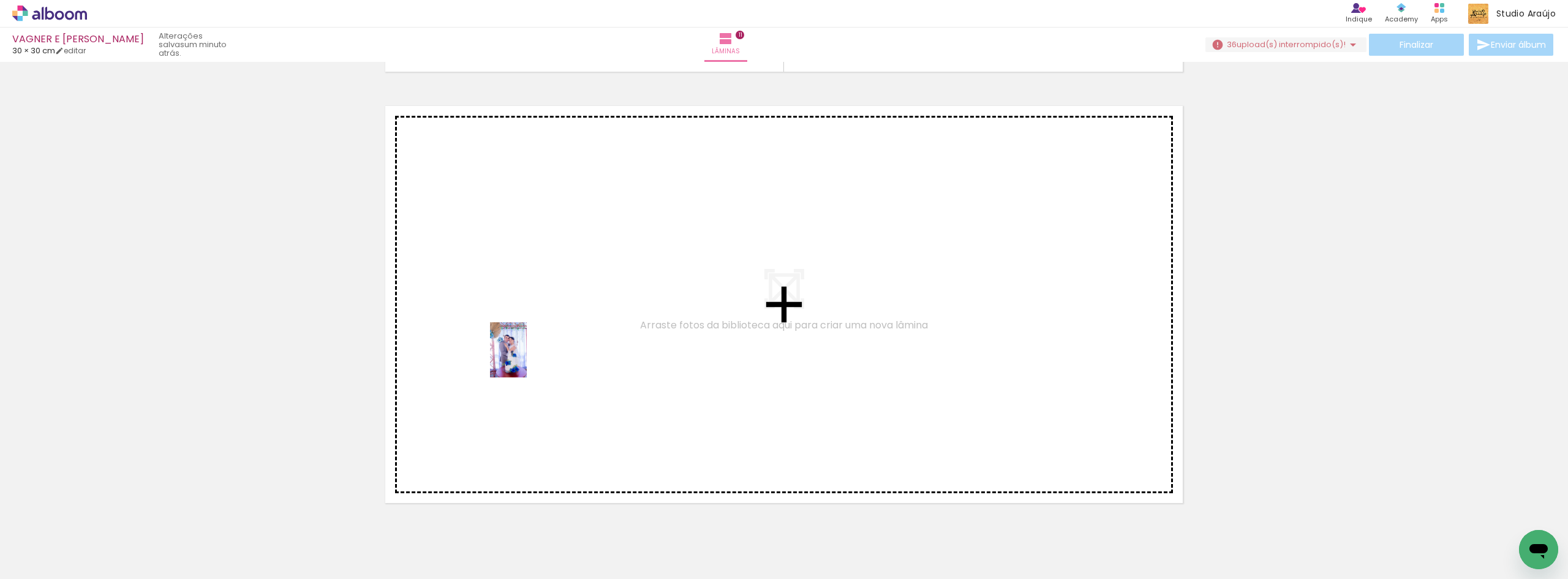
drag, startPoint x: 402, startPoint y: 547, endPoint x: 527, endPoint y: 359, distance: 225.8
click at [527, 359] on quentale-workspace at bounding box center [784, 289] width 1568 height 579
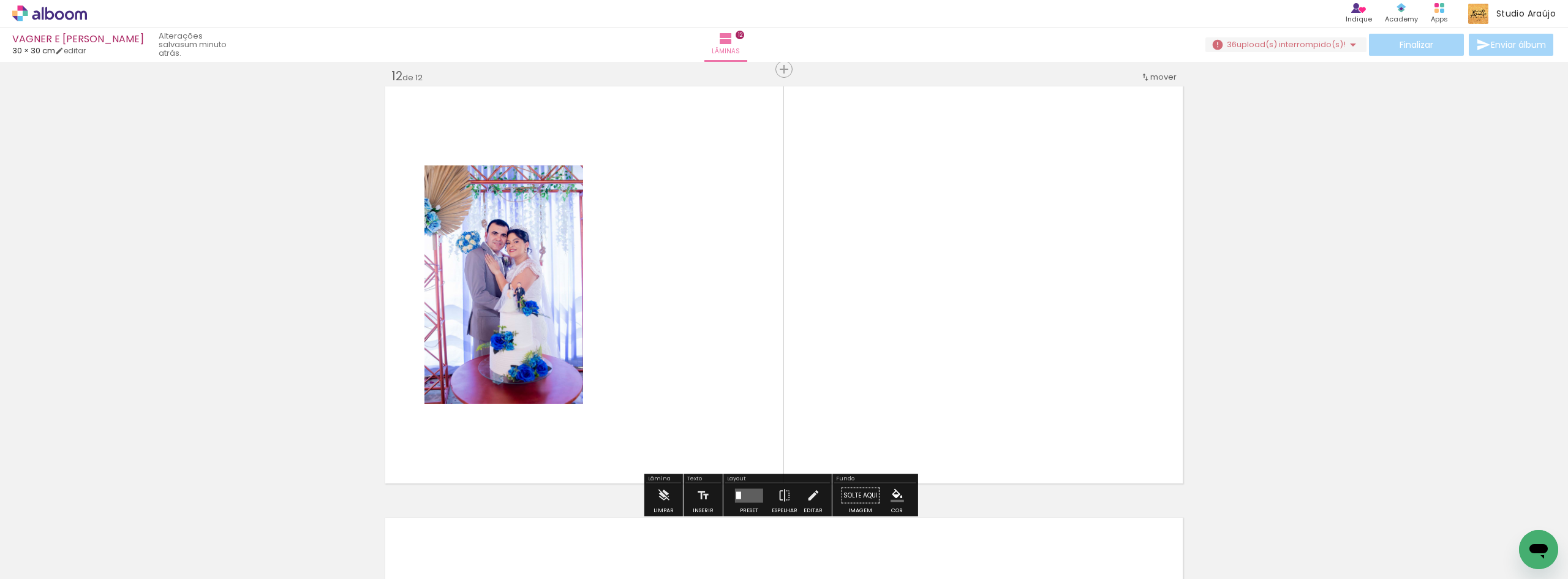
scroll to position [4760, 0]
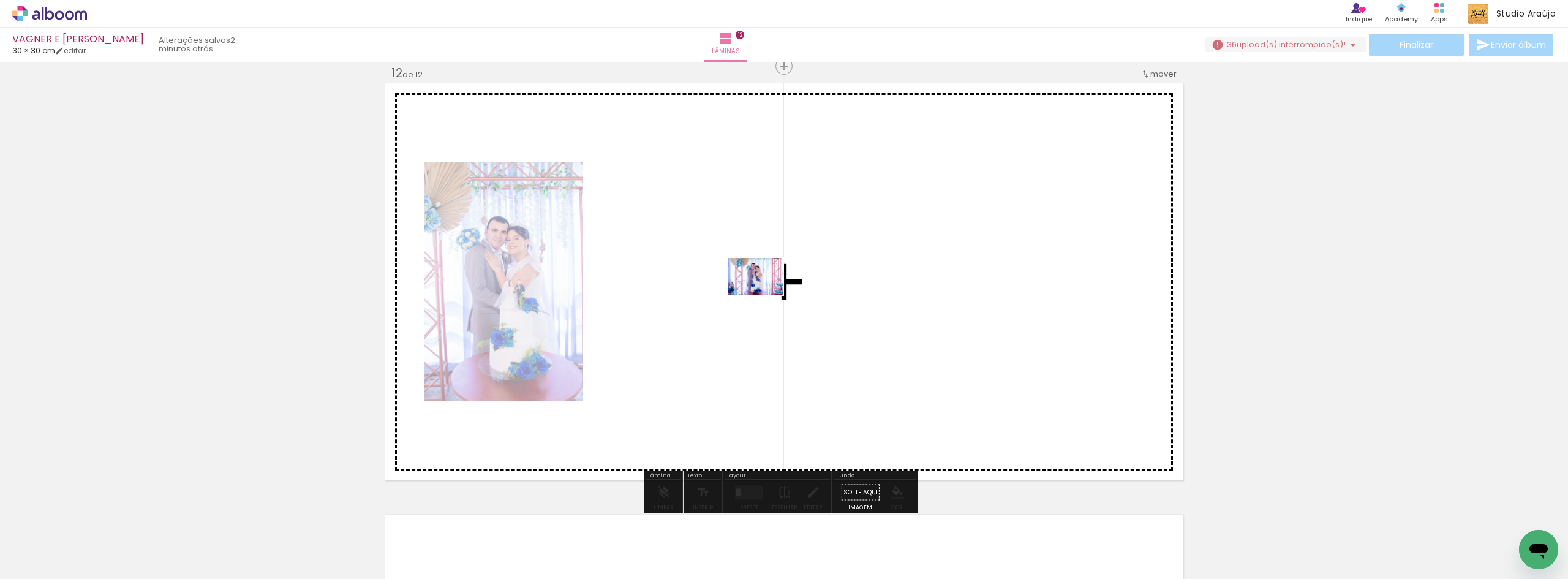
drag, startPoint x: 401, startPoint y: 550, endPoint x: 764, endPoint y: 295, distance: 443.6
click at [764, 295] on quentale-workspace at bounding box center [784, 289] width 1568 height 579
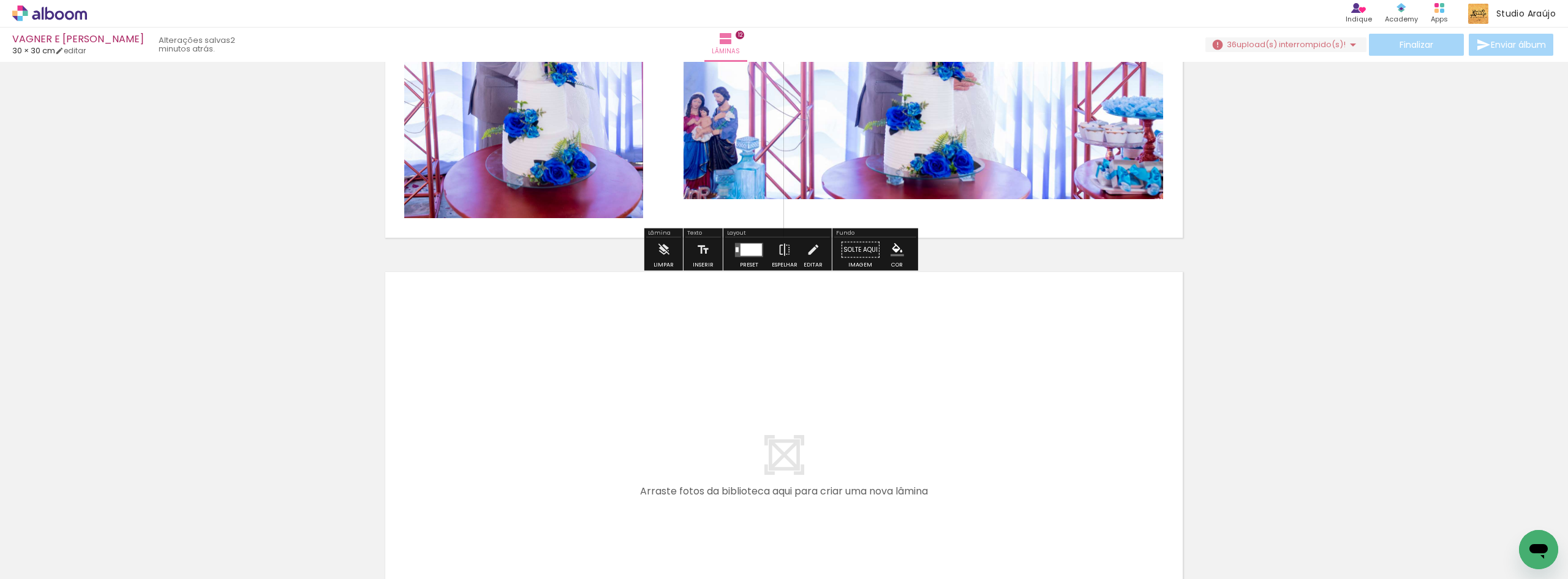
scroll to position [5087, 0]
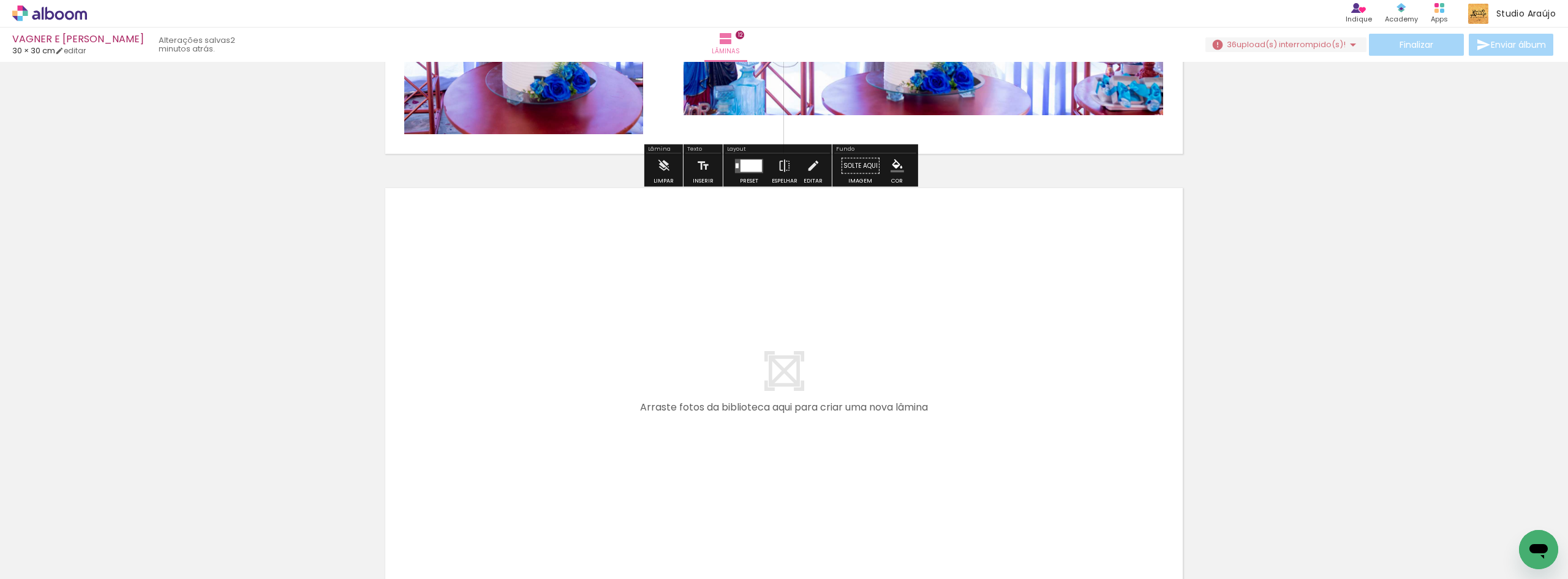
drag, startPoint x: 368, startPoint y: 479, endPoint x: 464, endPoint y: 379, distance: 138.6
click at [464, 379] on quentale-workspace at bounding box center [784, 289] width 1568 height 579
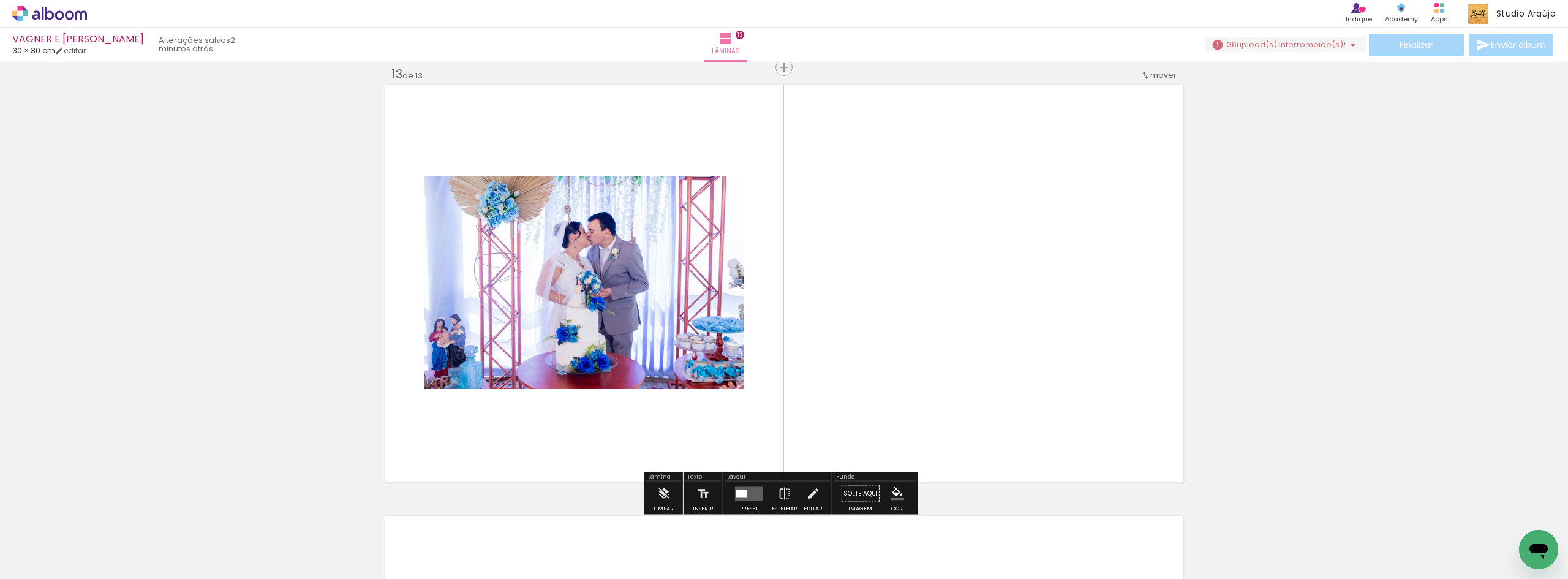
scroll to position [5191, 0]
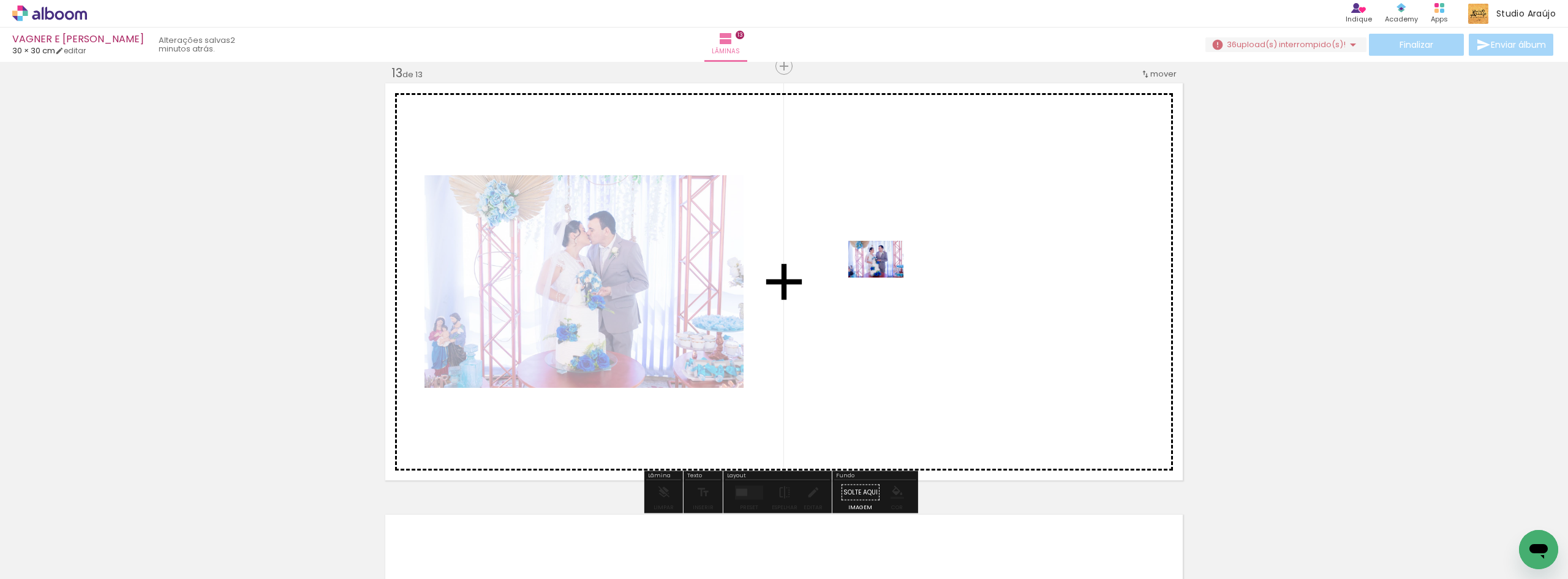
drag, startPoint x: 251, startPoint y: 551, endPoint x: 885, endPoint y: 277, distance: 690.7
click at [885, 277] on quentale-workspace at bounding box center [784, 289] width 1568 height 579
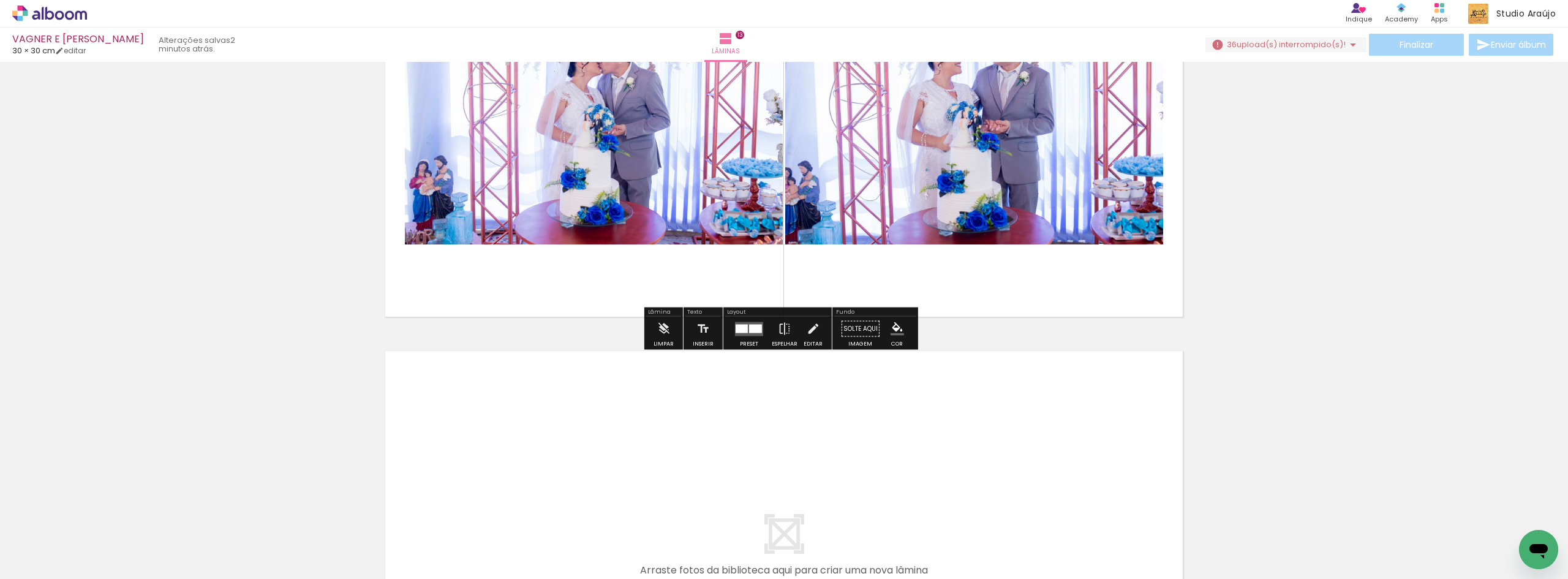
scroll to position [5436, 0]
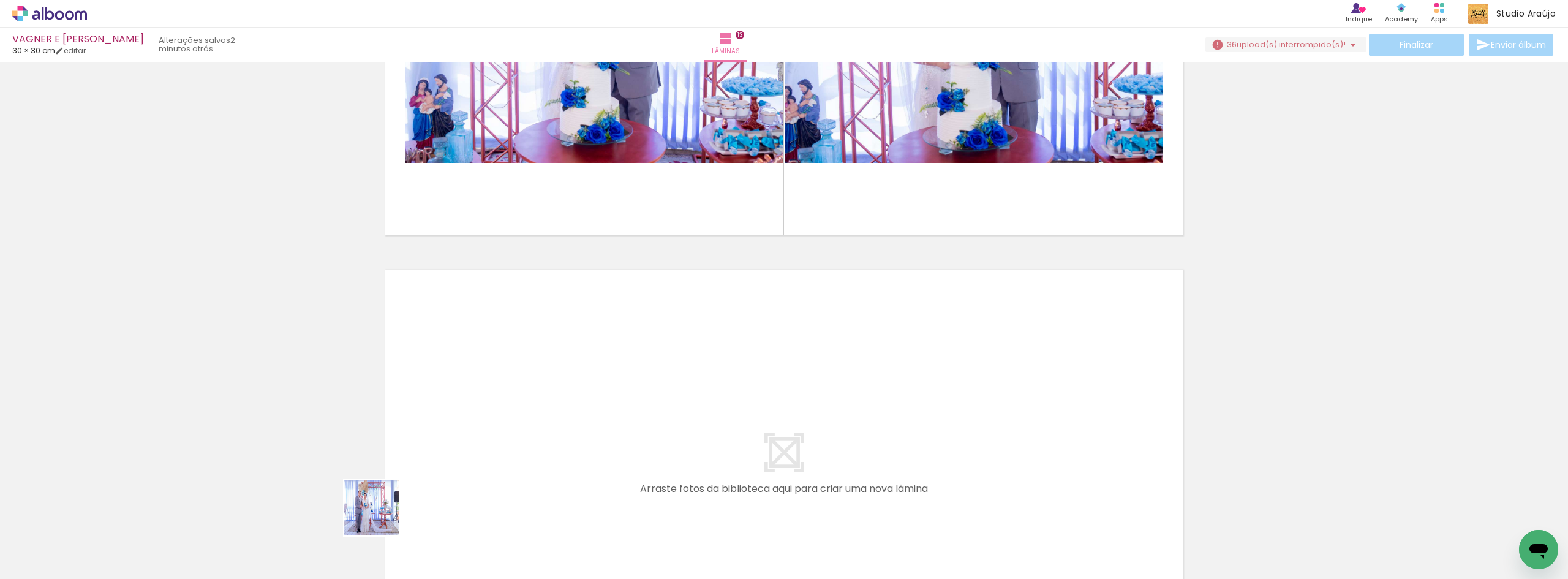
drag, startPoint x: 340, startPoint y: 545, endPoint x: 552, endPoint y: 387, distance: 264.4
click at [552, 387] on quentale-workspace at bounding box center [784, 289] width 1568 height 579
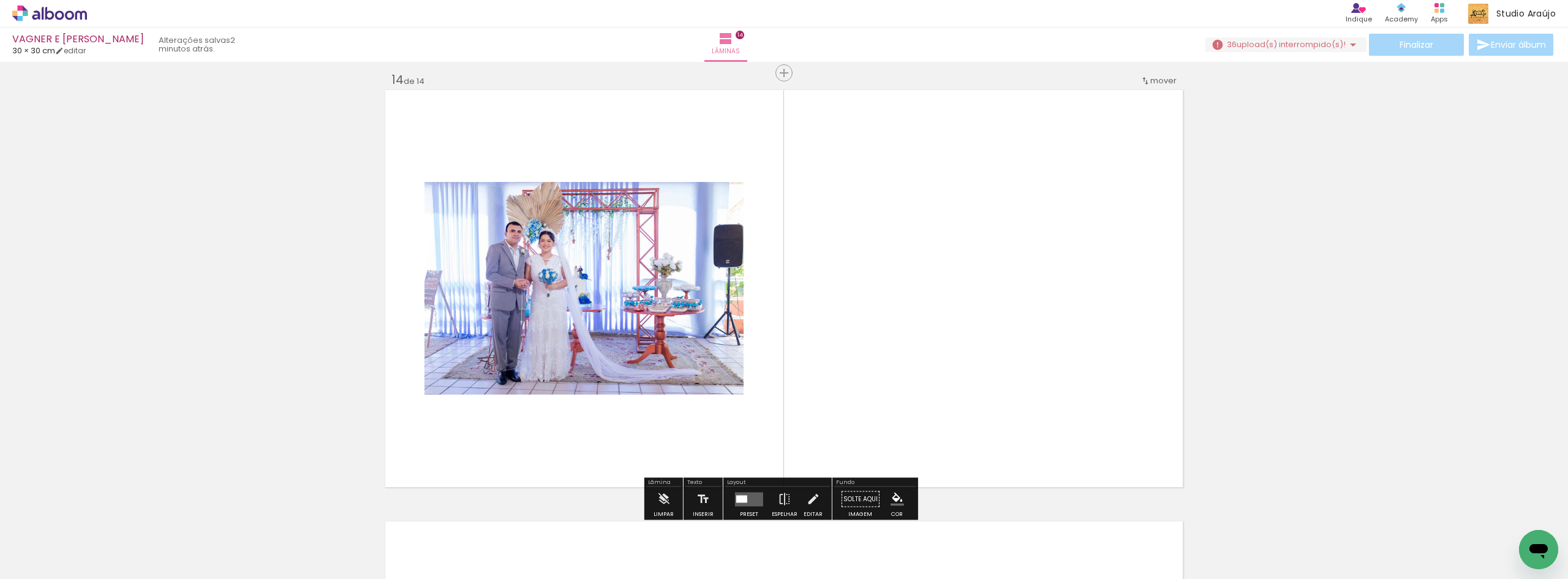
scroll to position [5622, 0]
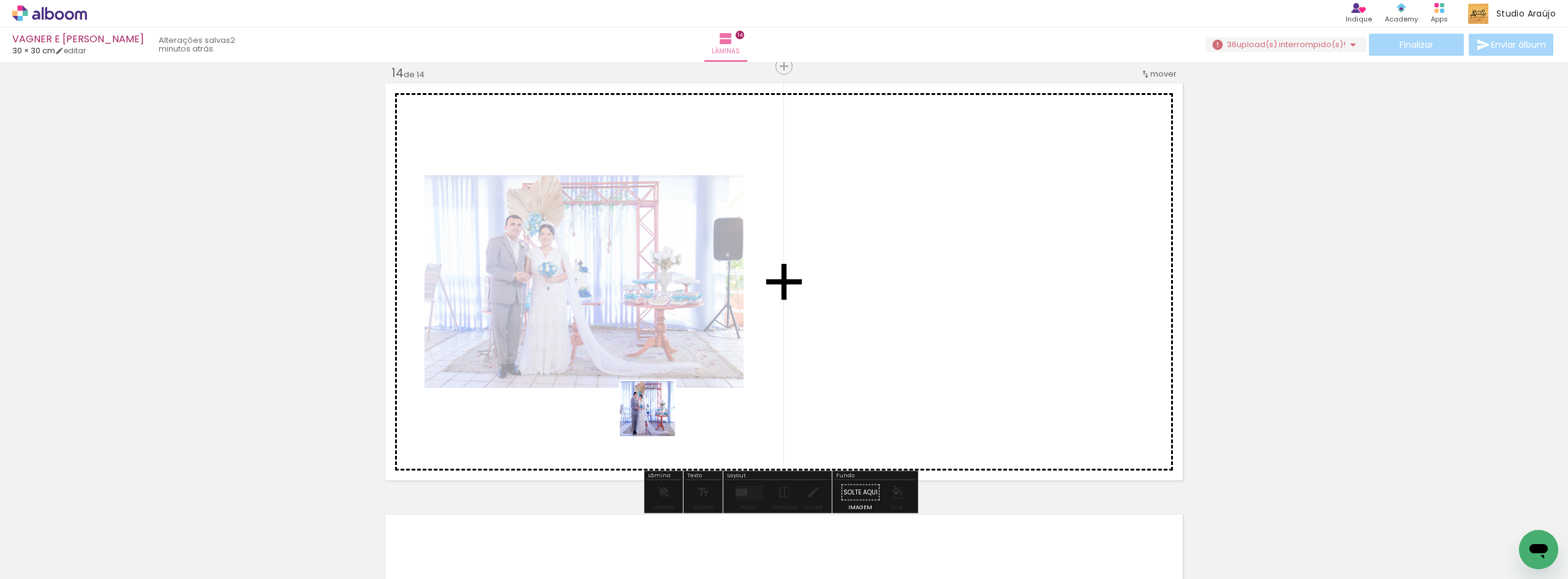
drag, startPoint x: 412, startPoint y: 517, endPoint x: 934, endPoint y: 307, distance: 562.7
click at [934, 307] on quentale-workspace at bounding box center [784, 289] width 1568 height 579
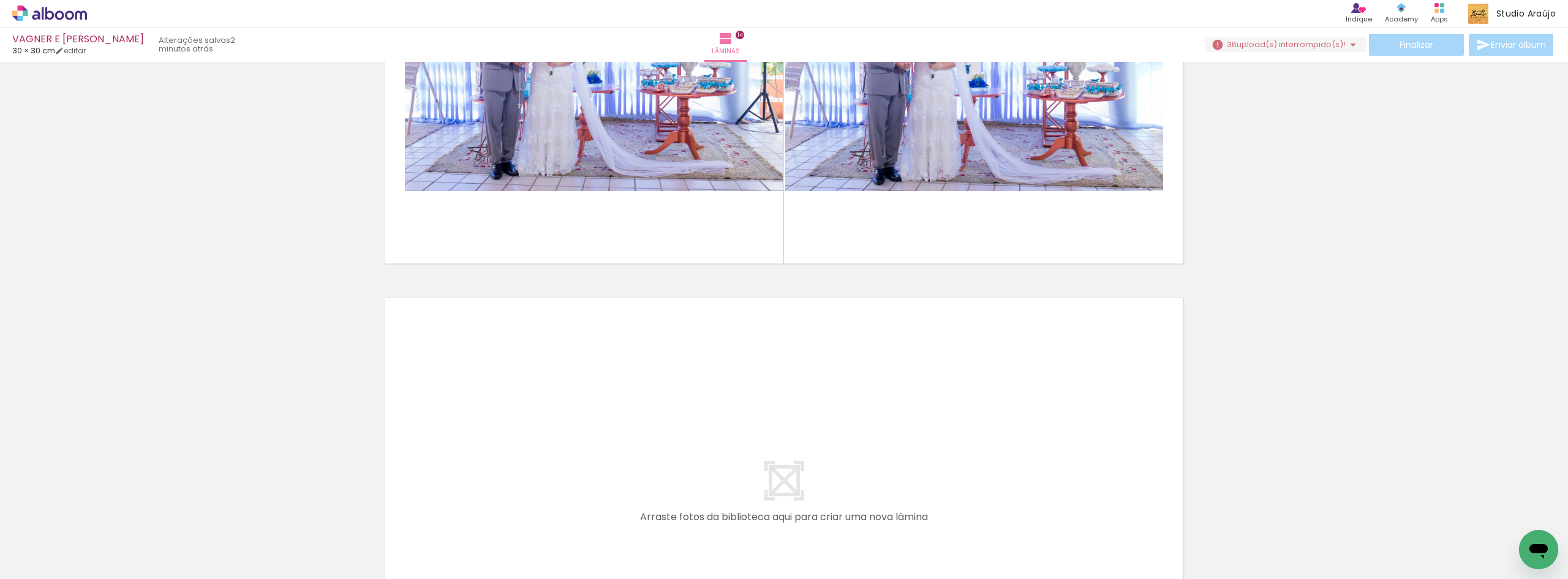
scroll to position [5867, 0]
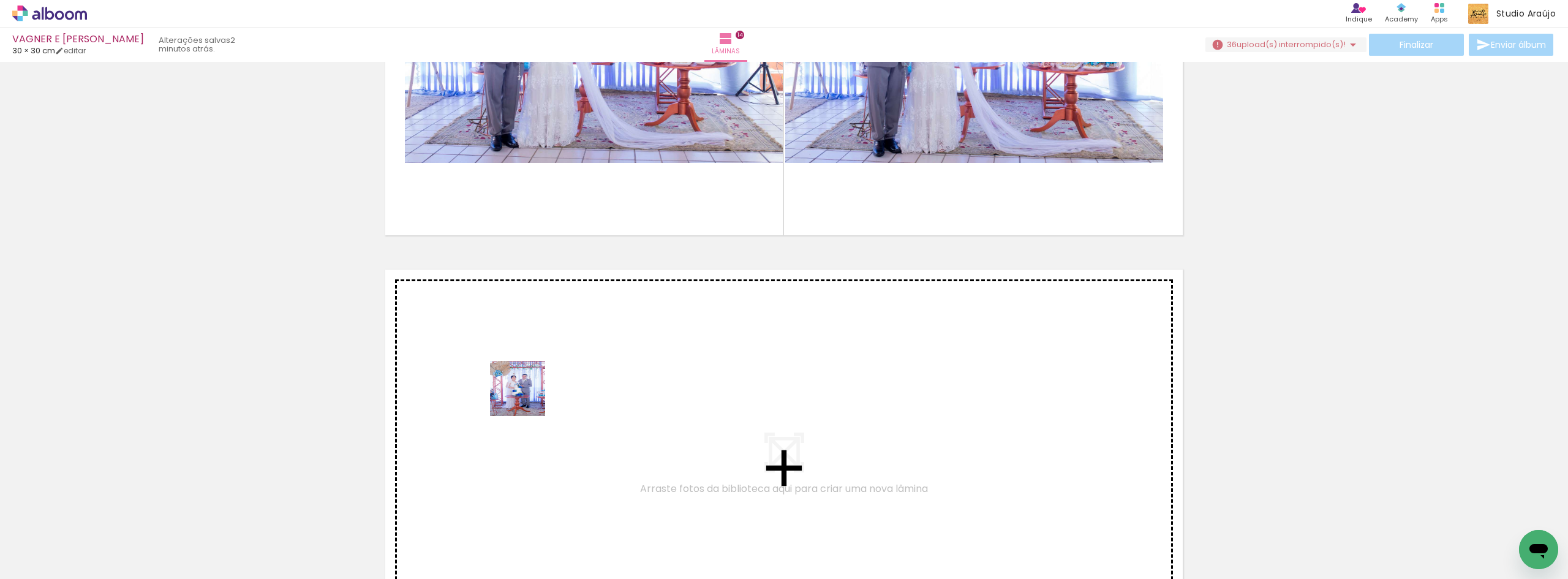
drag, startPoint x: 194, startPoint y: 542, endPoint x: 527, endPoint y: 398, distance: 362.8
click at [527, 398] on quentale-workspace at bounding box center [784, 289] width 1568 height 579
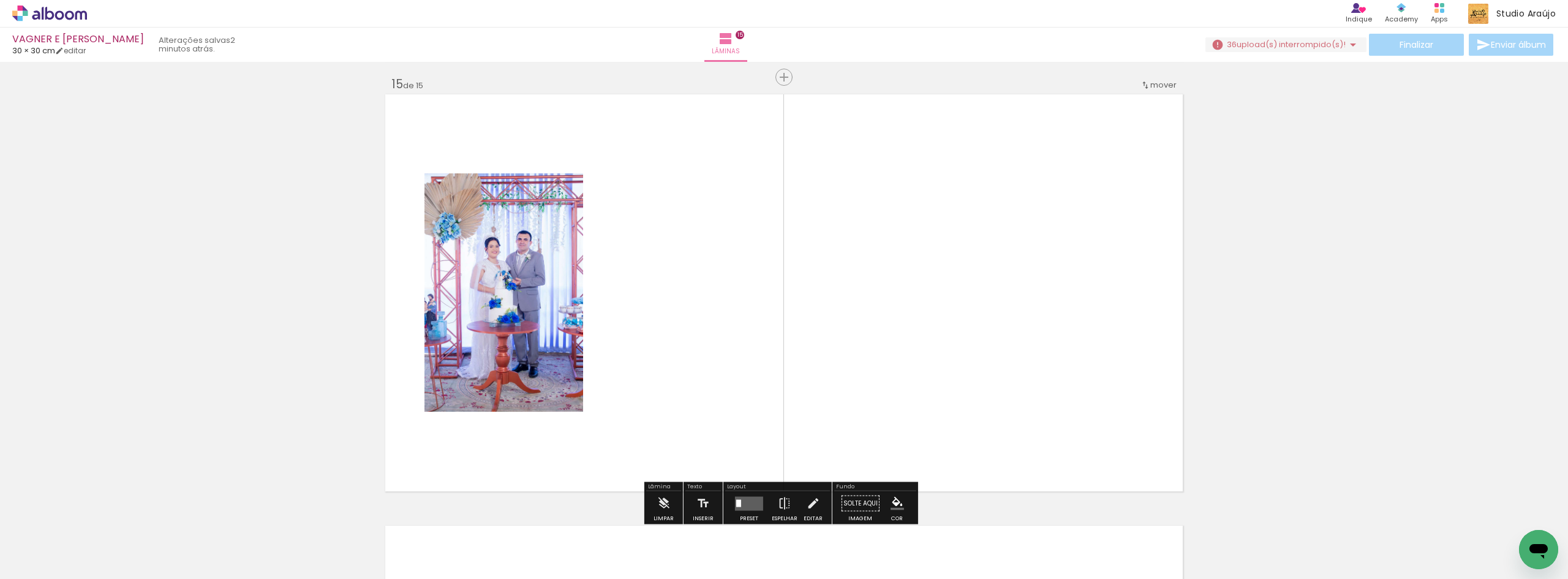
scroll to position [6053, 0]
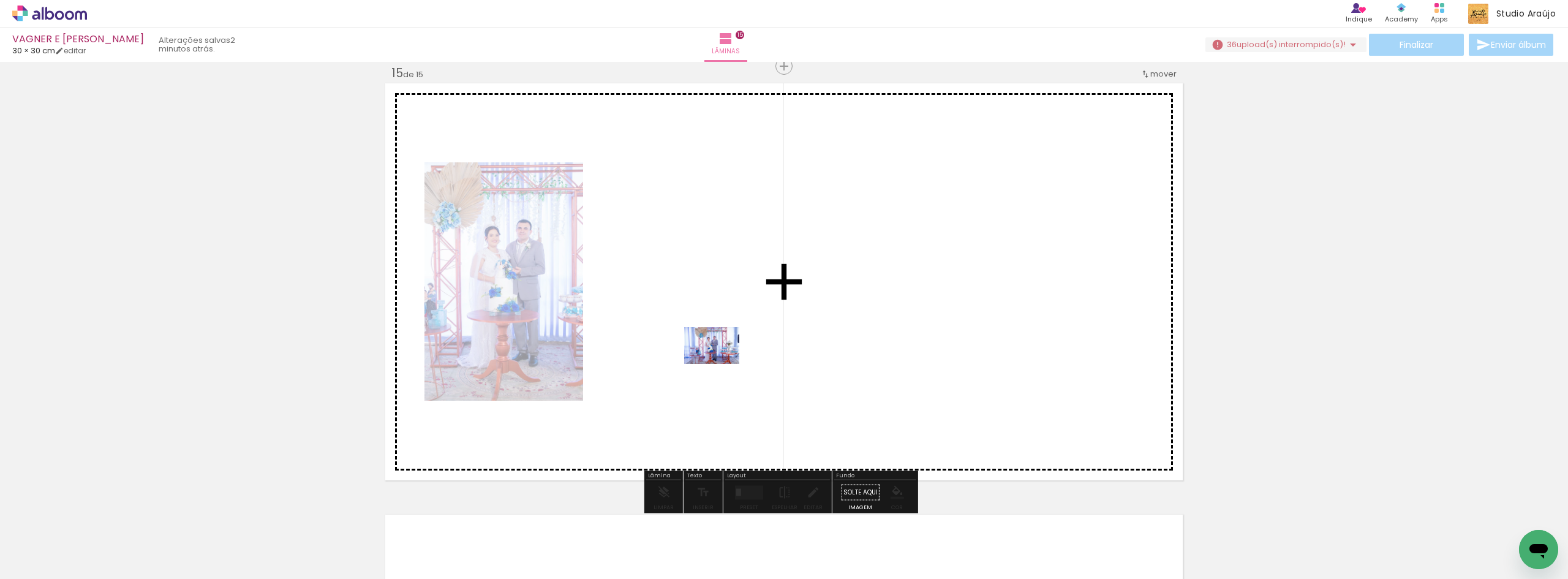
drag, startPoint x: 134, startPoint y: 553, endPoint x: 747, endPoint y: 361, distance: 642.4
click at [747, 361] on quentale-workspace at bounding box center [784, 289] width 1568 height 579
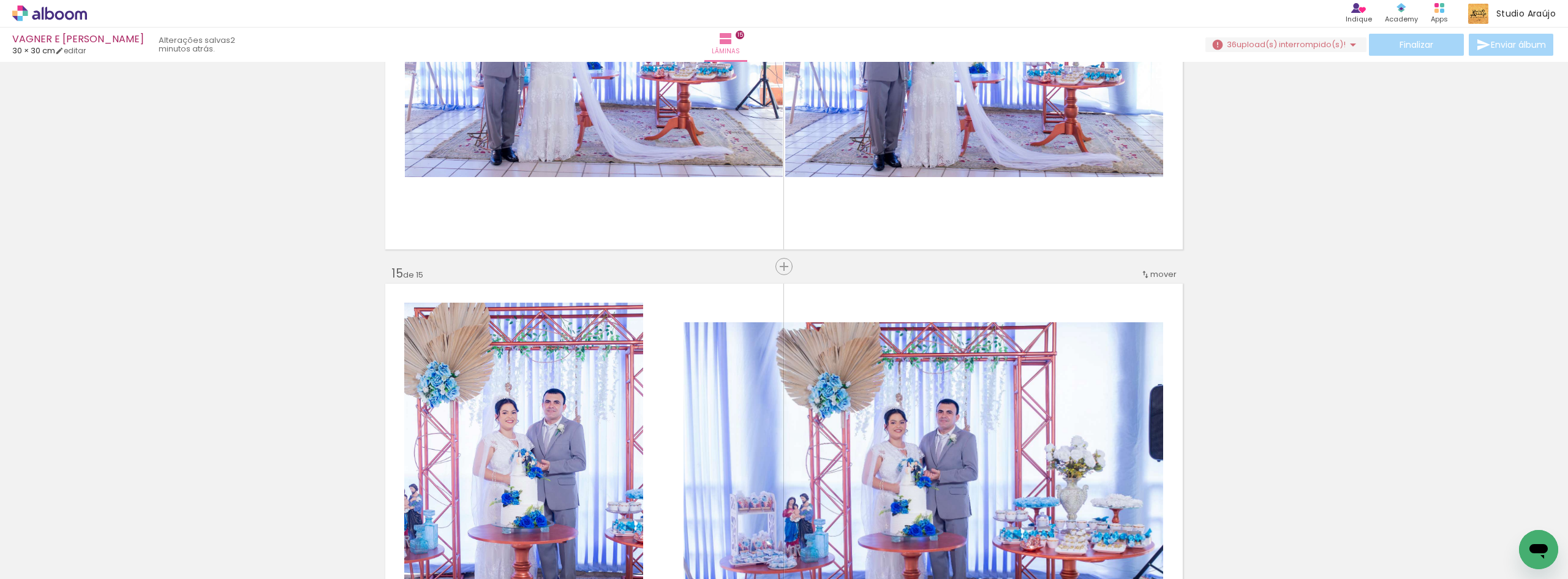
scroll to position [5891, 0]
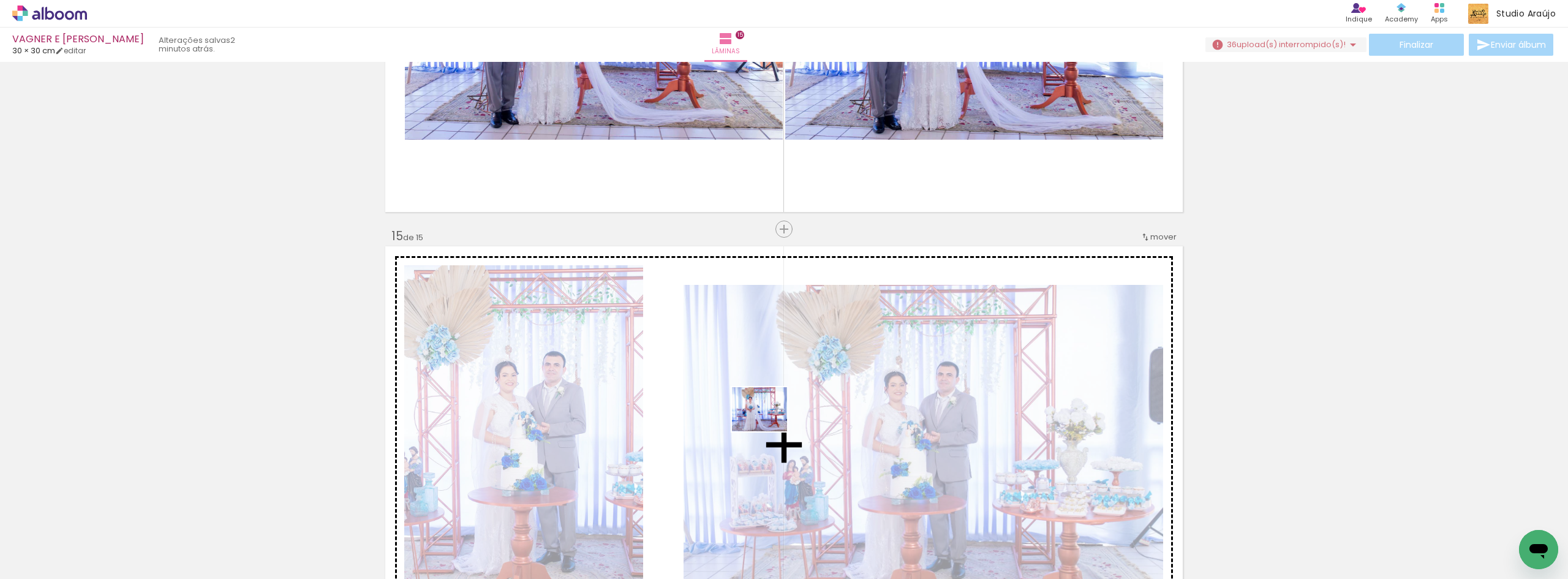
drag, startPoint x: 120, startPoint y: 546, endPoint x: 768, endPoint y: 424, distance: 659.4
click at [768, 424] on quentale-workspace at bounding box center [784, 289] width 1568 height 579
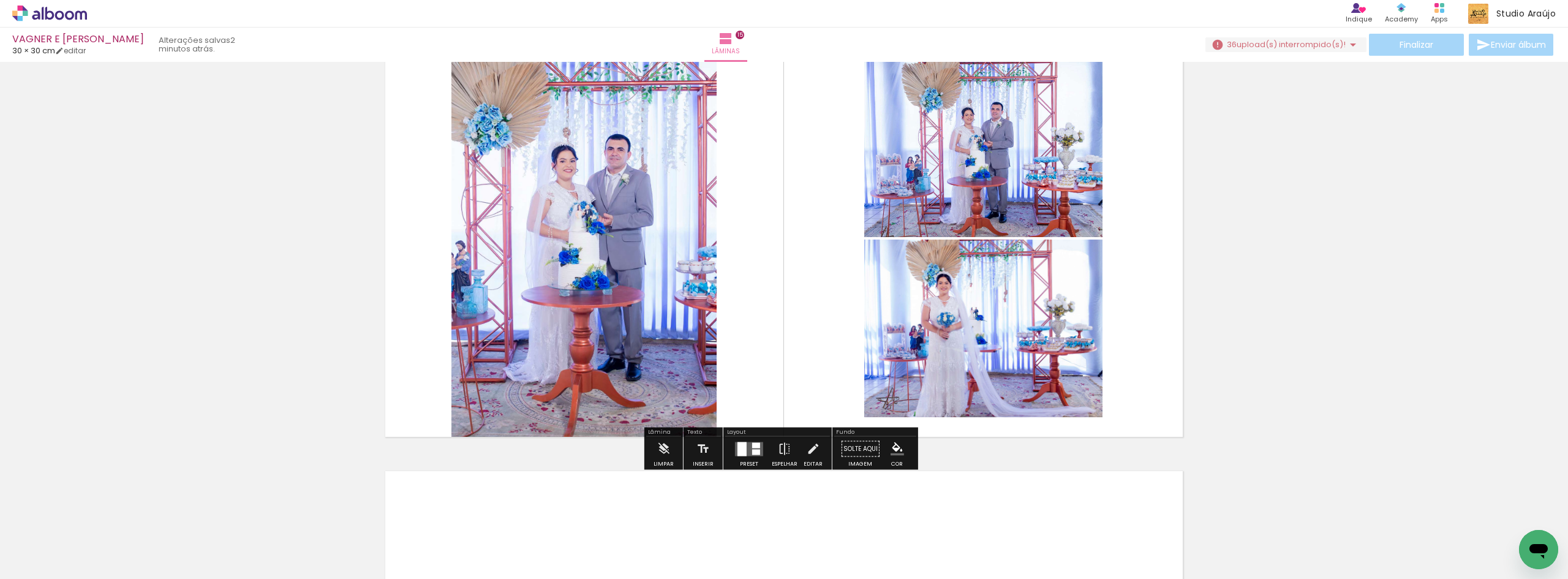
scroll to position [6135, 0]
